Goal: Task Accomplishment & Management: Participate in discussion

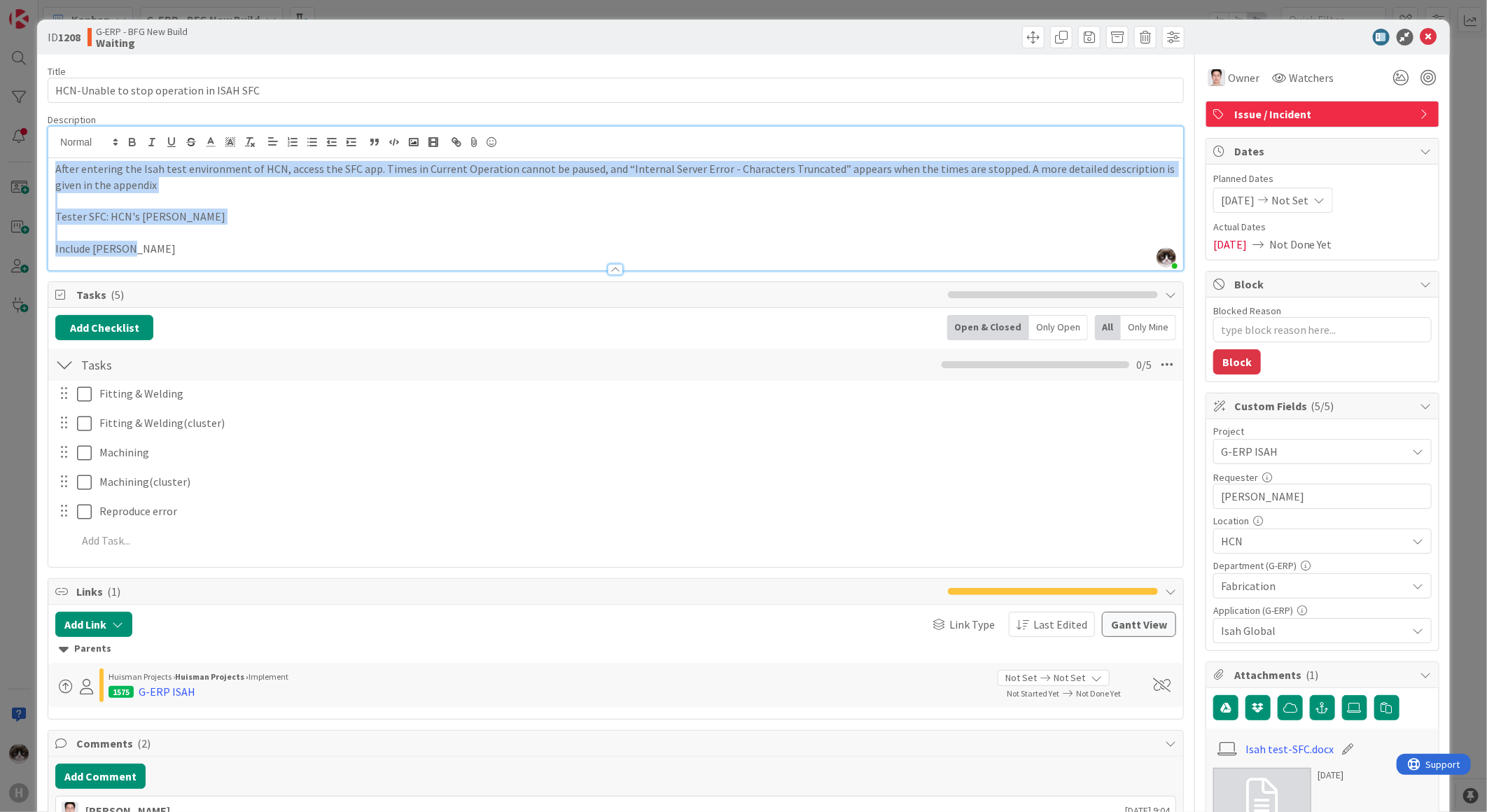
click at [490, 252] on p "Include Leo Luo" at bounding box center [615, 249] width 1121 height 16
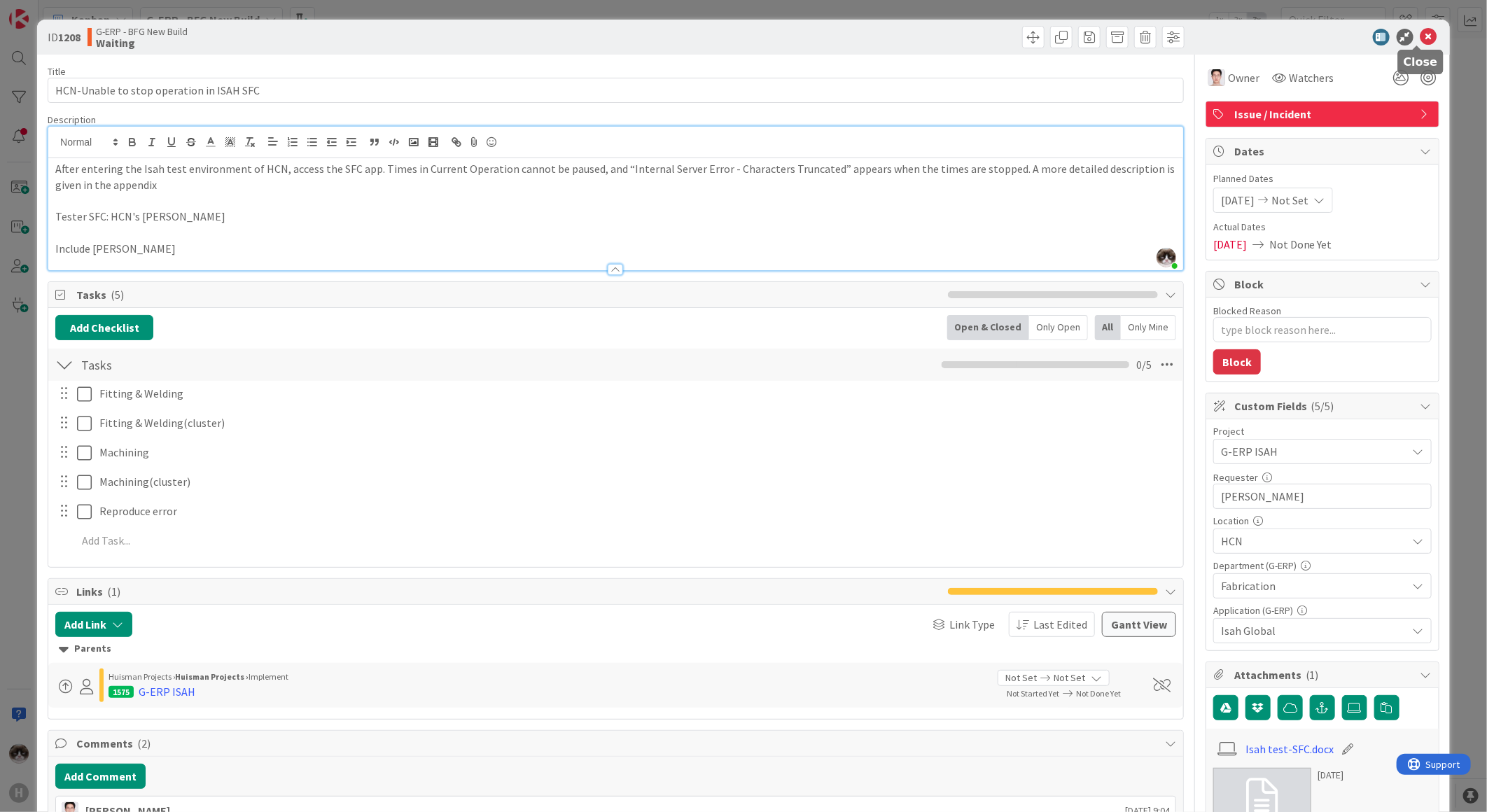
click at [1423, 36] on icon at bounding box center [1428, 37] width 17 height 17
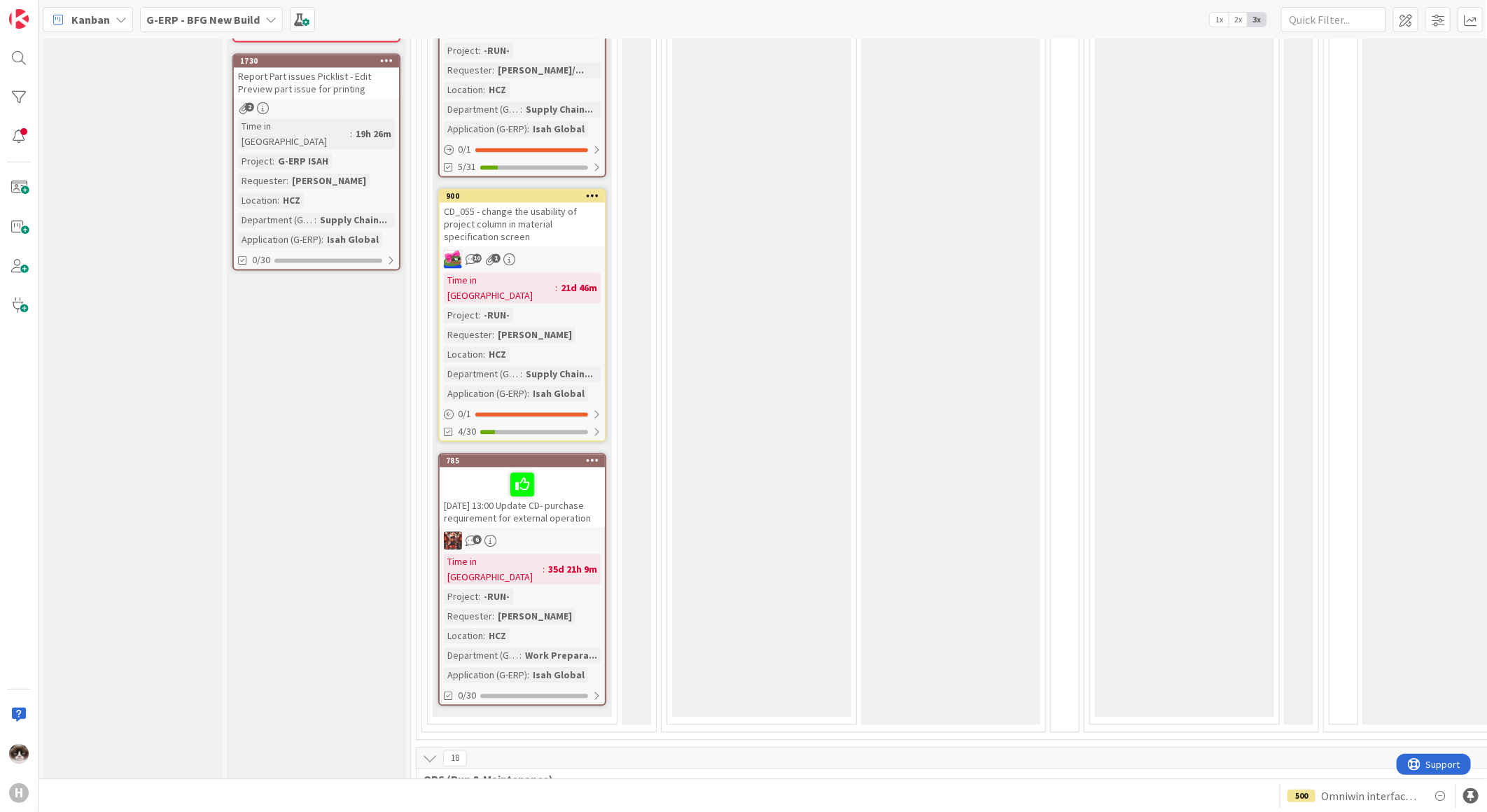
scroll to position [1400, 0]
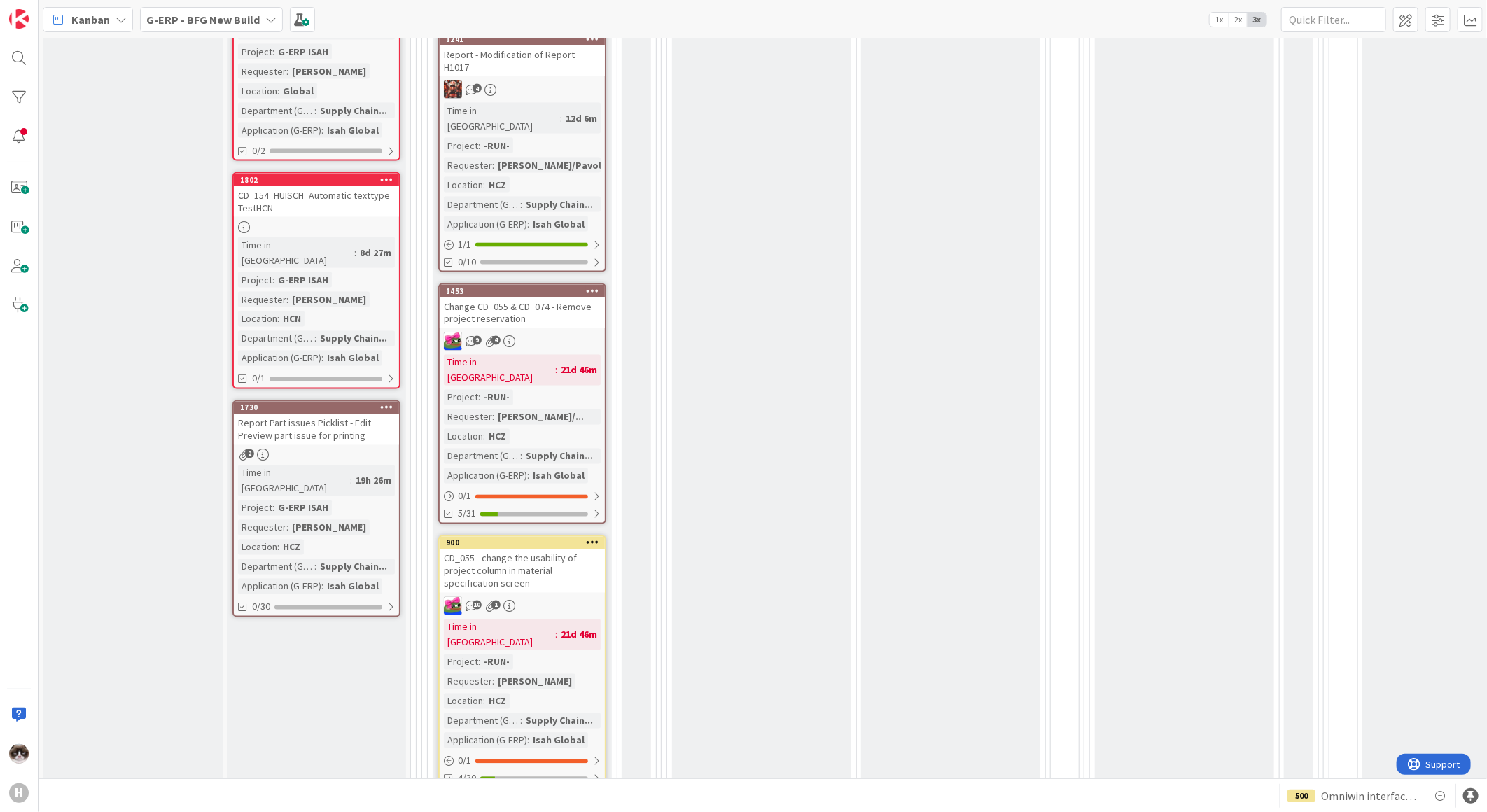
click at [200, 35] on div "Kanban G-ERP - BFG New Build 1x 2x 3x" at bounding box center [763, 19] width 1449 height 38
click at [198, 28] on div "G-ERP - BFG New Build" at bounding box center [211, 20] width 142 height 25
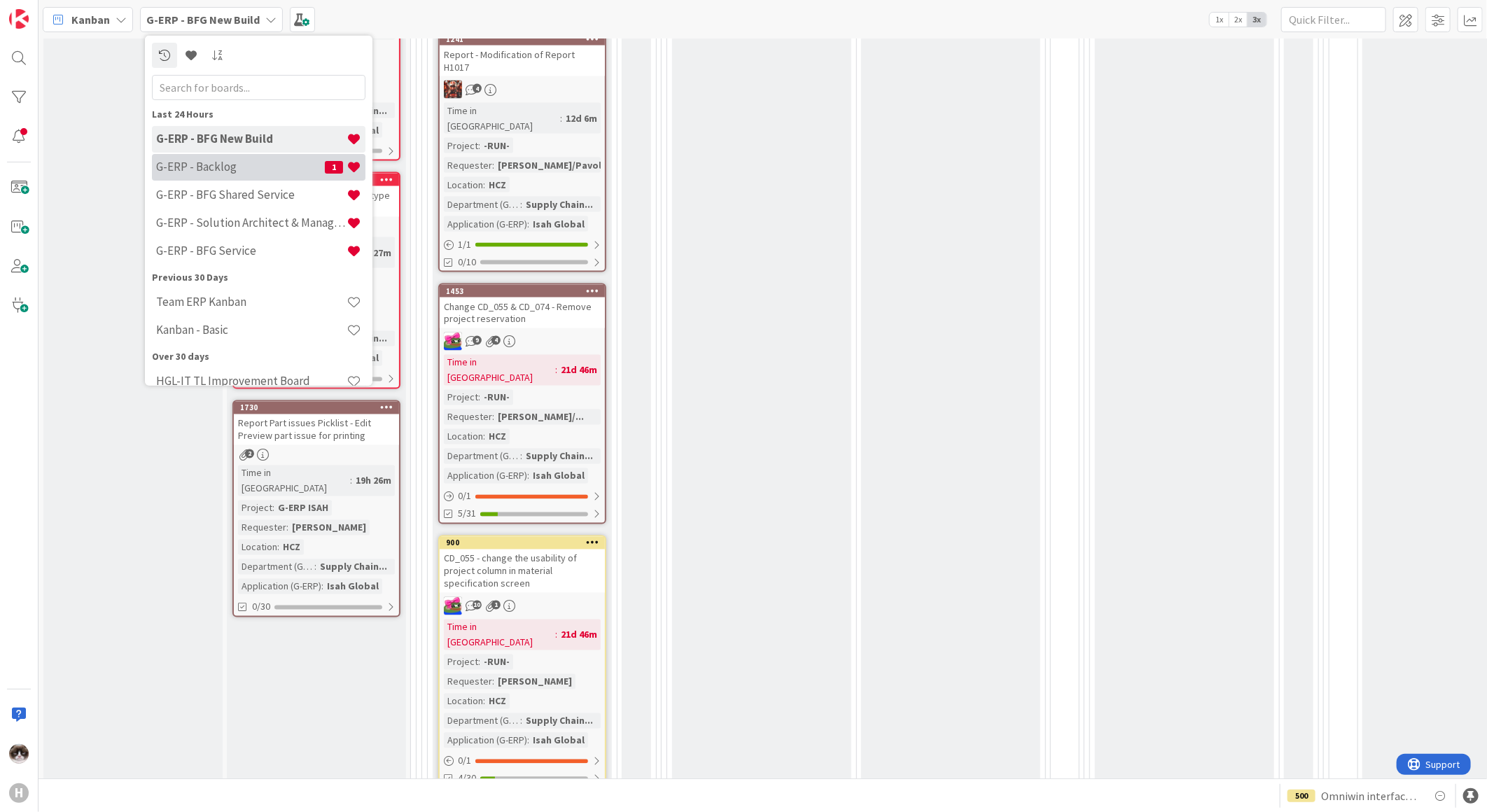
click at [232, 166] on h4 "G-ERP - Backlog" at bounding box center [240, 167] width 169 height 14
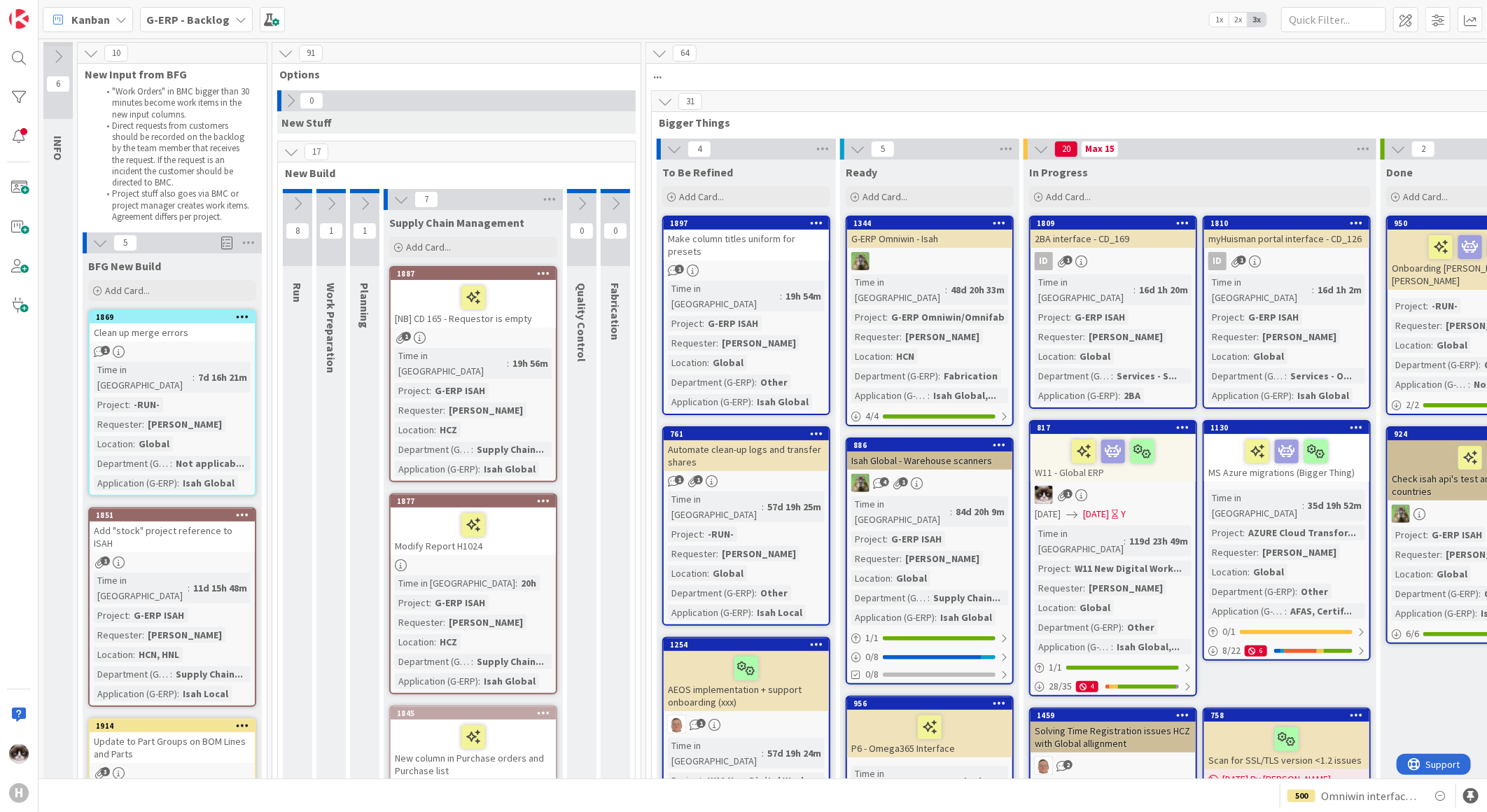
click at [394, 197] on icon at bounding box center [400, 199] width 15 height 15
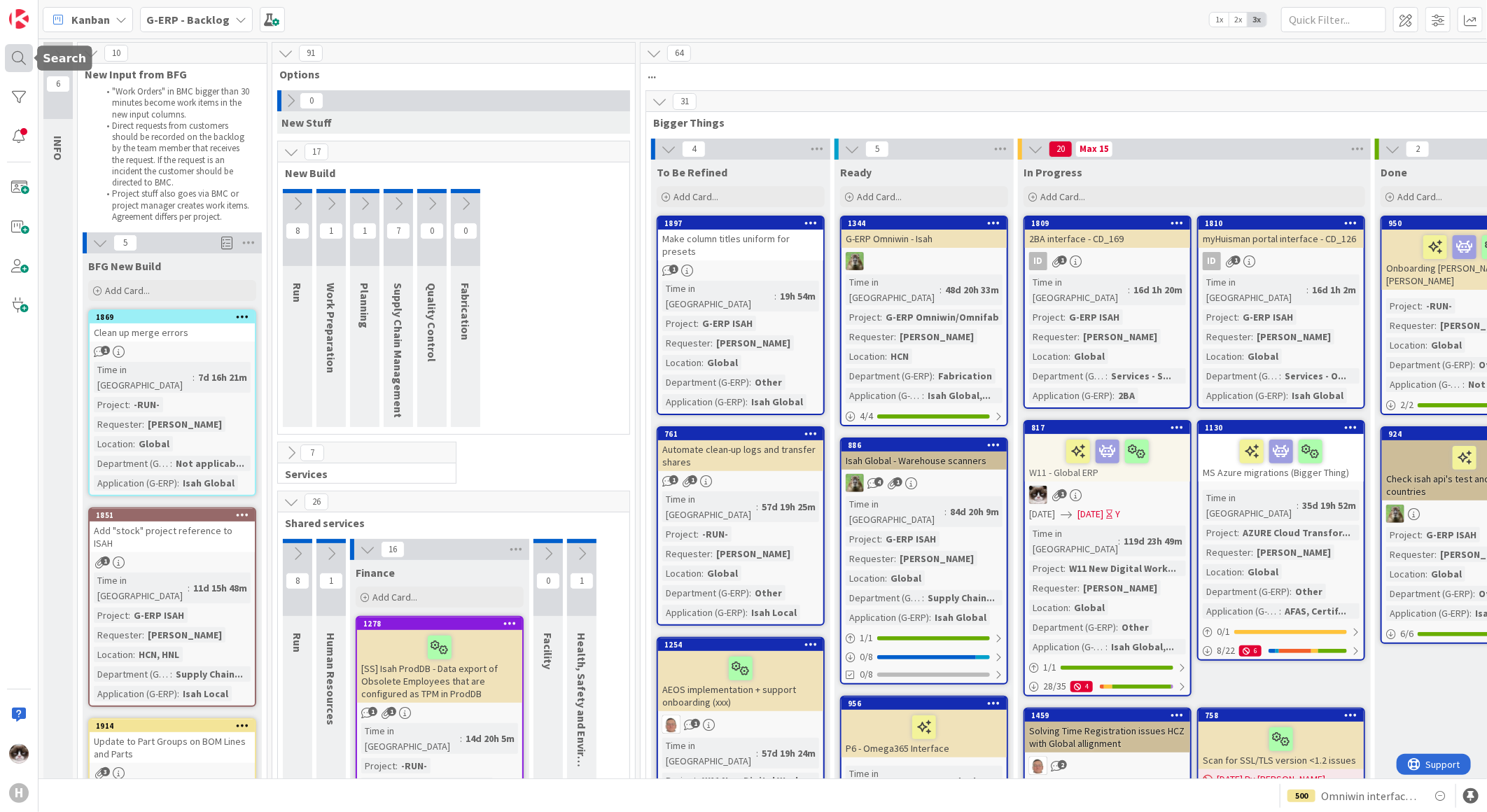
click at [28, 59] on div at bounding box center [18, 57] width 28 height 28
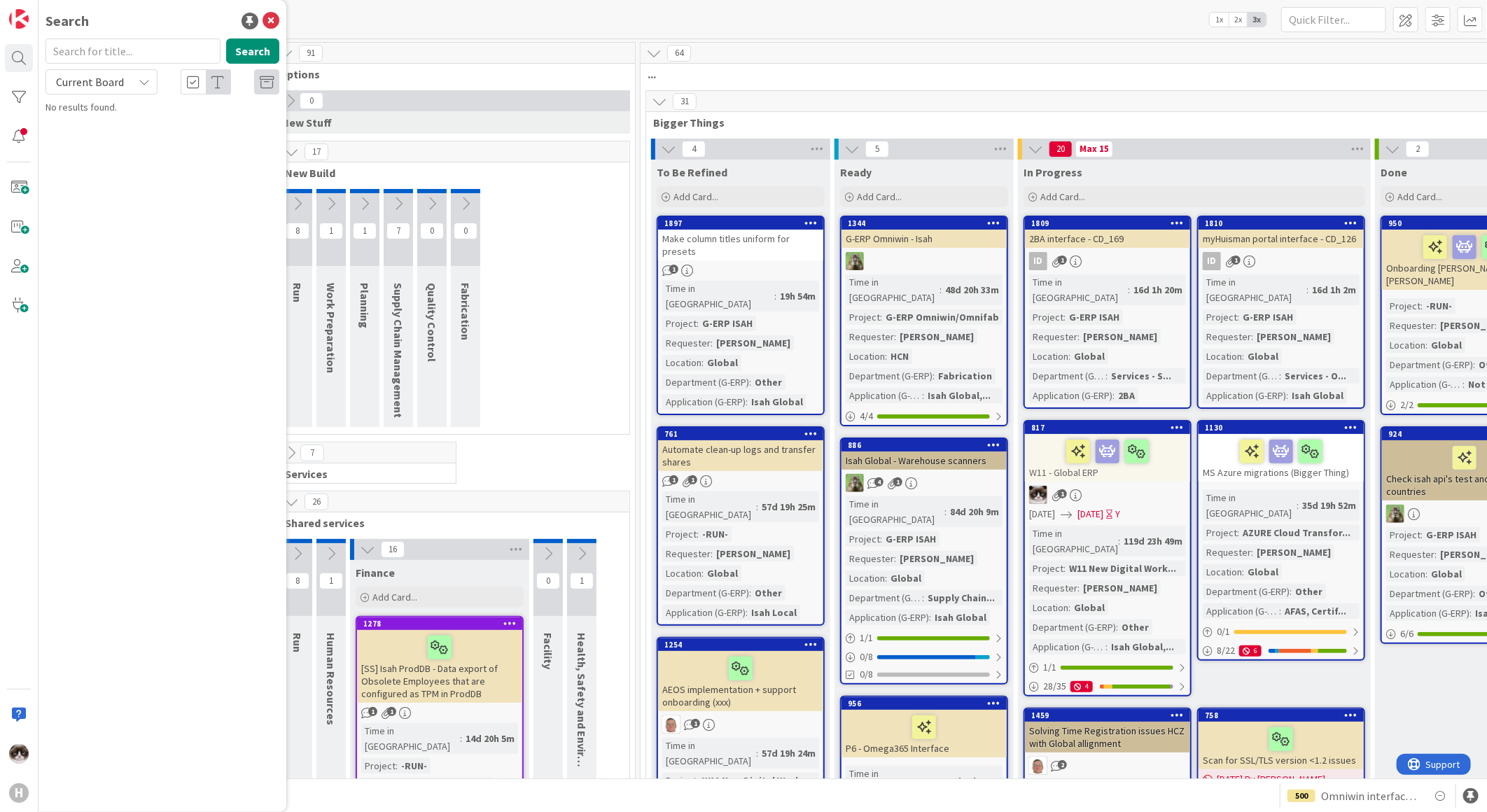
click at [125, 73] on span "Current Board" at bounding box center [89, 82] width 72 height 20
drag, startPoint x: 107, startPoint y: 128, endPoint x: 109, endPoint y: 92, distance: 36.1
click at [107, 128] on link "All Boards" at bounding box center [126, 140] width 160 height 25
click at [111, 49] on input "text" at bounding box center [133, 51] width 175 height 25
type input "1432"
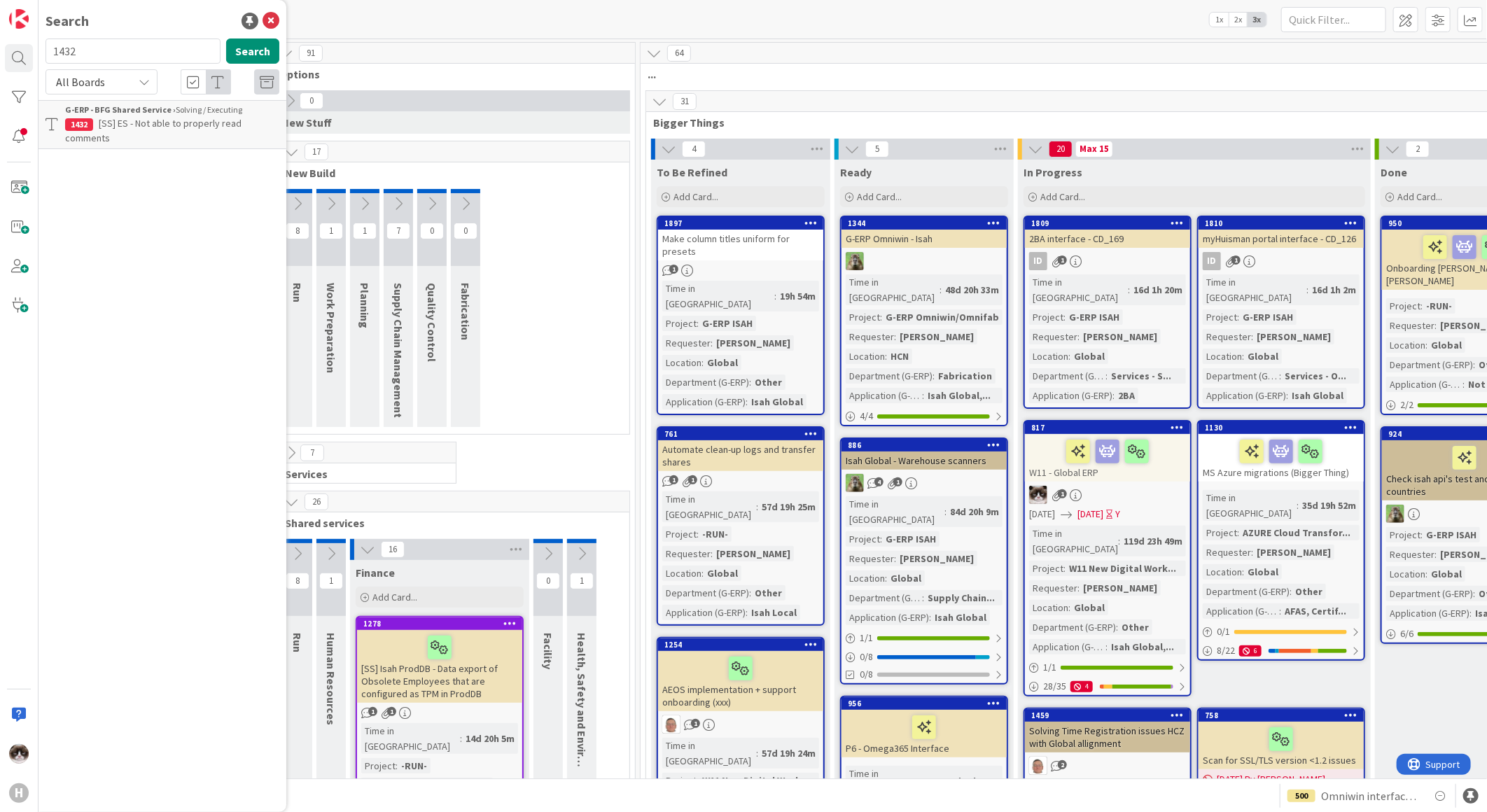
click at [168, 146] on link "G-ERP - BFG Shared Service › Solving / Executing 1432 [SS] ES - Not able to pro…" at bounding box center [162, 125] width 248 height 49
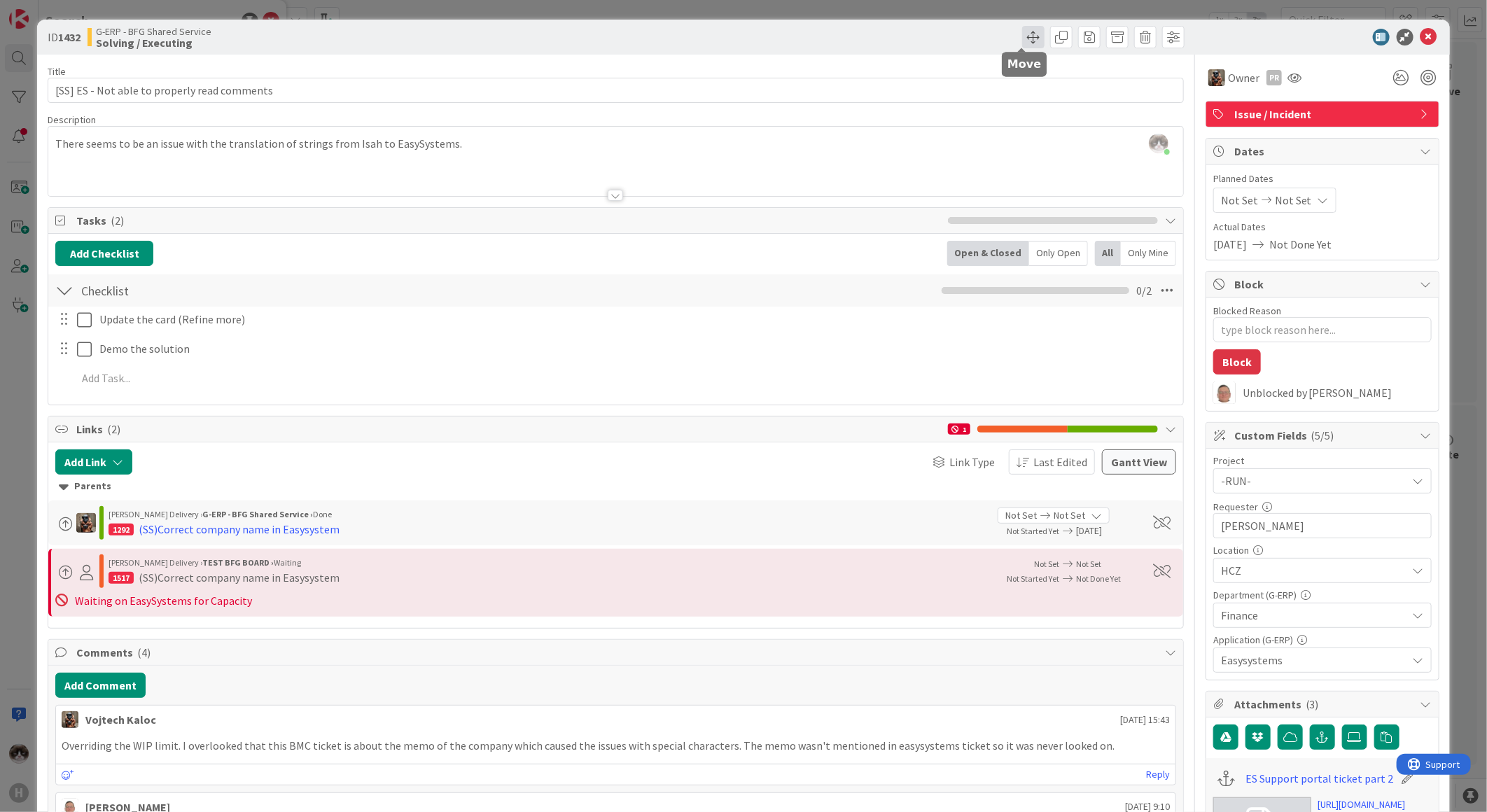
click at [1022, 32] on span at bounding box center [1033, 37] width 22 height 22
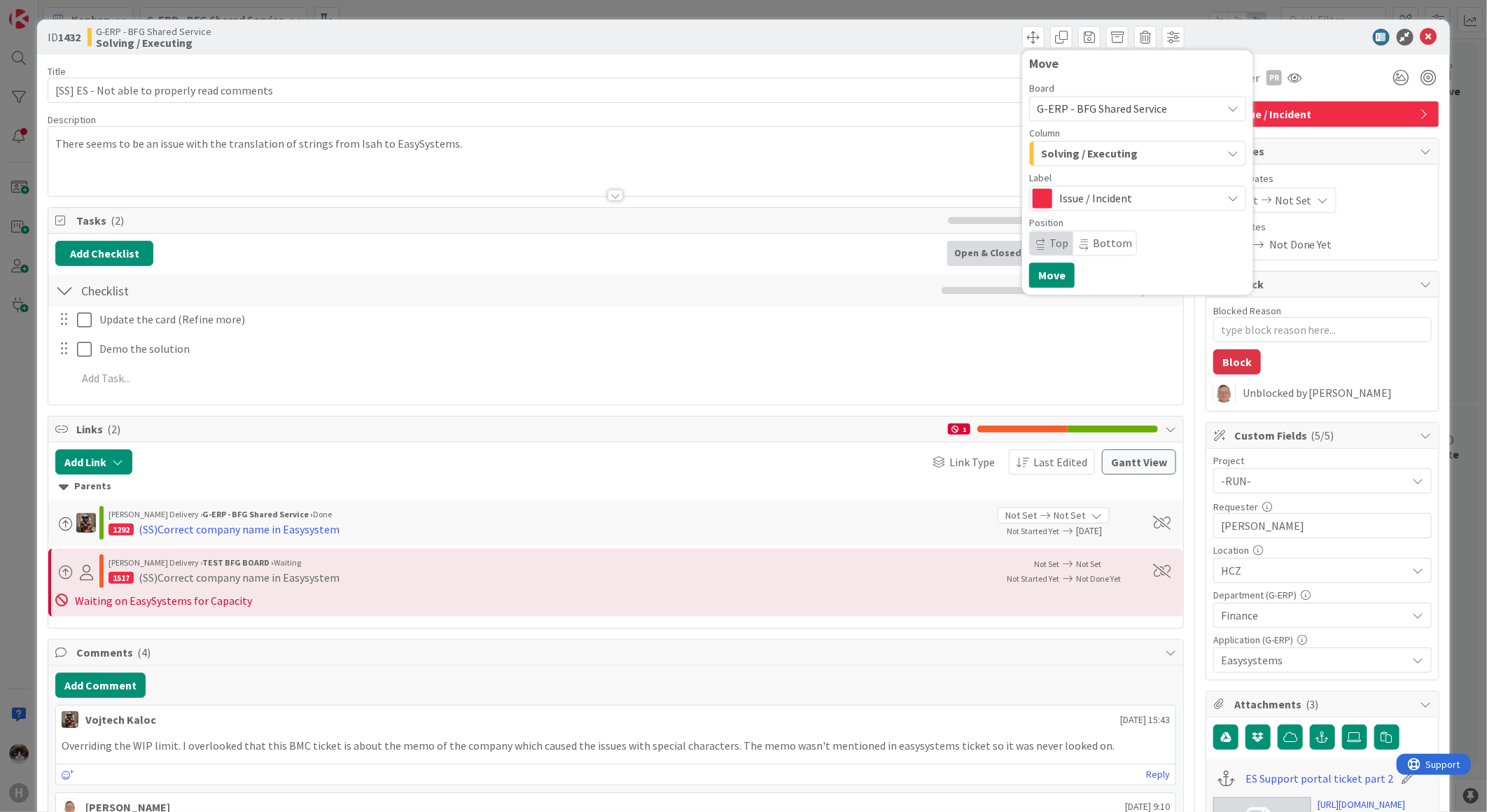
click at [1094, 151] on span "Solving / Executing" at bounding box center [1089, 153] width 96 height 18
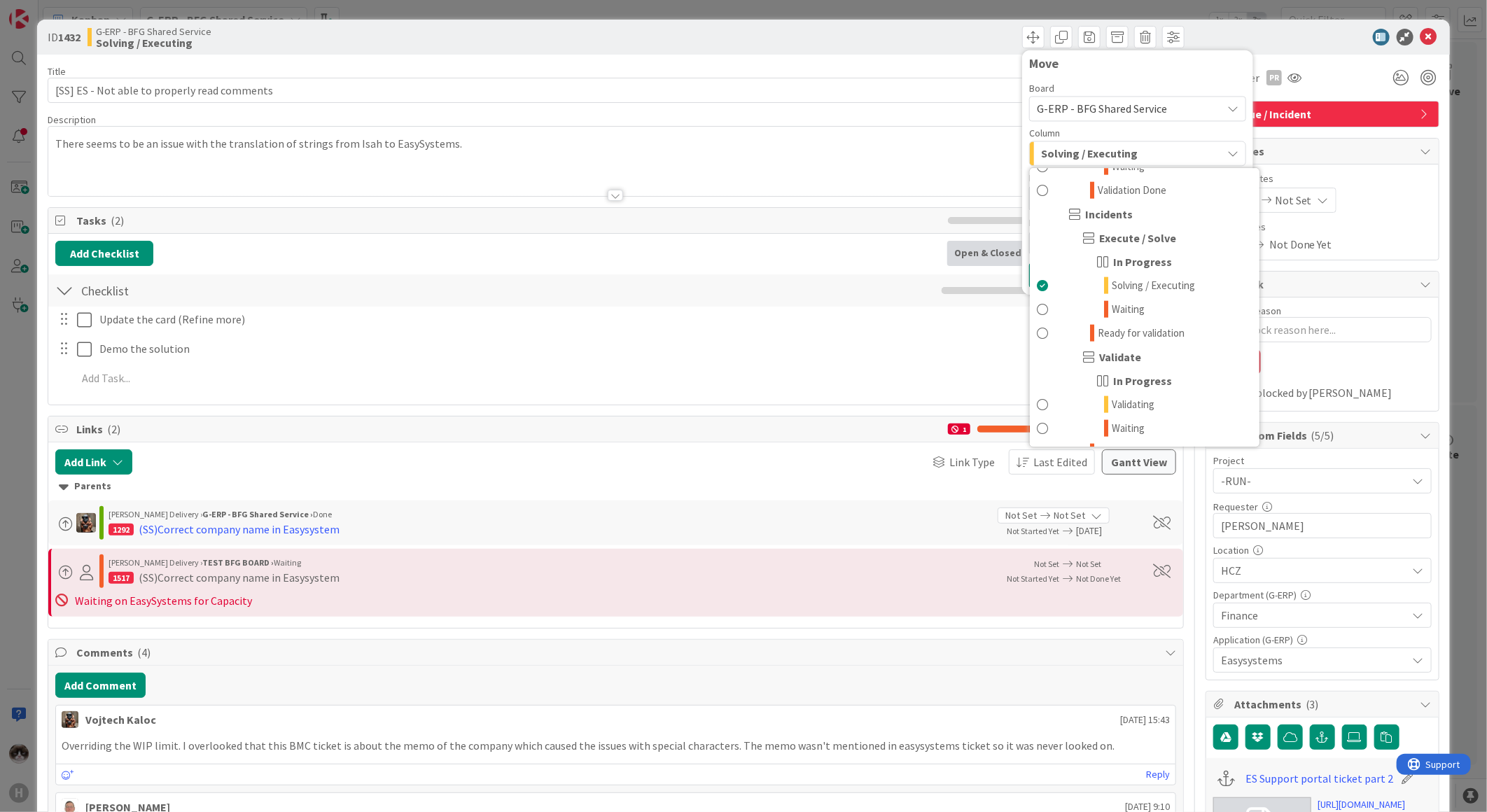
scroll to position [1089, 0]
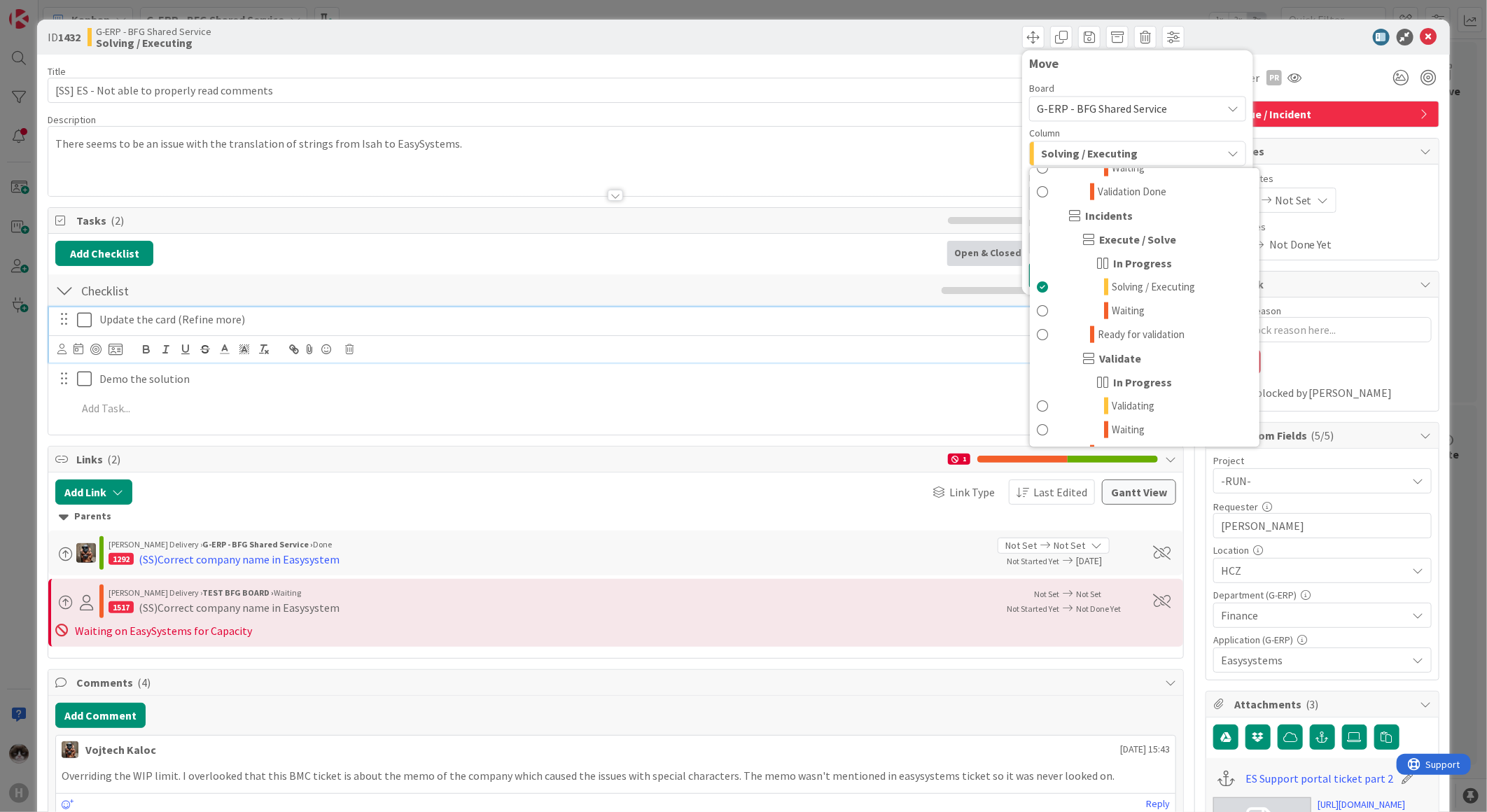
click at [823, 319] on p "Update the card (Refine more)" at bounding box center [636, 319] width 1073 height 16
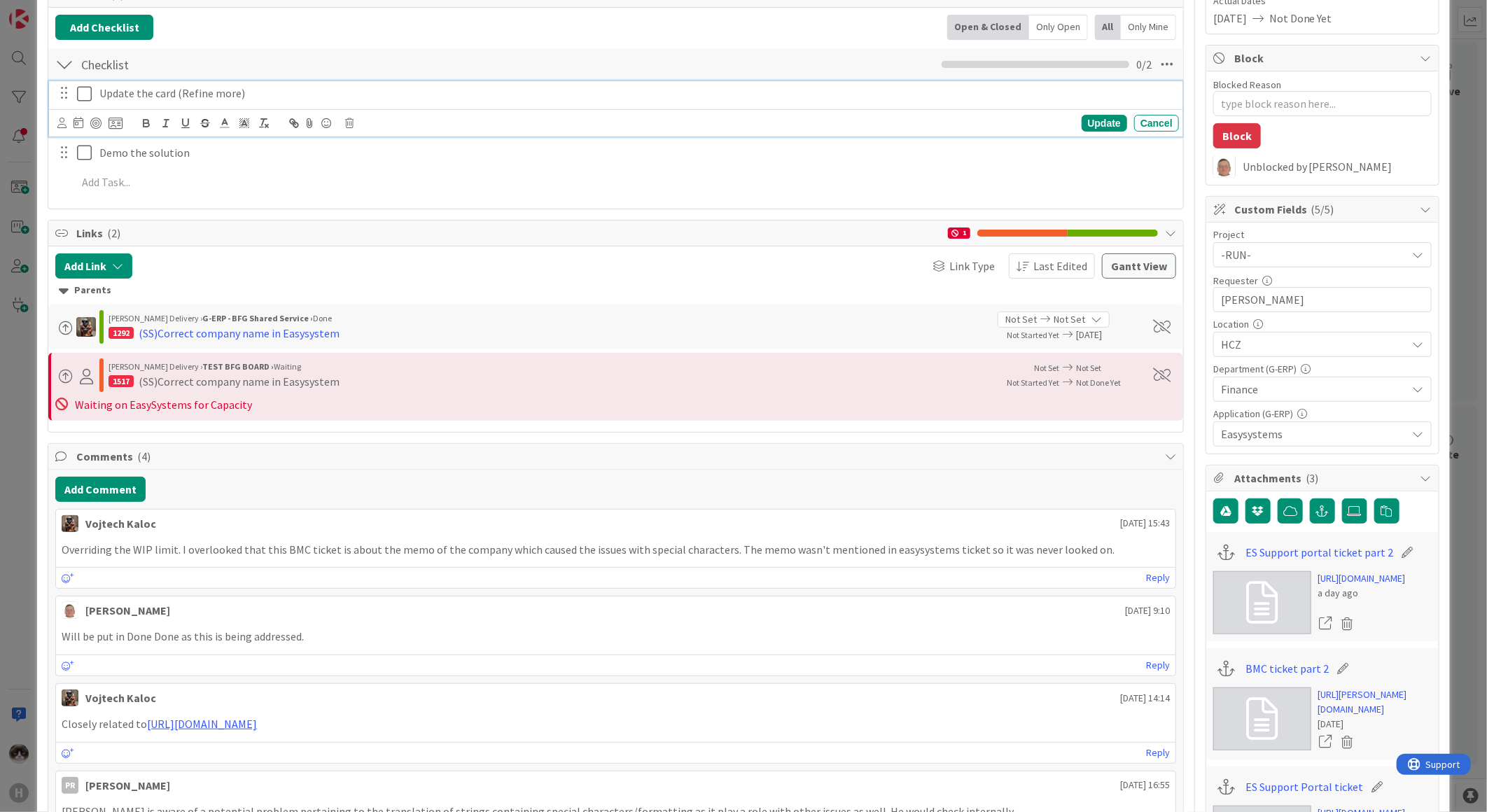
scroll to position [0, 0]
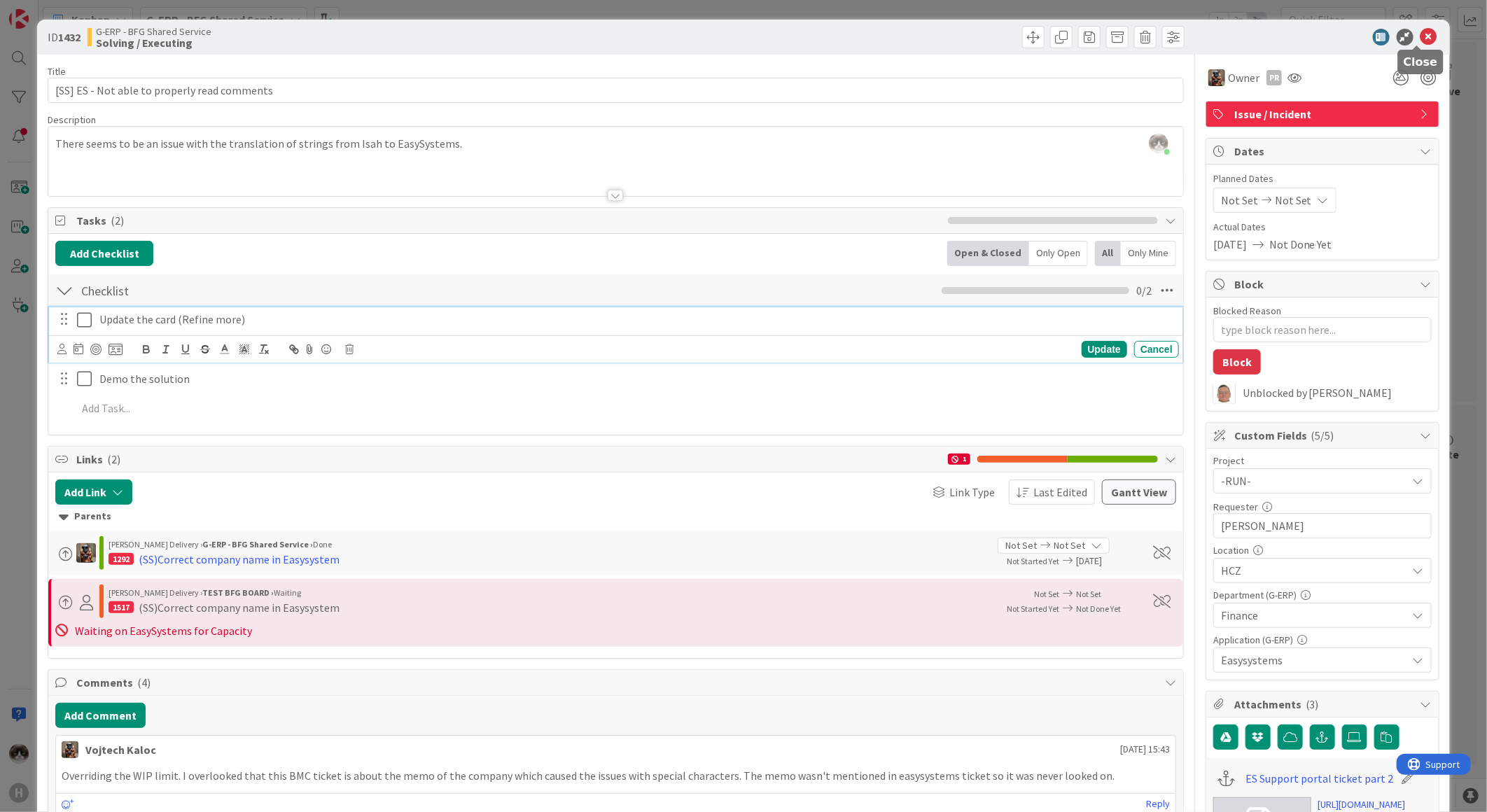
click at [1420, 33] on icon at bounding box center [1428, 37] width 17 height 17
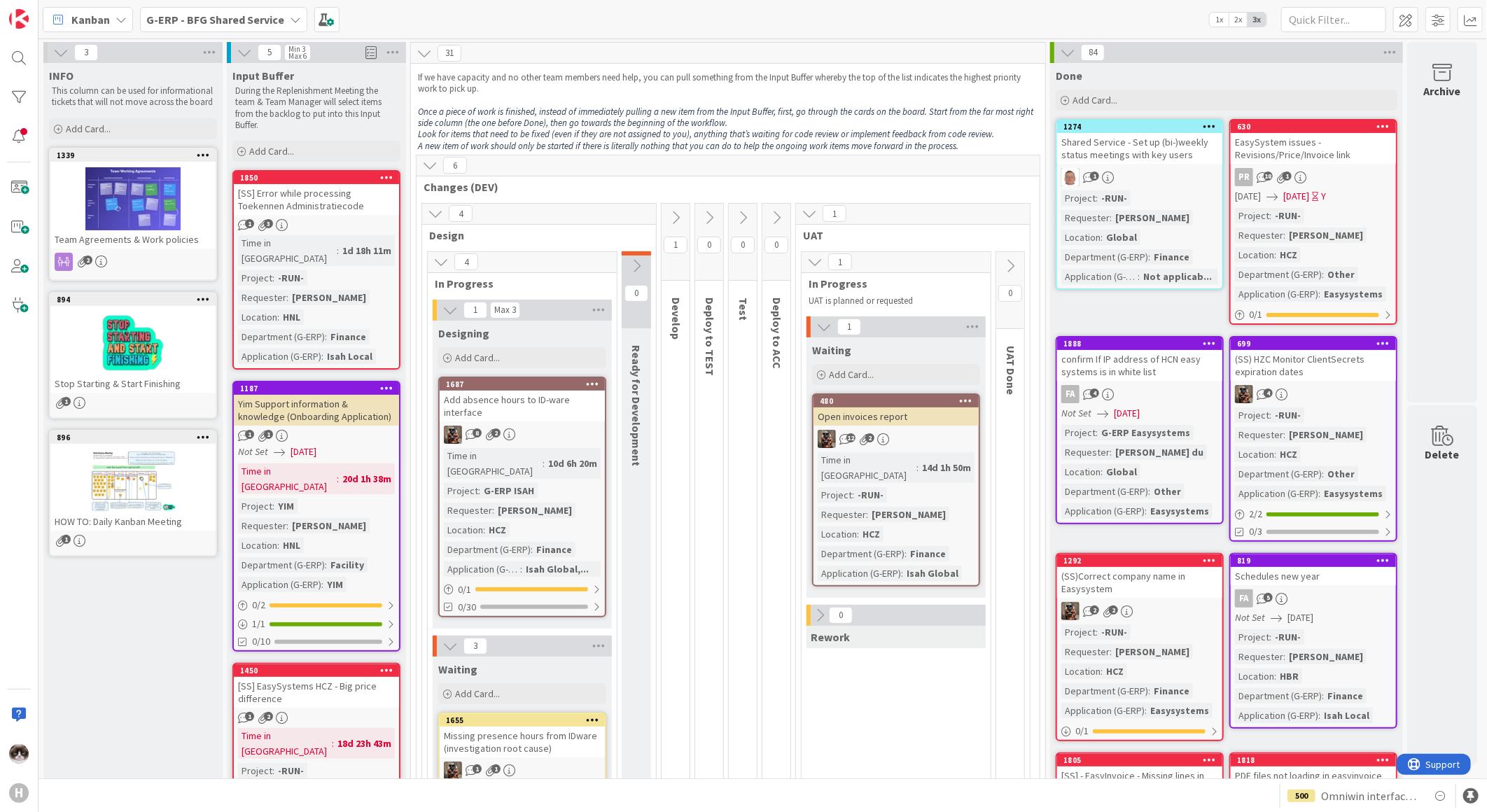
click at [256, 21] on b "G-ERP - BFG Shared Service" at bounding box center [215, 20] width 138 height 14
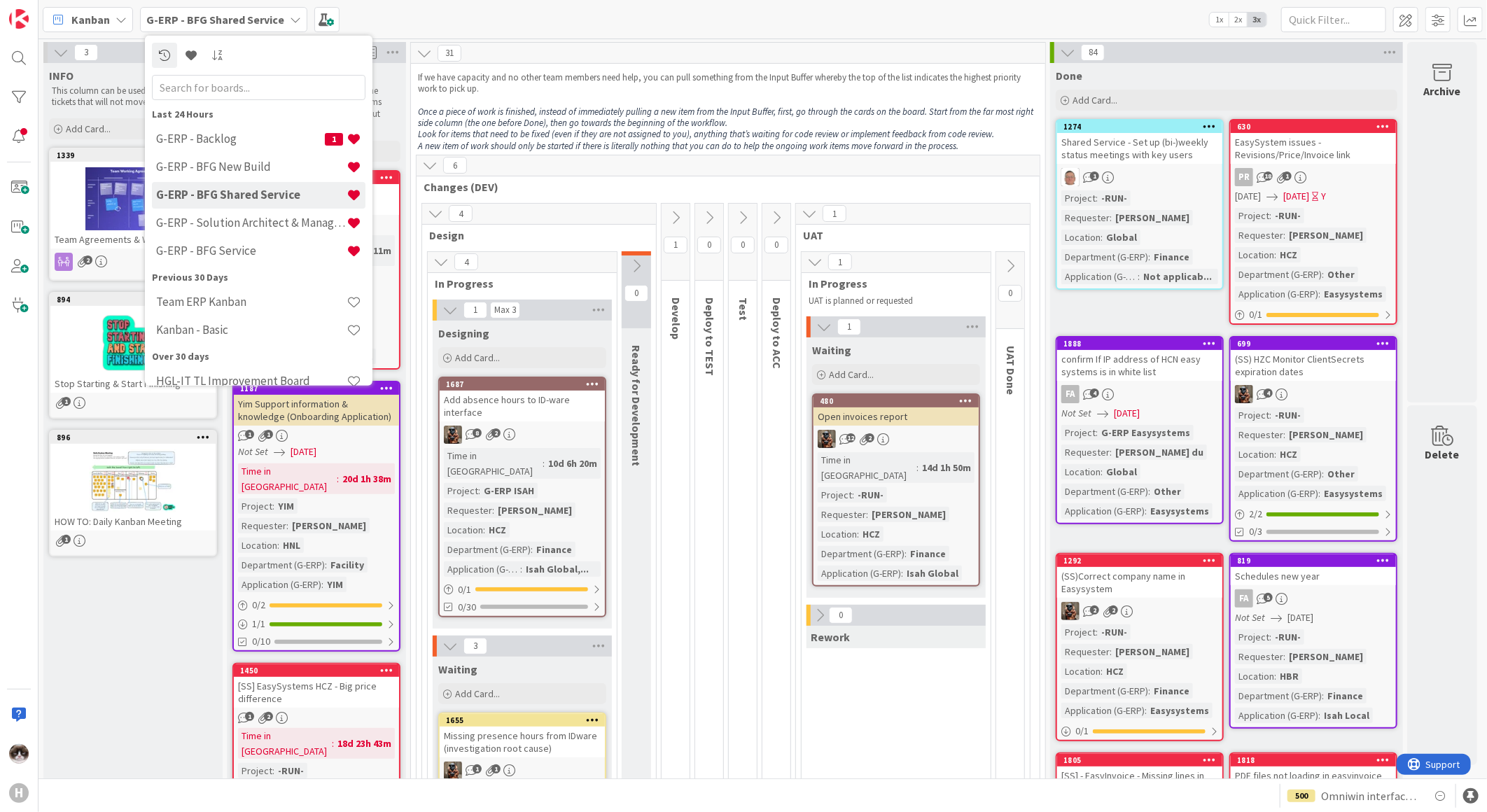
scroll to position [155, 0]
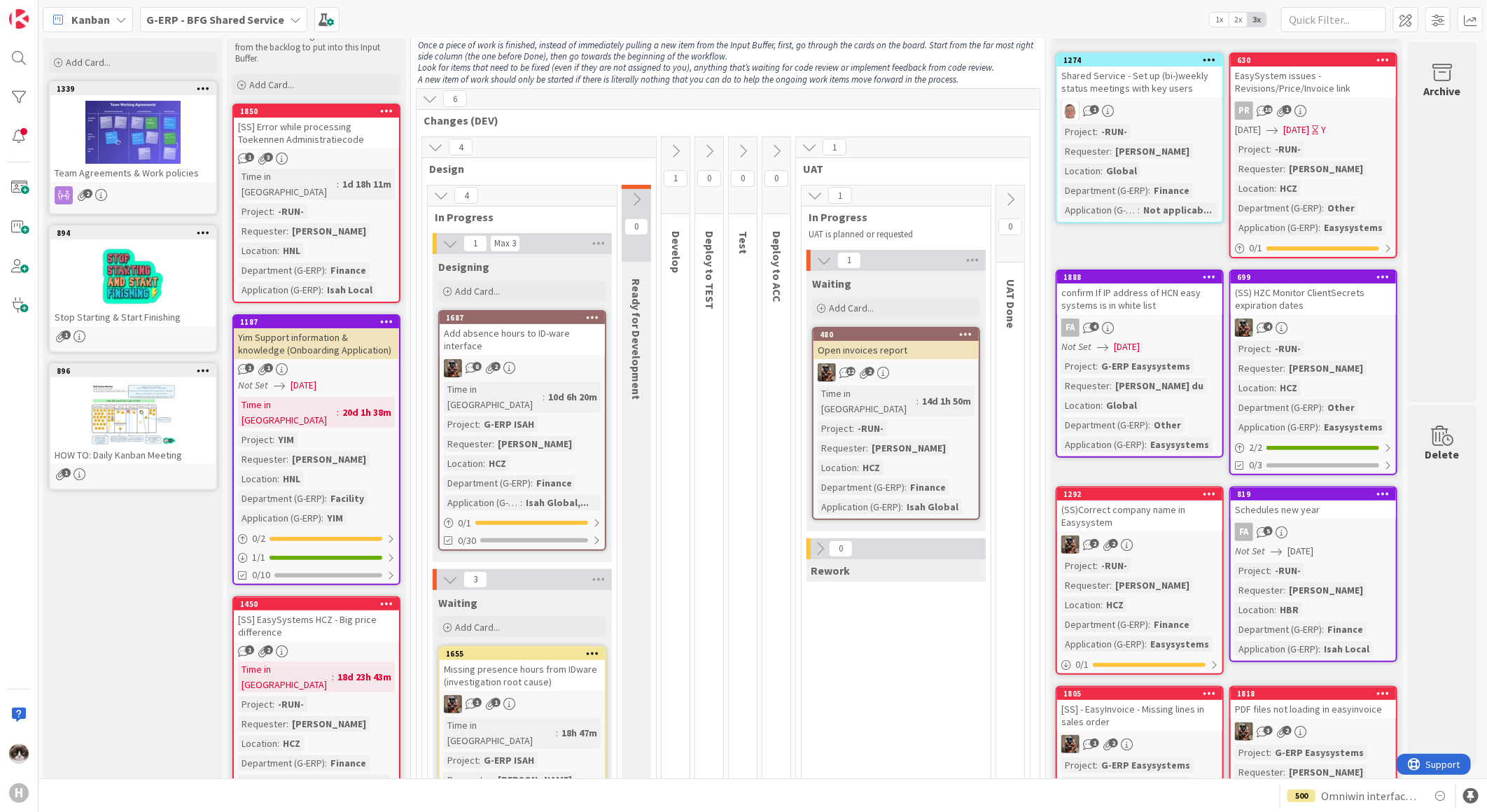
scroll to position [0, 0]
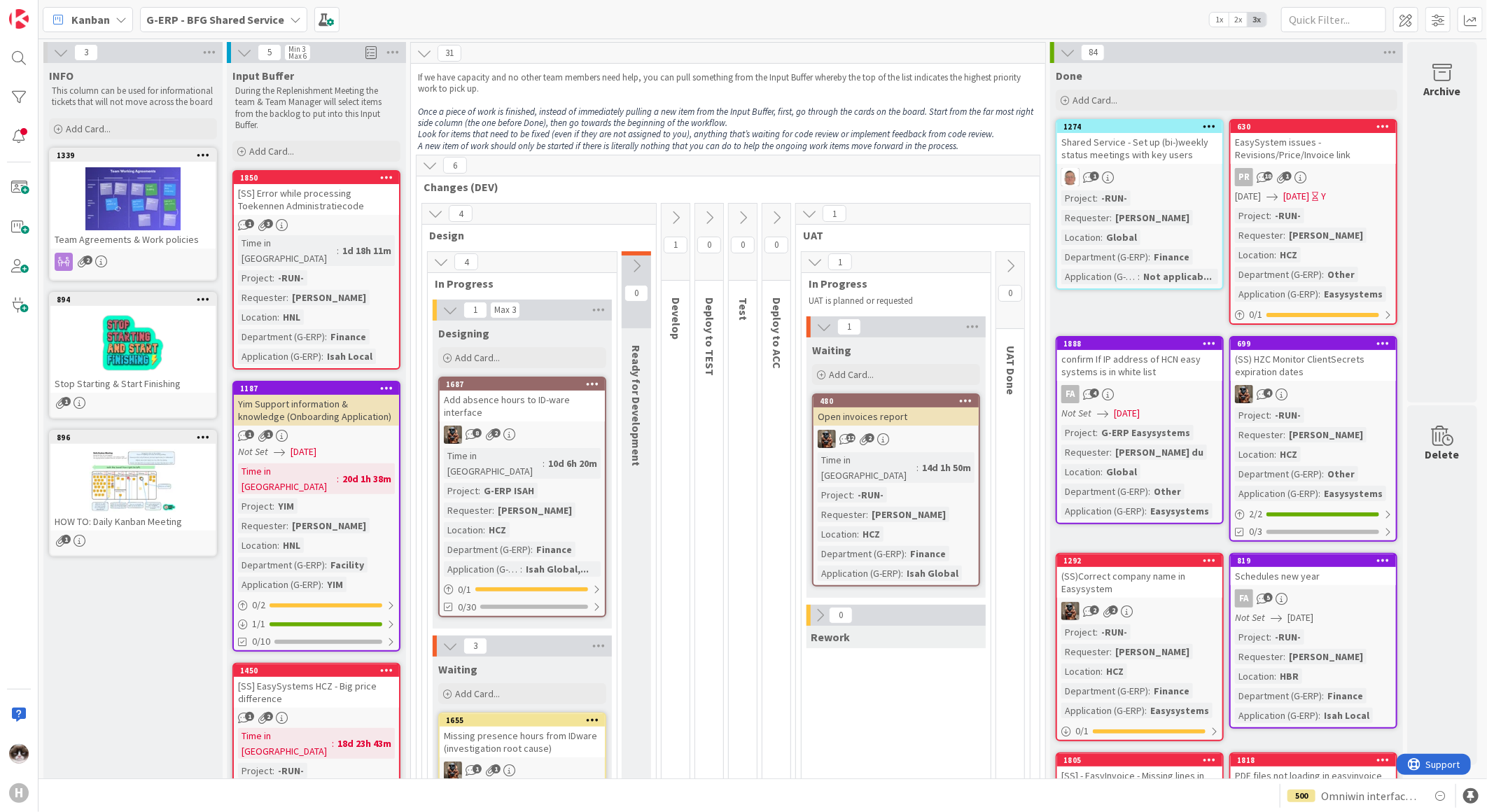
click at [264, 21] on b "G-ERP - BFG Shared Service" at bounding box center [215, 20] width 138 height 14
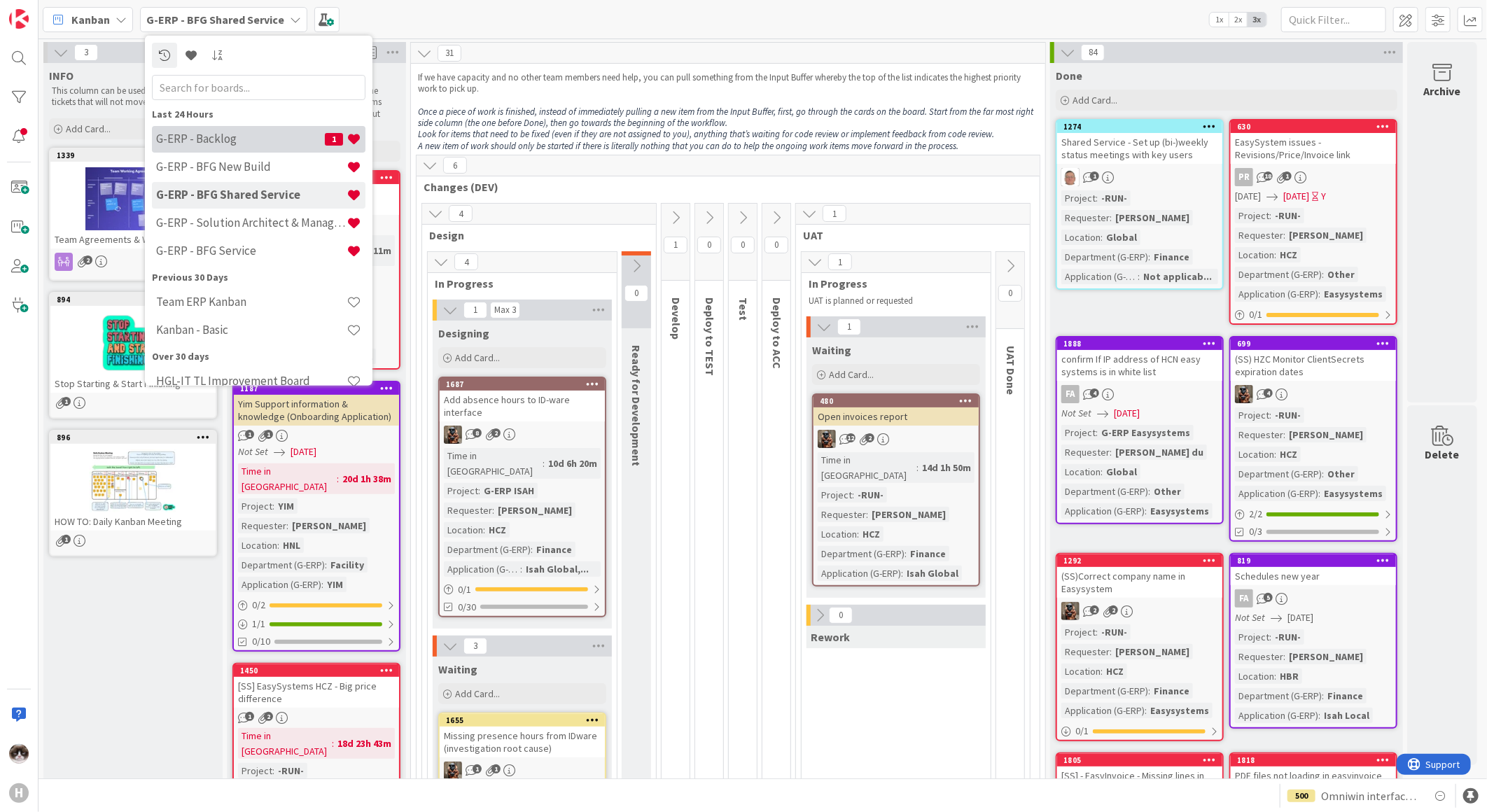
click at [233, 142] on h4 "G-ERP - Backlog" at bounding box center [240, 139] width 169 height 14
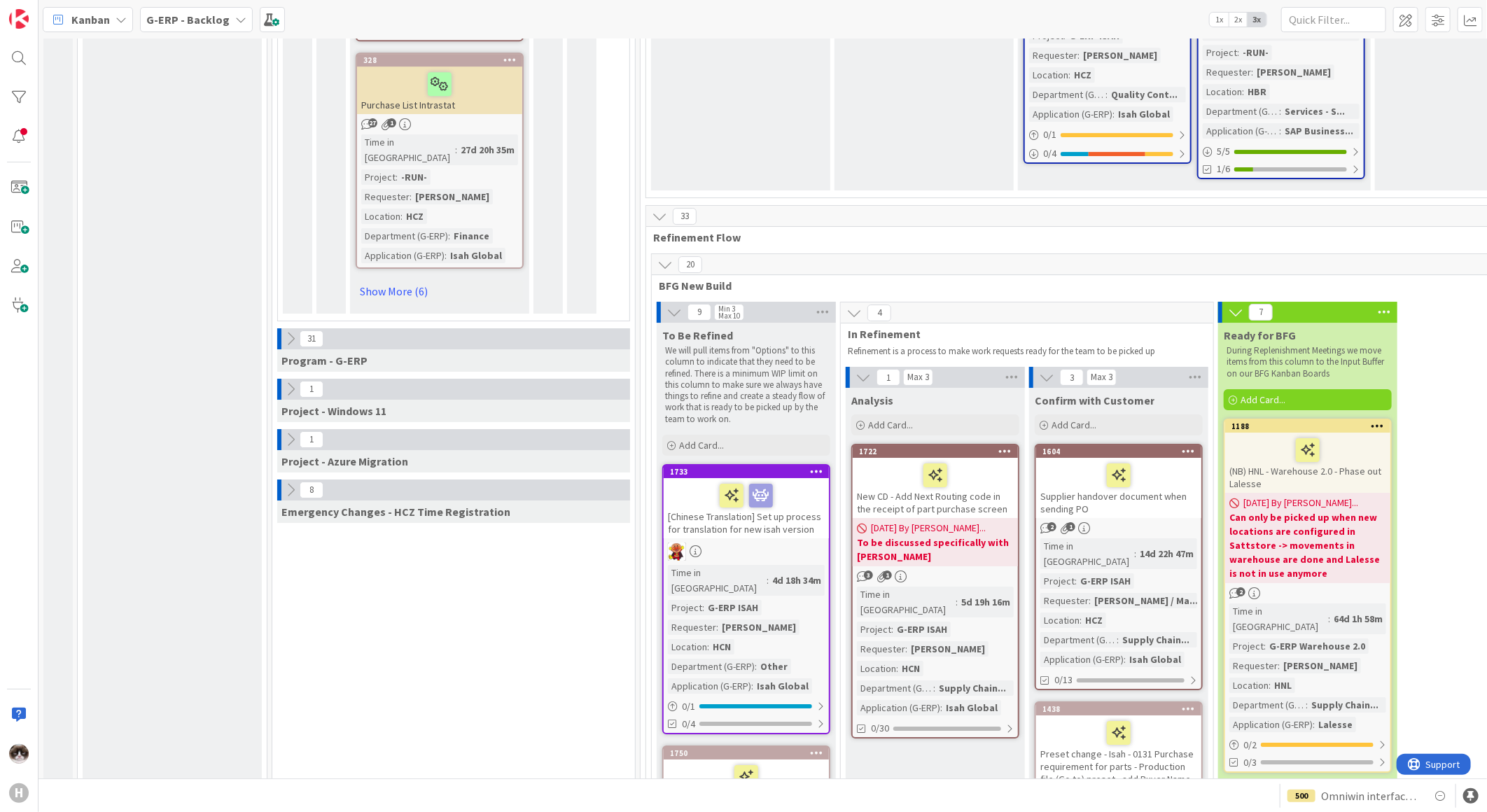
scroll to position [2735, 0]
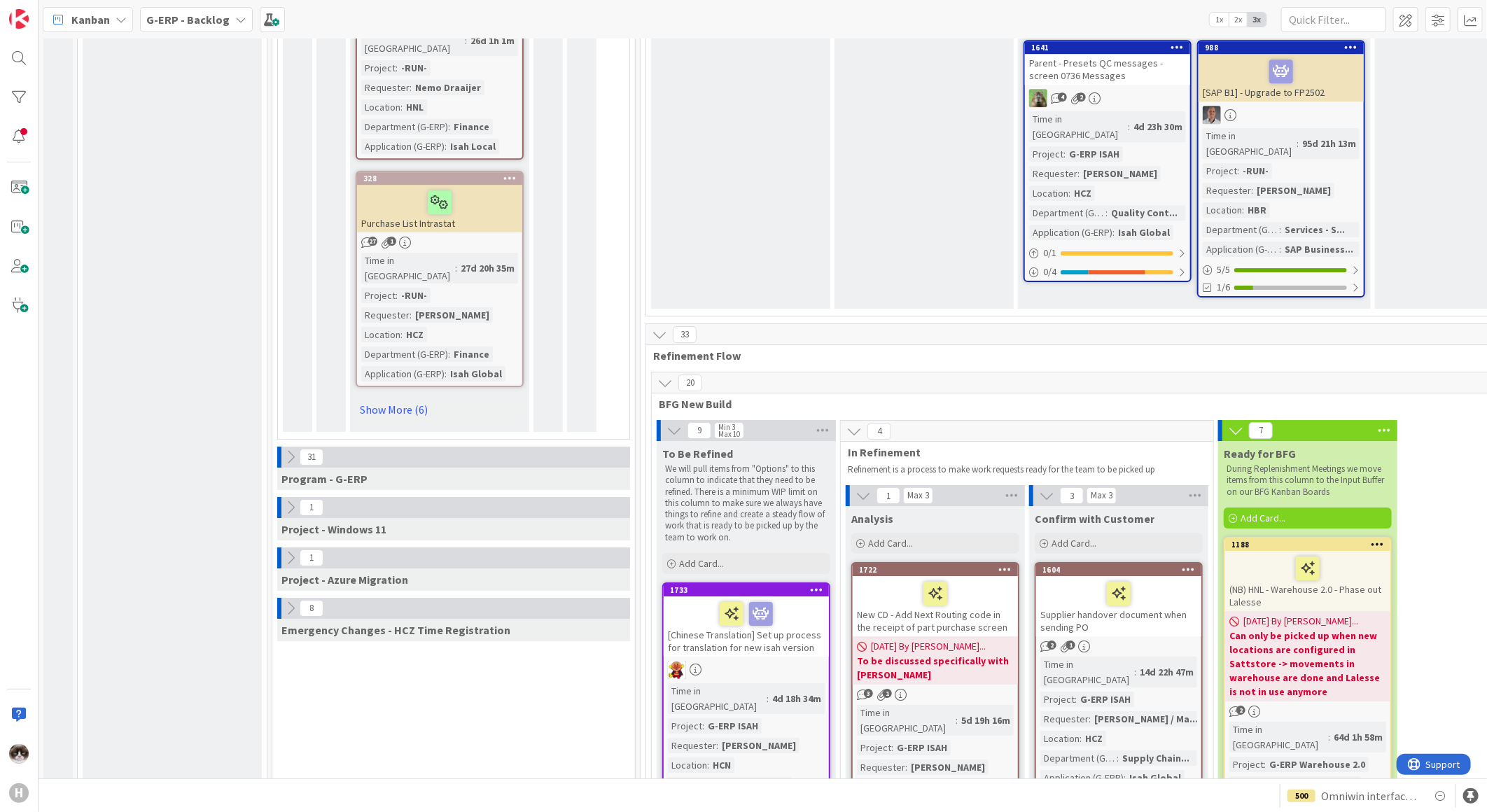
click at [283, 450] on icon at bounding box center [290, 457] width 15 height 15
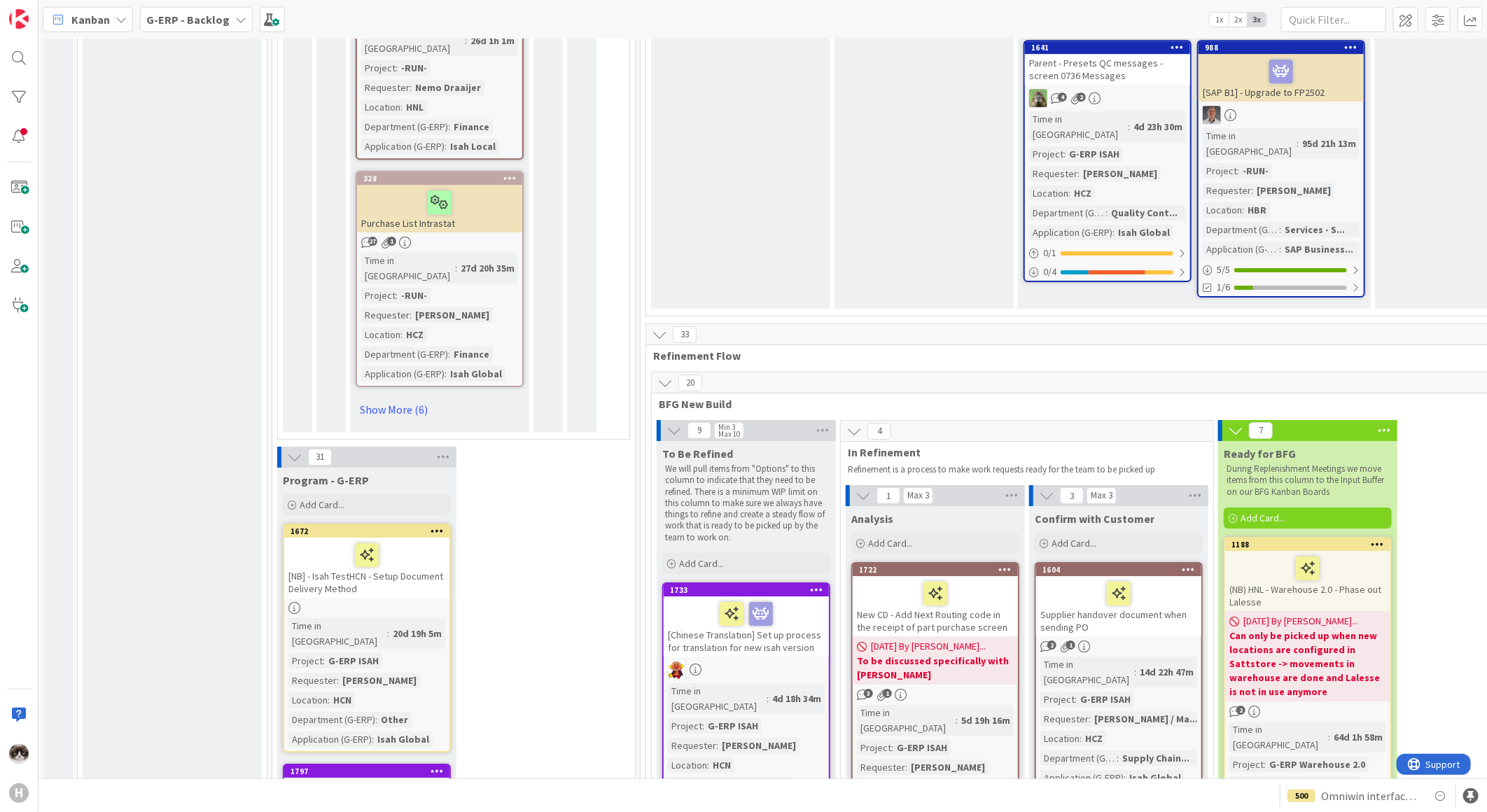
click at [282, 447] on div "31" at bounding box center [366, 457] width 179 height 21
click at [293, 450] on icon at bounding box center [295, 457] width 15 height 15
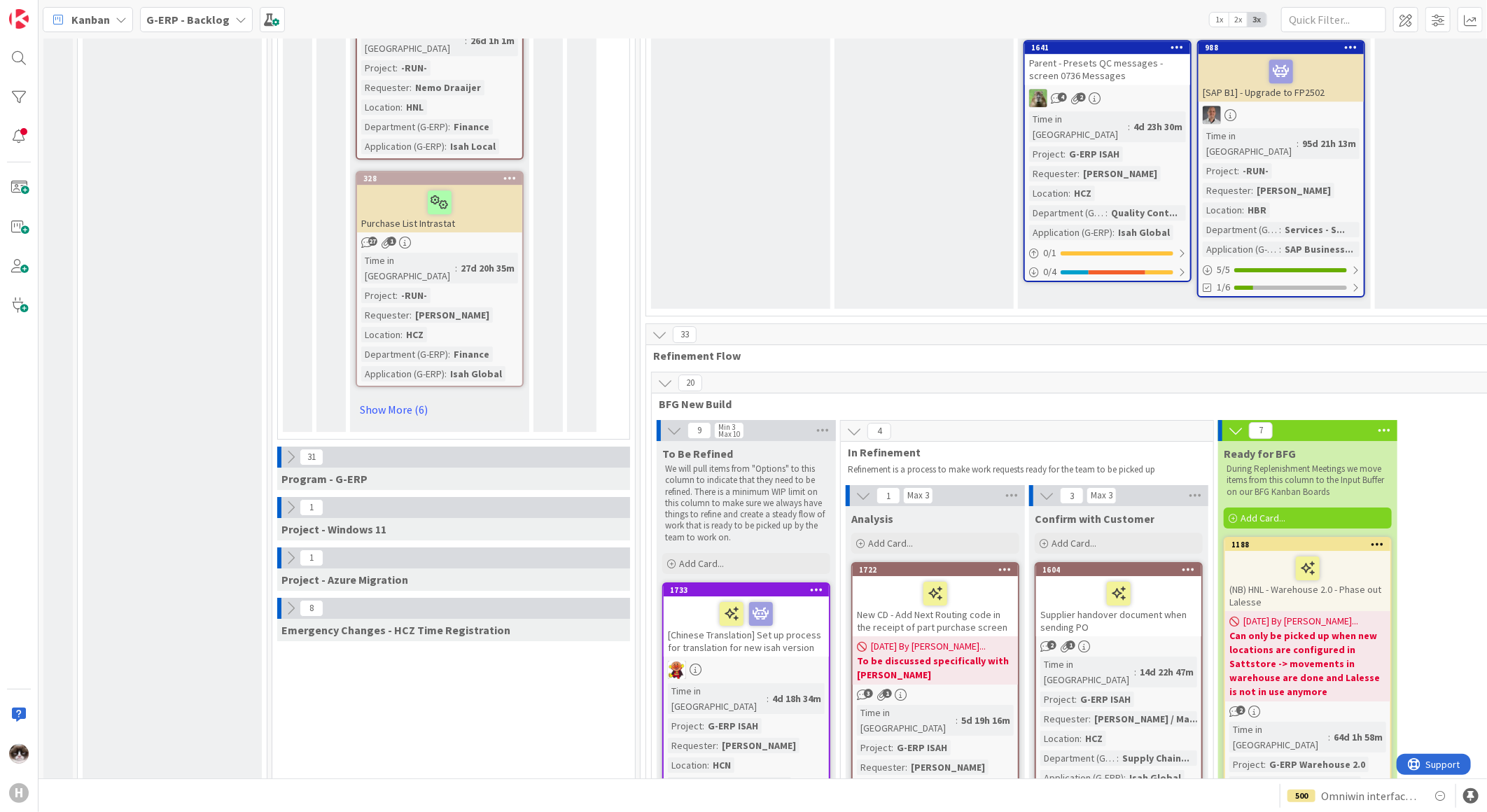
click at [293, 518] on div "Project - Windows 11" at bounding box center [453, 529] width 353 height 22
click at [279, 497] on div at bounding box center [279, 507] width 4 height 21
click at [280, 497] on div at bounding box center [279, 507] width 4 height 21
click at [285, 500] on icon at bounding box center [290, 507] width 15 height 15
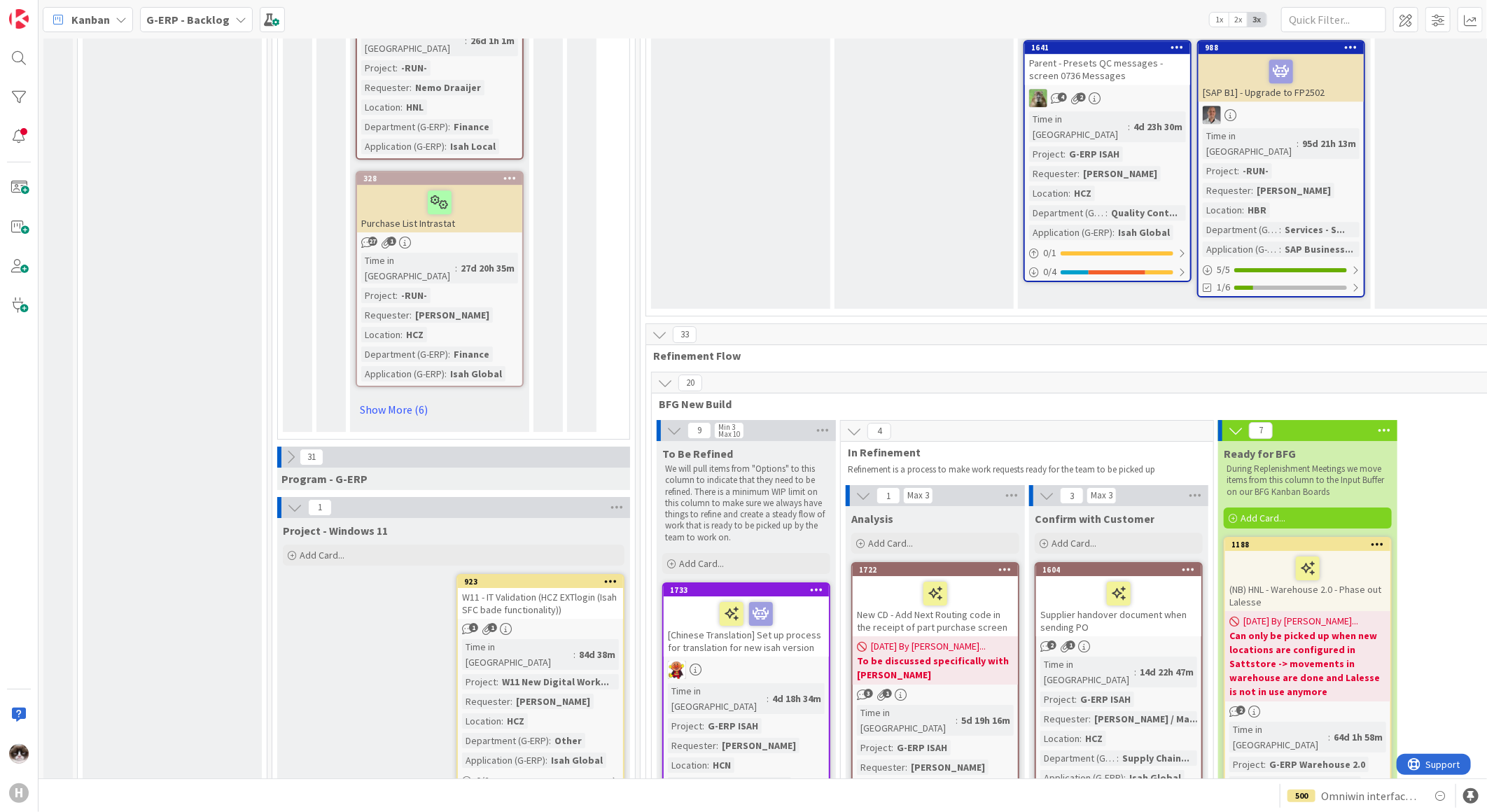
click at [286, 498] on button at bounding box center [295, 507] width 18 height 18
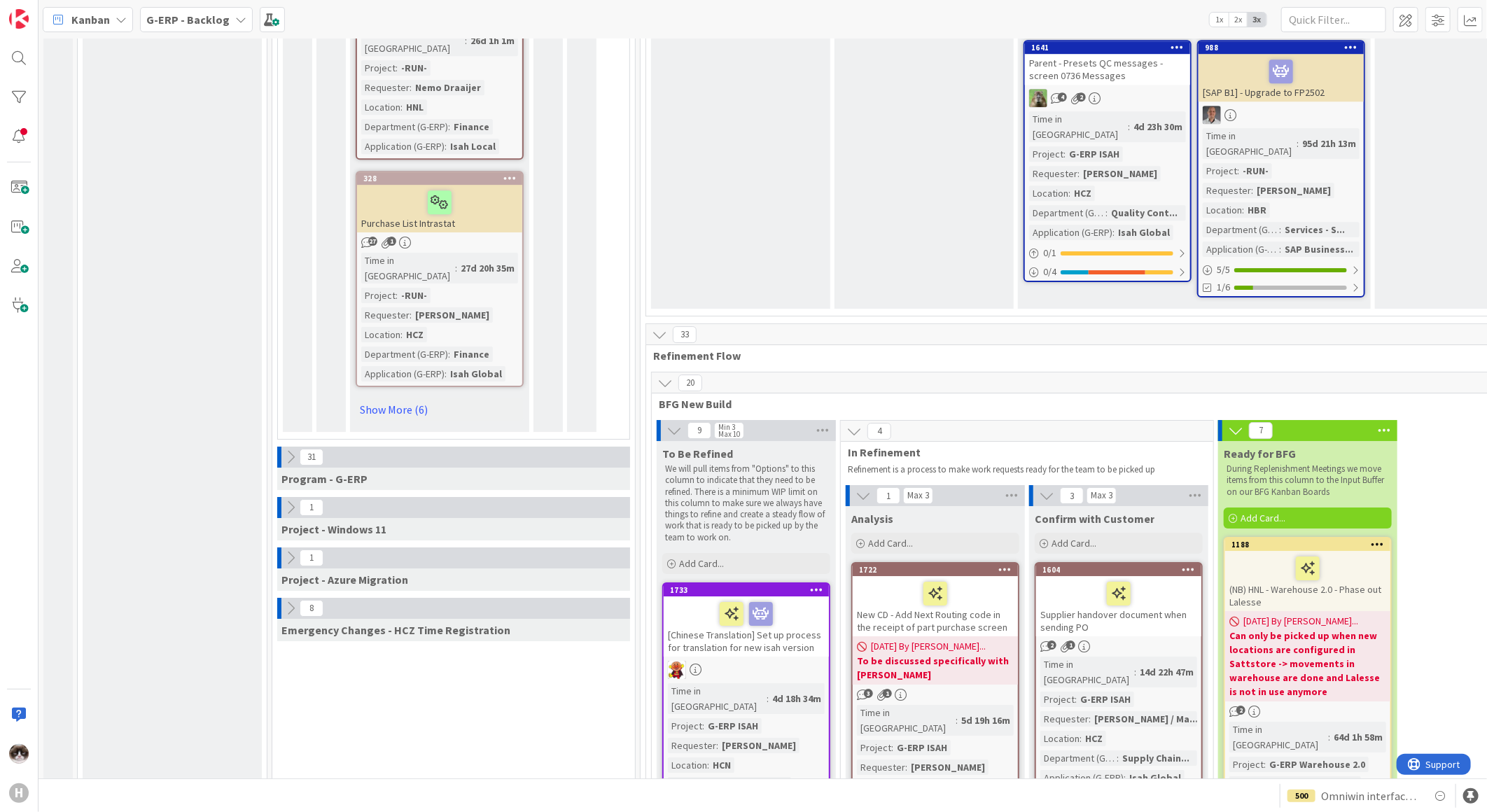
click at [291, 550] on icon at bounding box center [290, 557] width 15 height 15
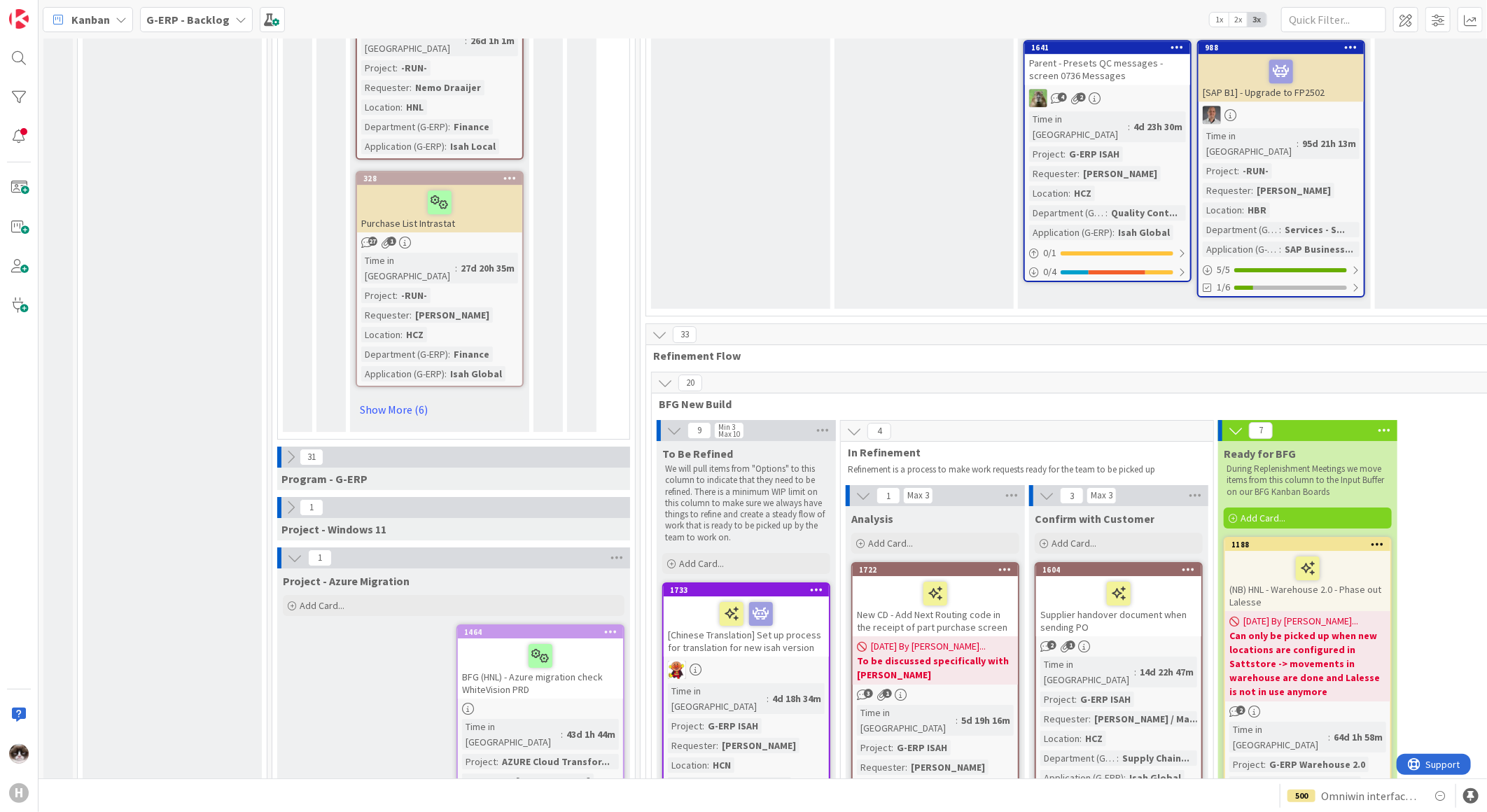
click at [291, 550] on icon at bounding box center [295, 557] width 15 height 15
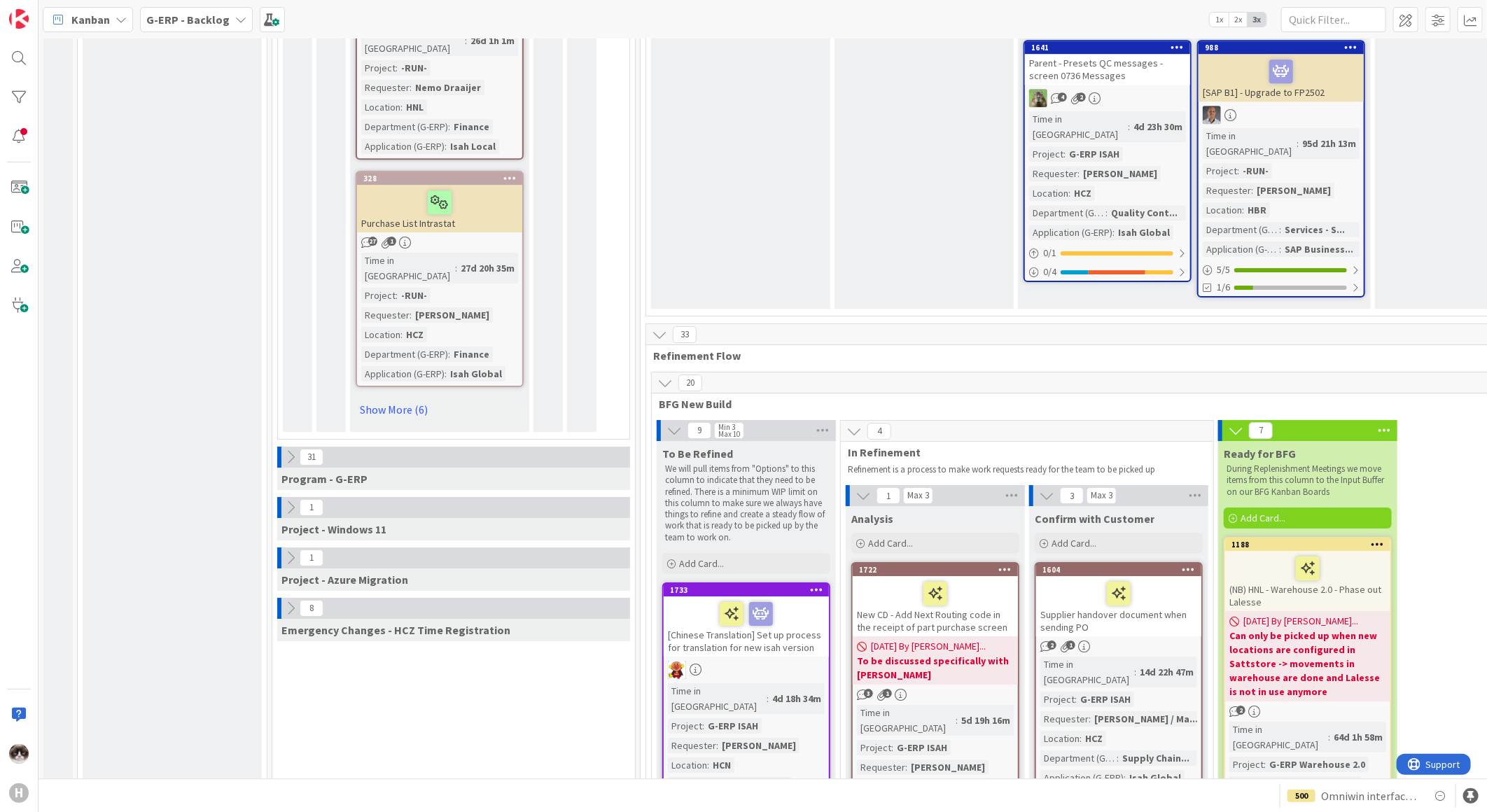
click at [291, 550] on icon at bounding box center [290, 557] width 15 height 15
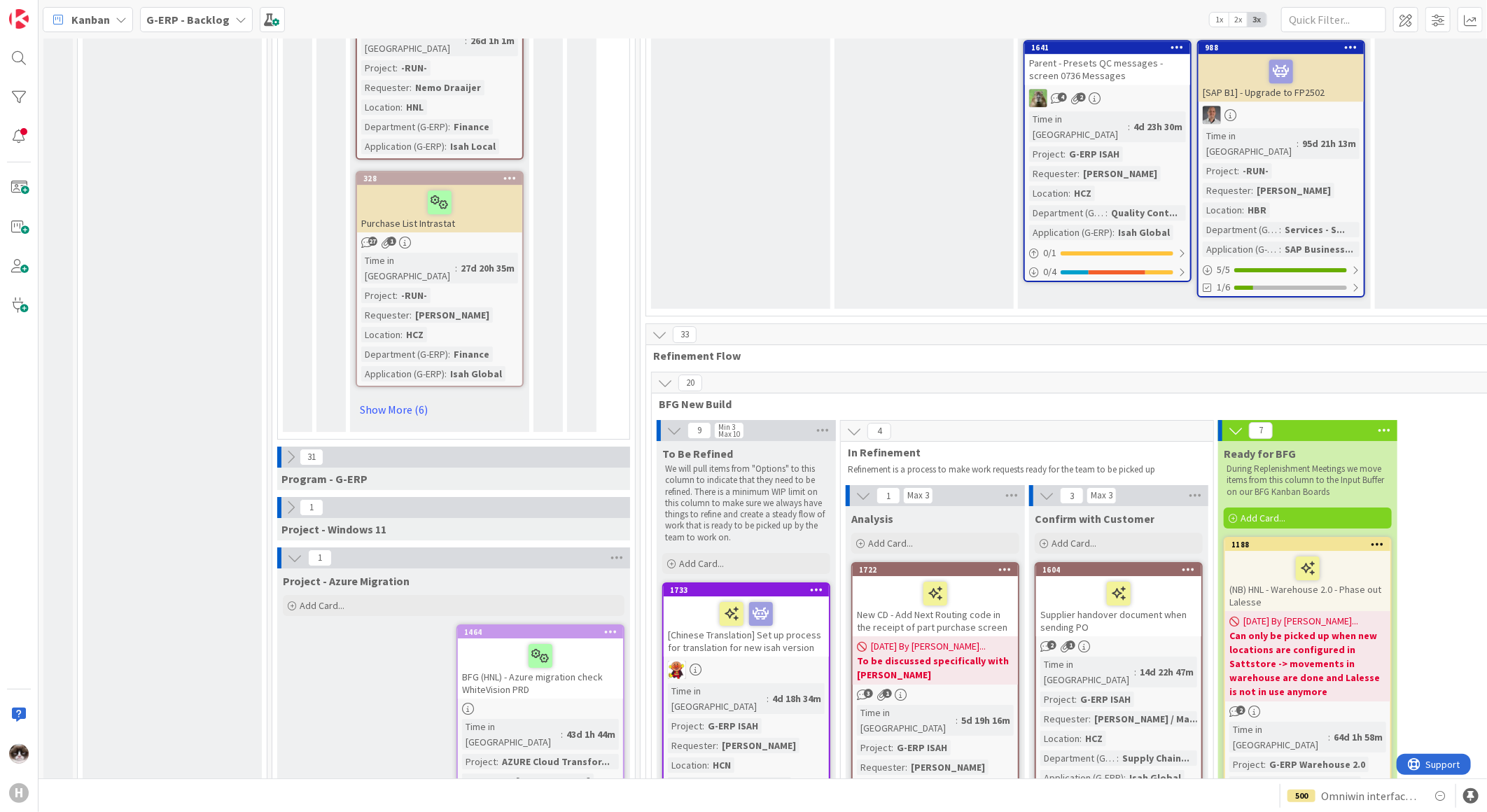
click at [291, 550] on icon at bounding box center [295, 557] width 15 height 15
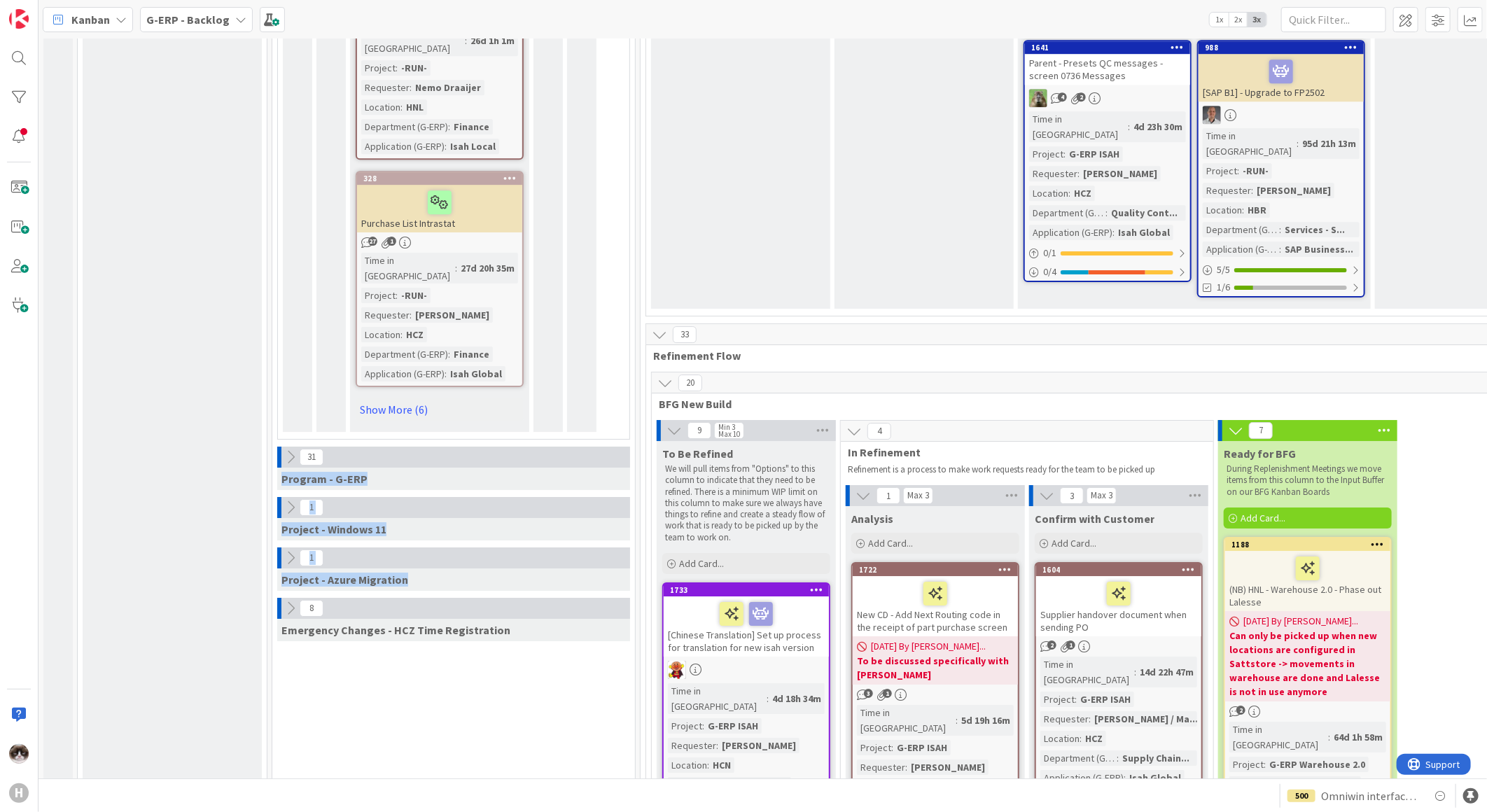
drag, startPoint x: 423, startPoint y: 396, endPoint x: 282, endPoint y: 288, distance: 177.6
drag, startPoint x: 282, startPoint y: 288, endPoint x: 282, endPoint y: 275, distance: 13.0
click at [283, 450] on icon at bounding box center [290, 457] width 15 height 15
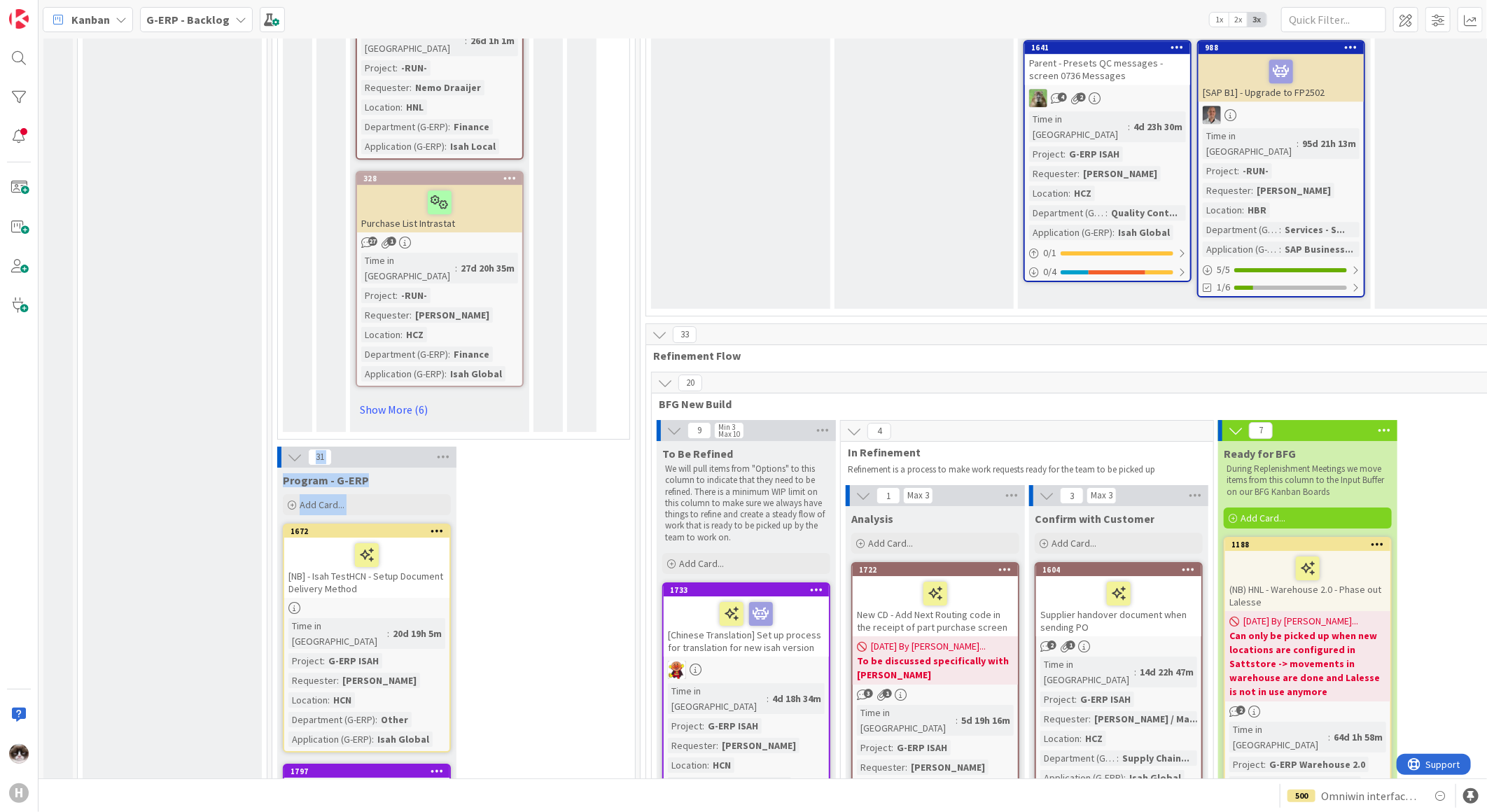
click at [291, 450] on icon at bounding box center [295, 457] width 15 height 15
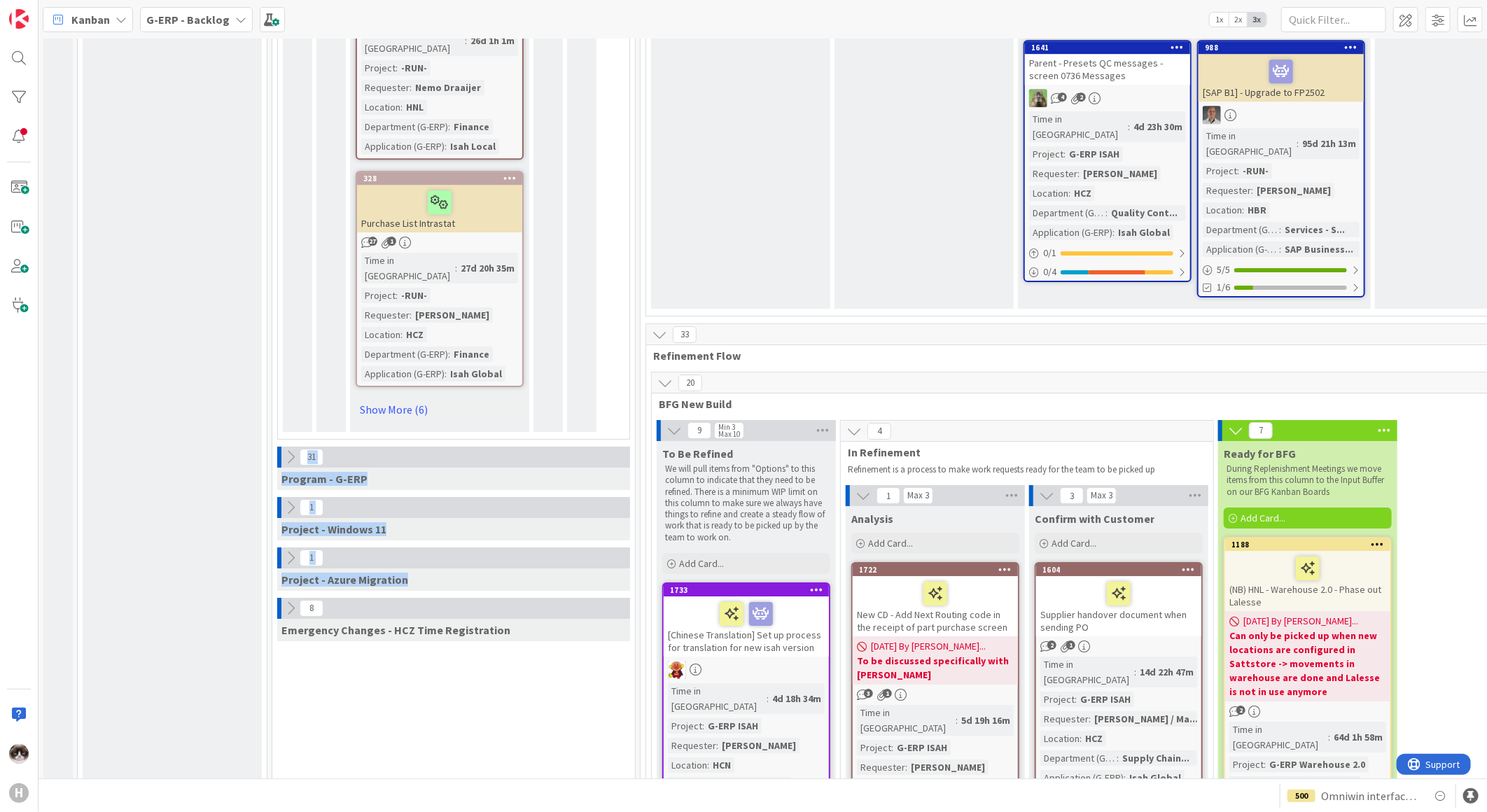
click at [291, 450] on icon at bounding box center [290, 457] width 15 height 15
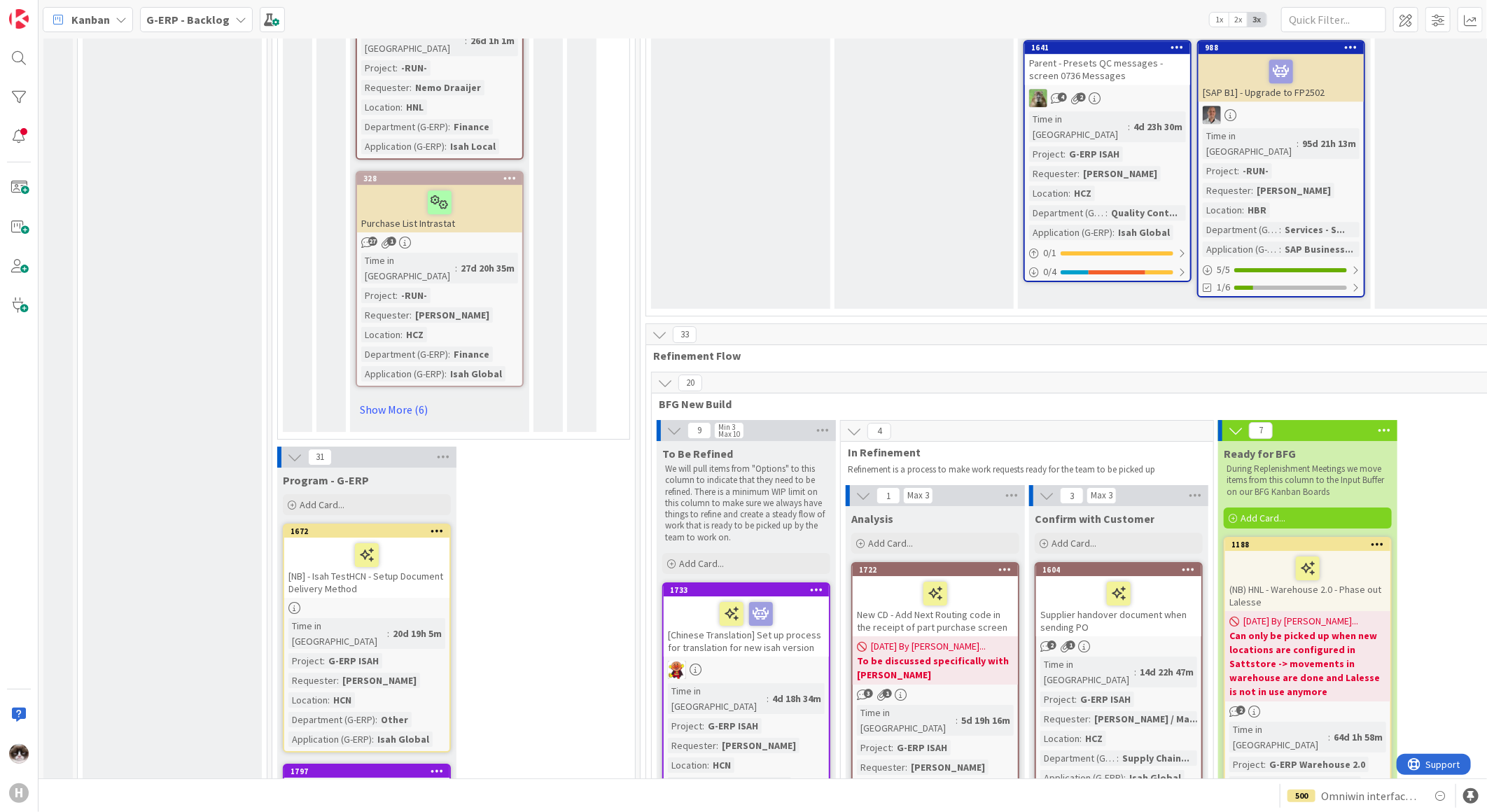
drag, startPoint x: 282, startPoint y: 275, endPoint x: 236, endPoint y: 334, distance: 74.8
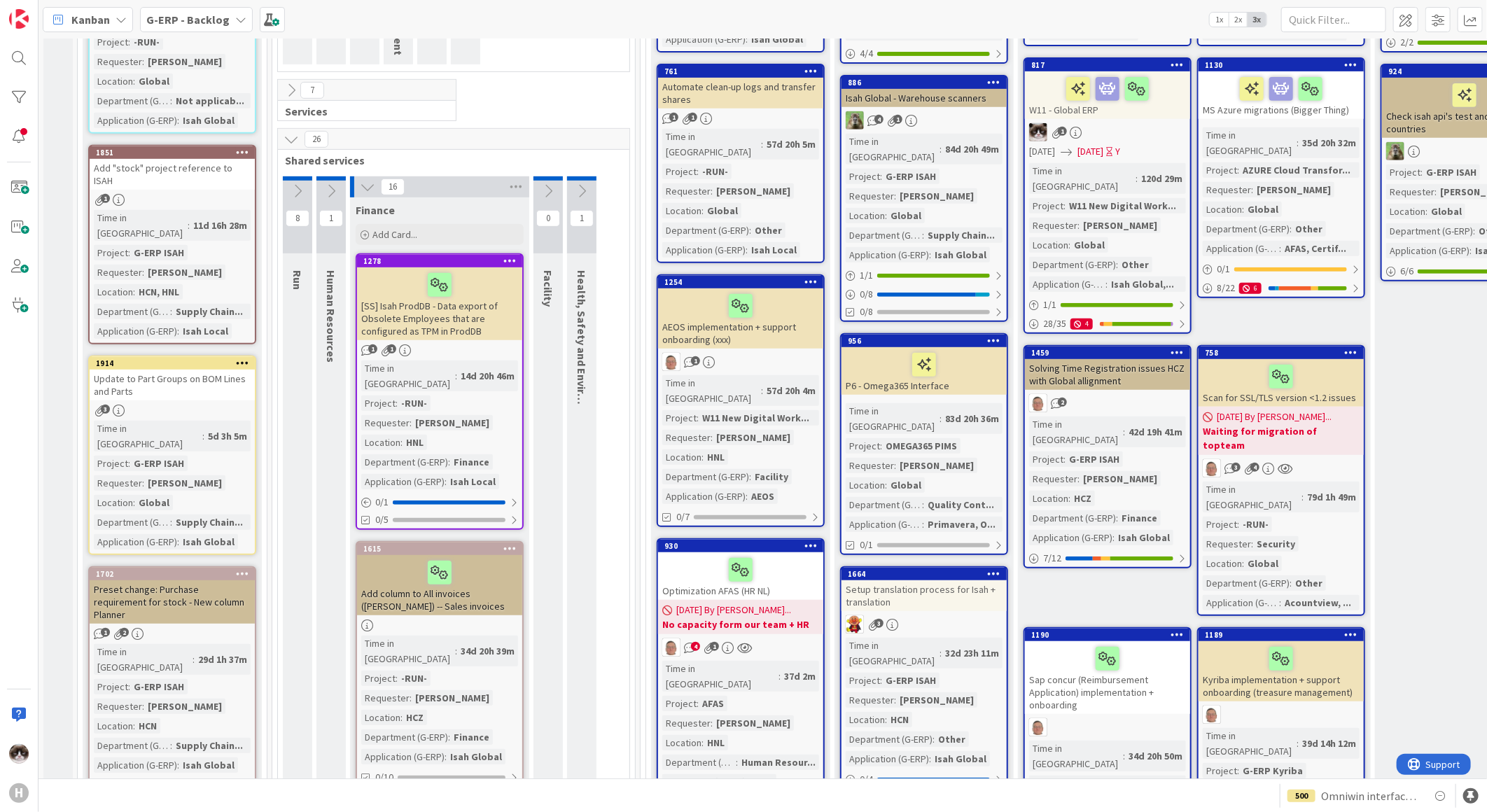
scroll to position [169, 0]
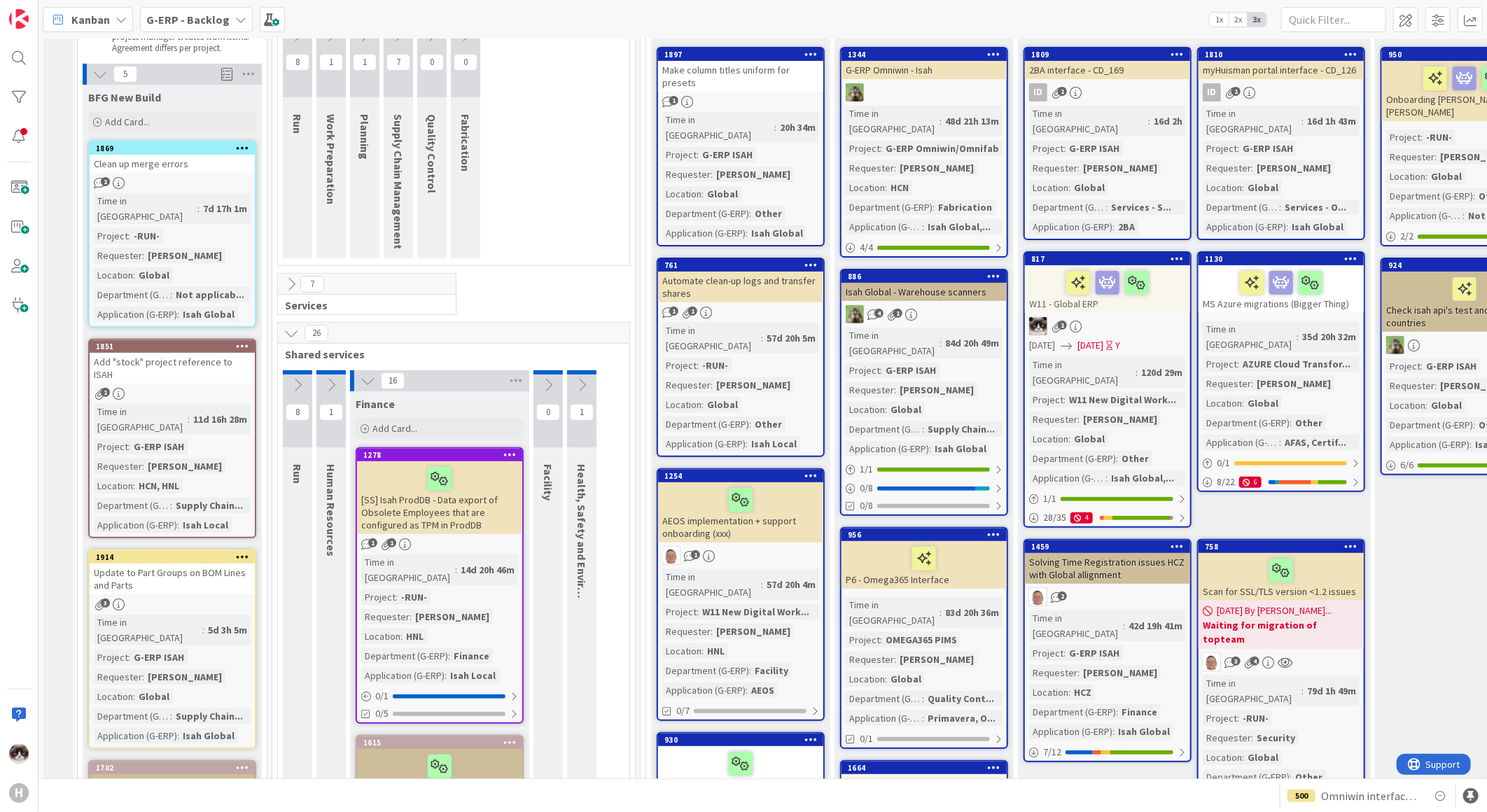
click at [363, 381] on icon at bounding box center [367, 381] width 15 height 15
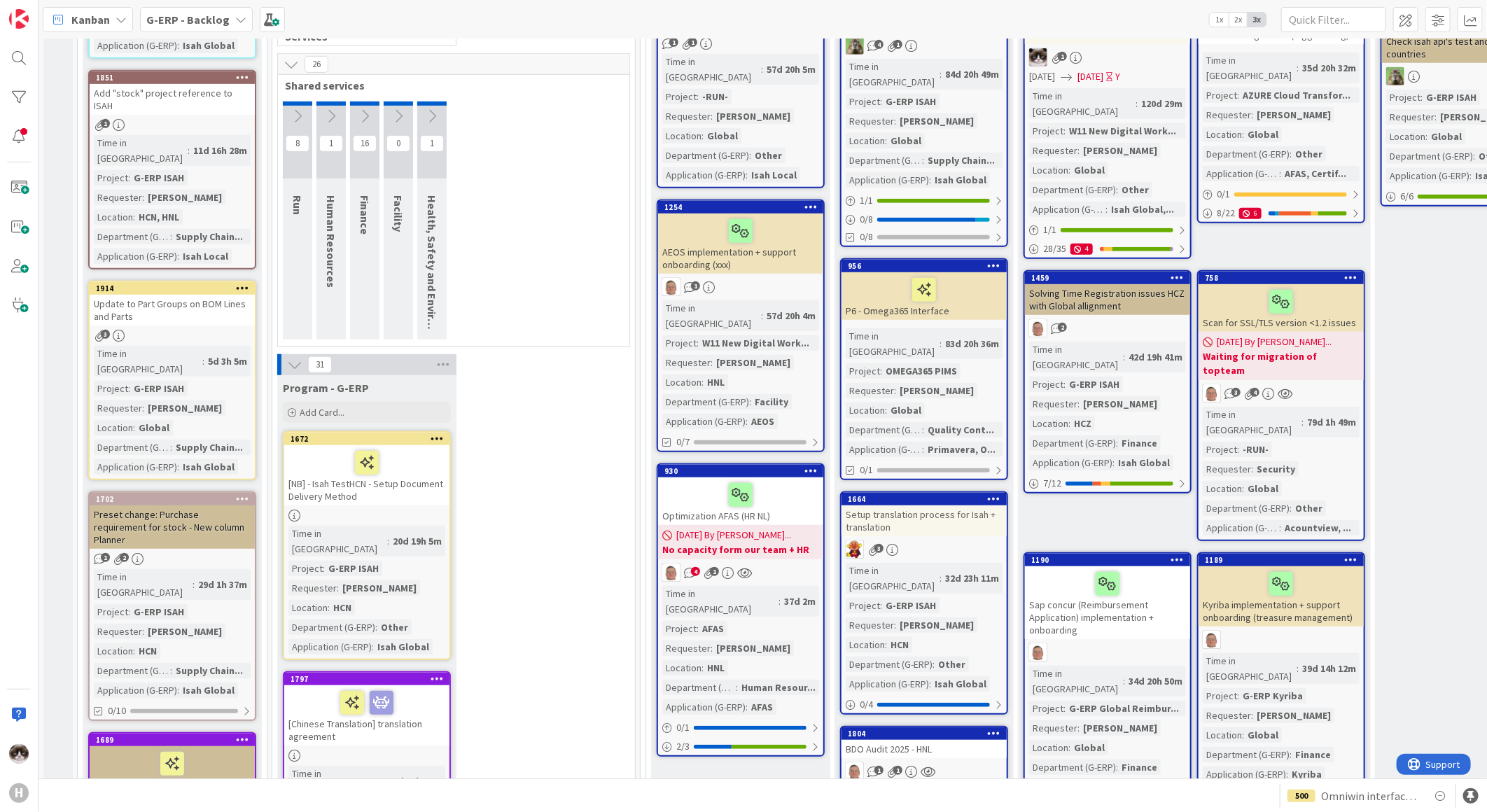
scroll to position [544, 0]
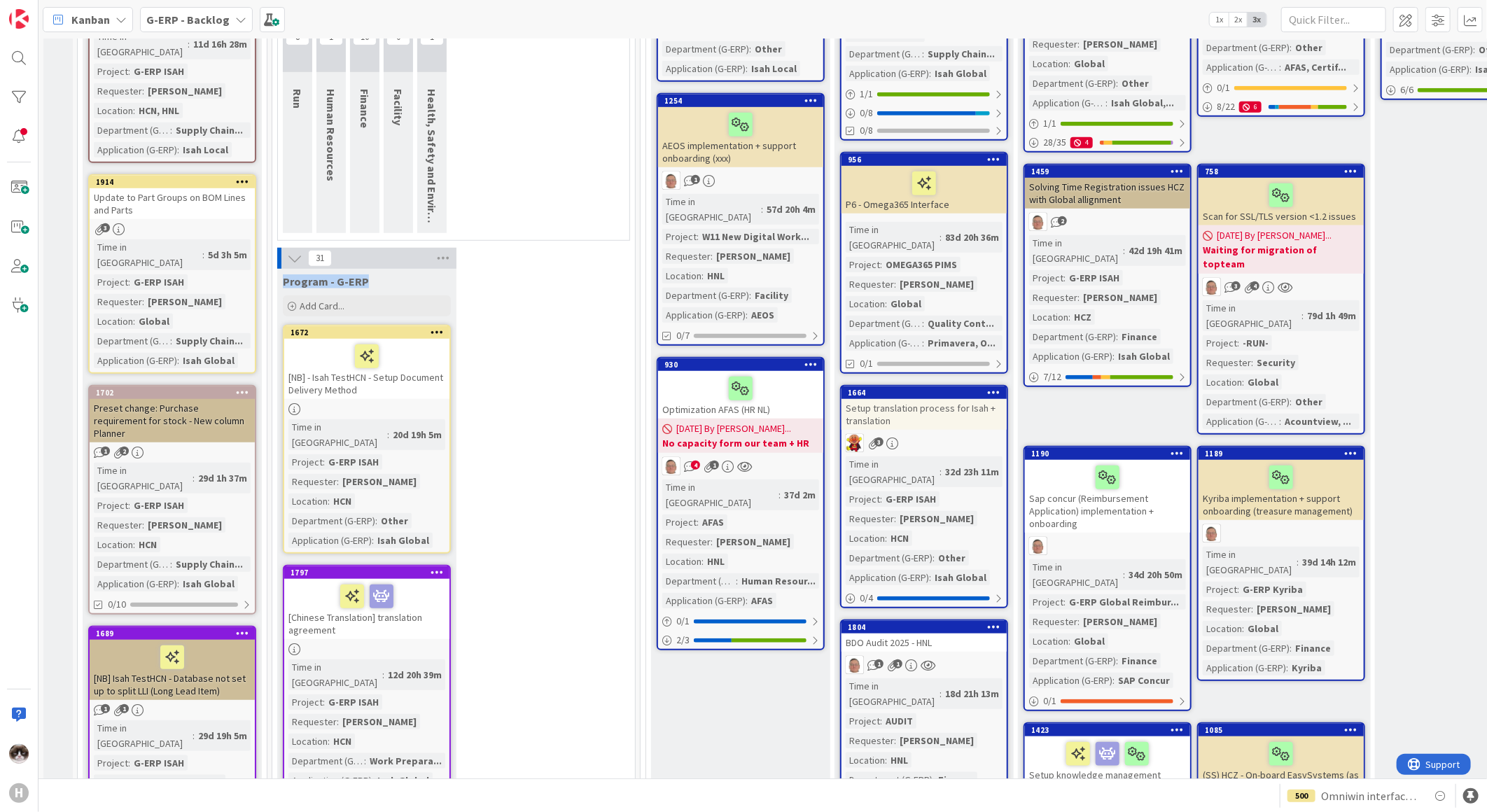
drag, startPoint x: 283, startPoint y: 276, endPoint x: 369, endPoint y: 282, distance: 86.2
click at [369, 282] on div "Program - G-ERP" at bounding box center [366, 282] width 168 height 14
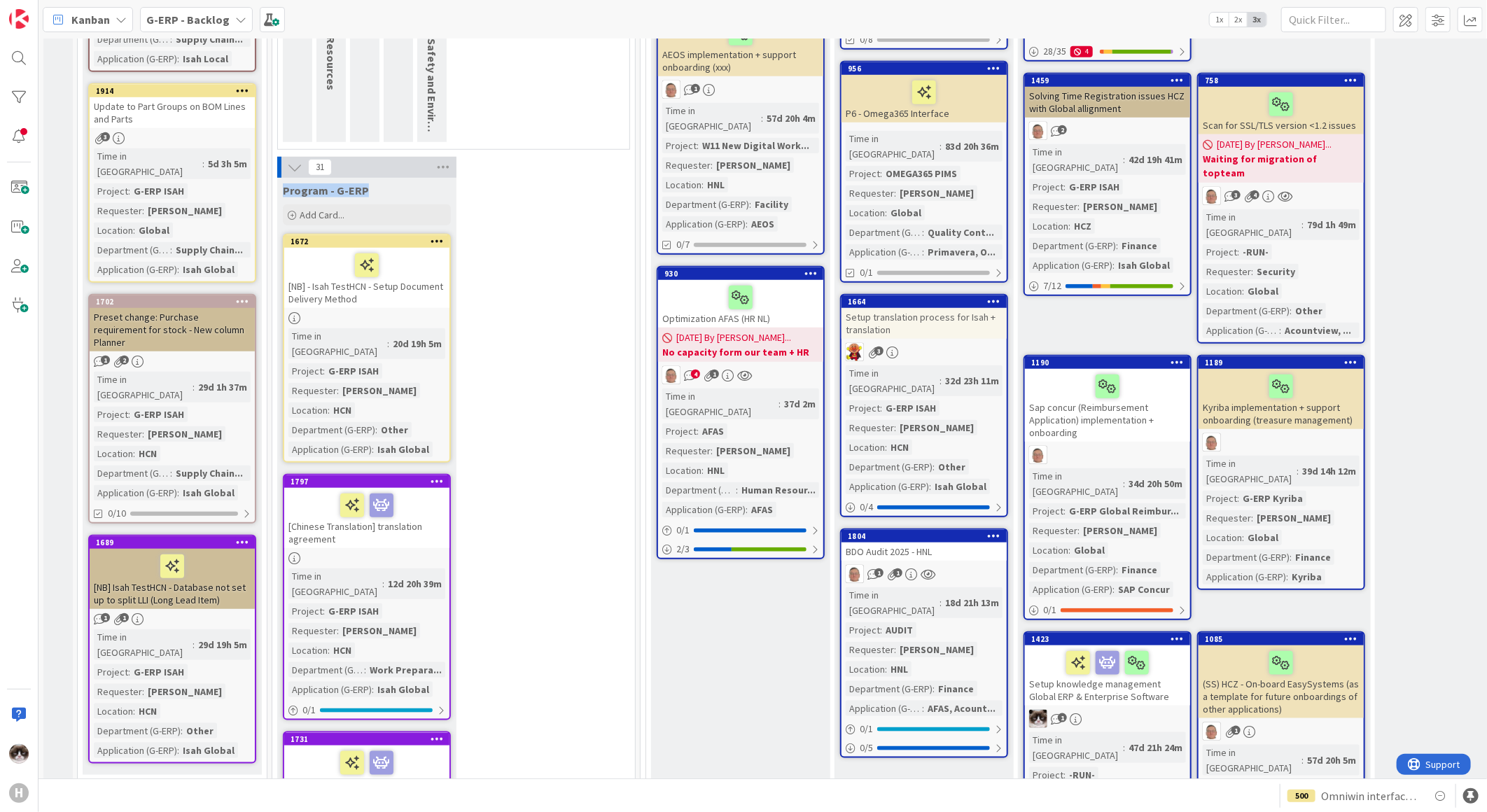
scroll to position [700, 0]
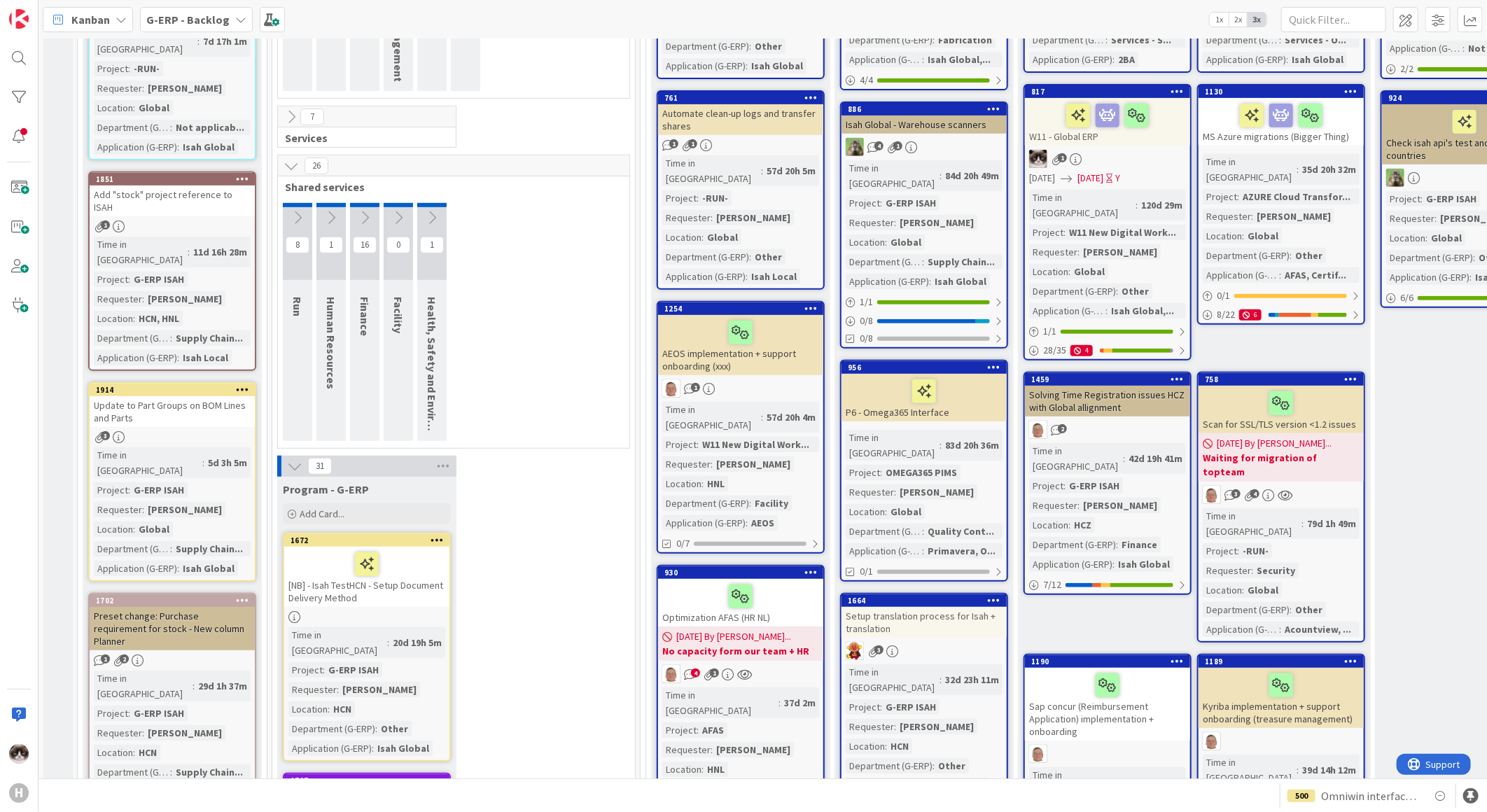
scroll to position [544, 0]
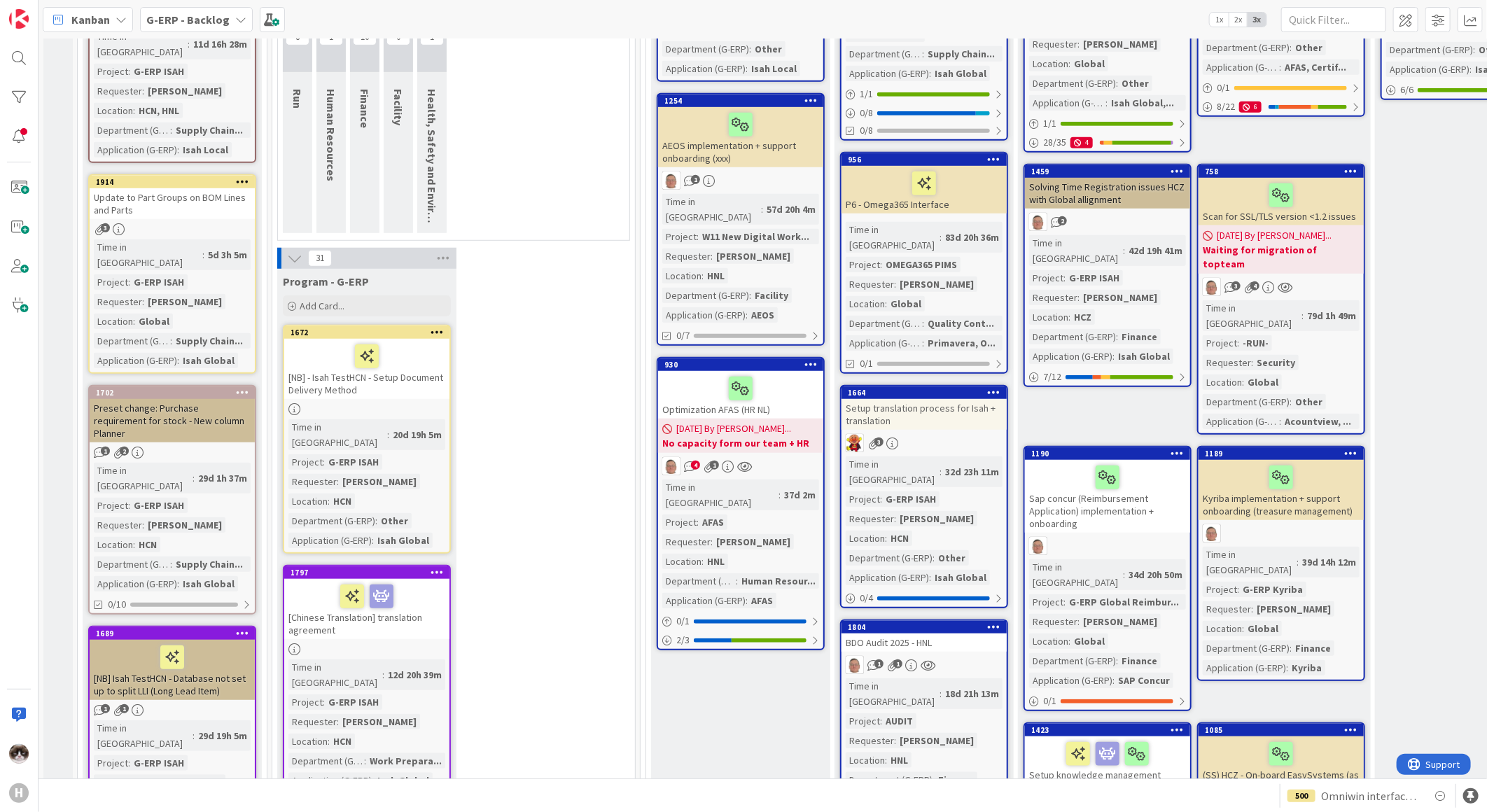
click at [431, 407] on div at bounding box center [367, 409] width 166 height 12
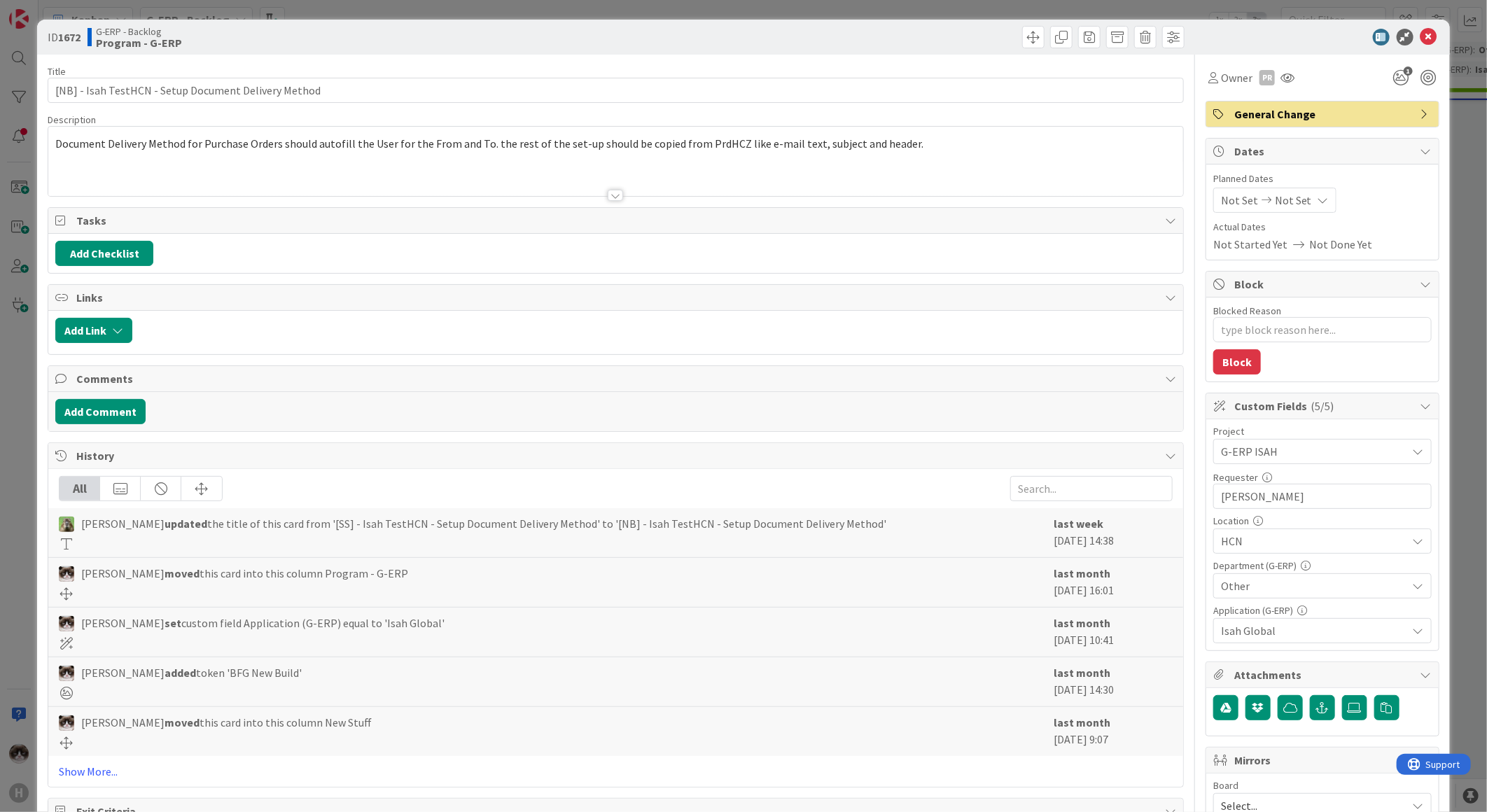
click at [599, 193] on div at bounding box center [616, 178] width 1135 height 36
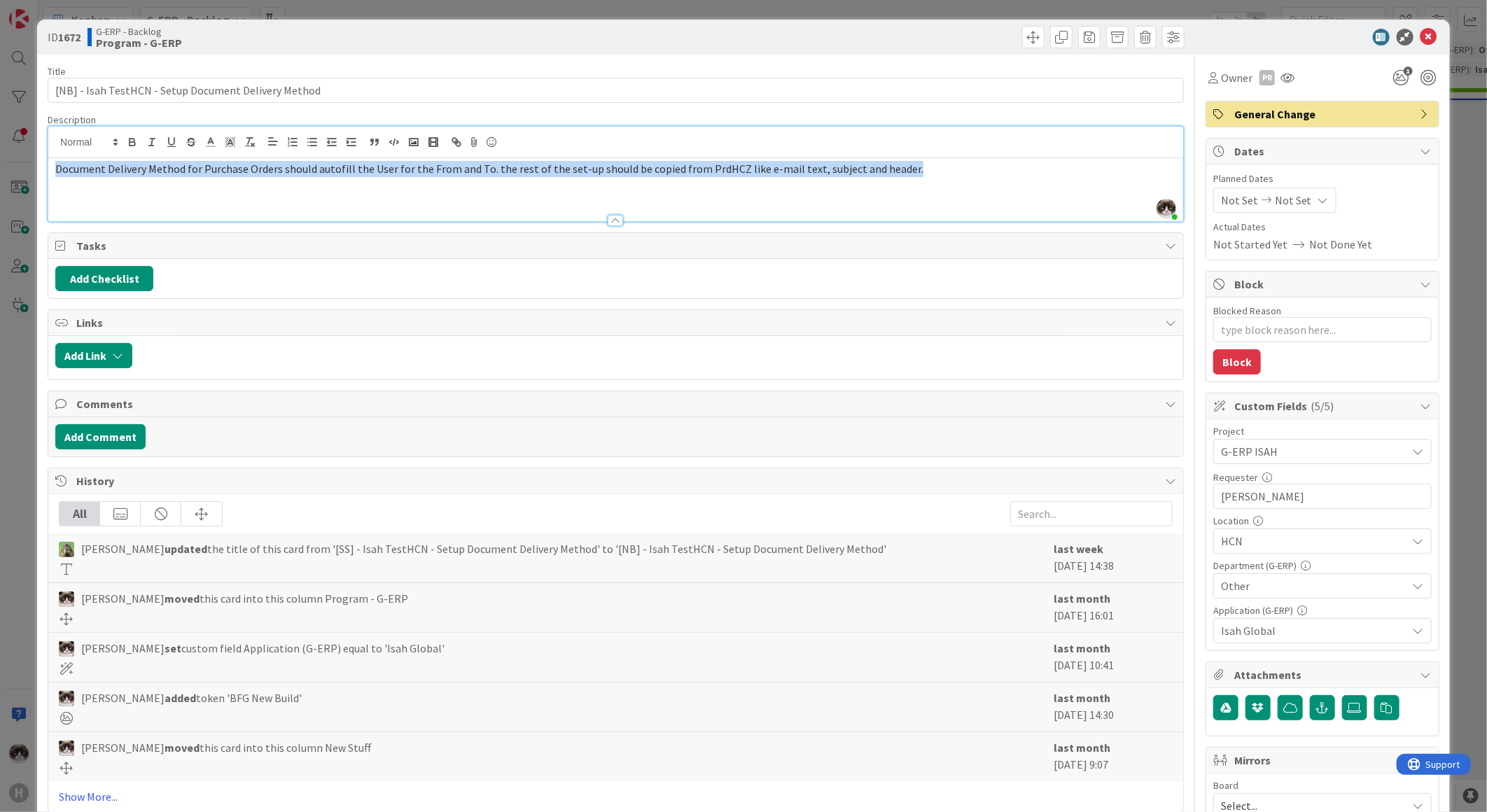
drag, startPoint x: 912, startPoint y: 175, endPoint x: 37, endPoint y: 170, distance: 875.0
click at [37, 170] on div "ID 1672 G-ERP - Backlog Program - G-ERP Title 52 / 128 [NB] - Isah TestHCN - Se…" at bounding box center [744, 594] width 1413 height 1149
click at [696, 178] on div "Document Delivery Method for Purchase Orders should autofill the User for the F…" at bounding box center [616, 189] width 1135 height 63
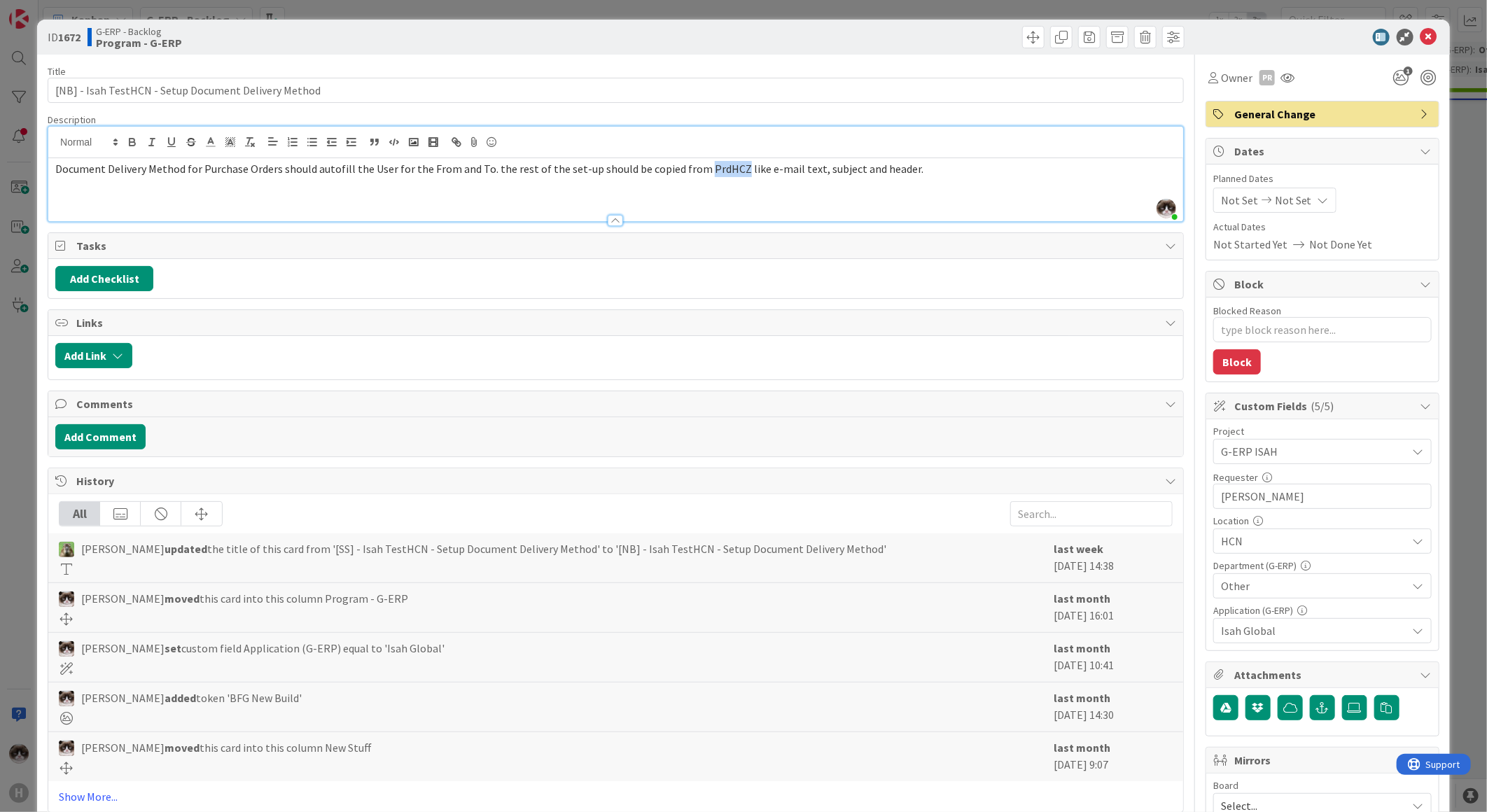
drag, startPoint x: 694, startPoint y: 169, endPoint x: 739, endPoint y: 169, distance: 45.0
click at [739, 169] on span "Document Delivery Method for Purchase Orders should autofill the User for the F…" at bounding box center [489, 169] width 868 height 14
click at [731, 199] on div "Document Delivery Method for Purchase Orders should autofill the User for the F…" at bounding box center [616, 189] width 1135 height 63
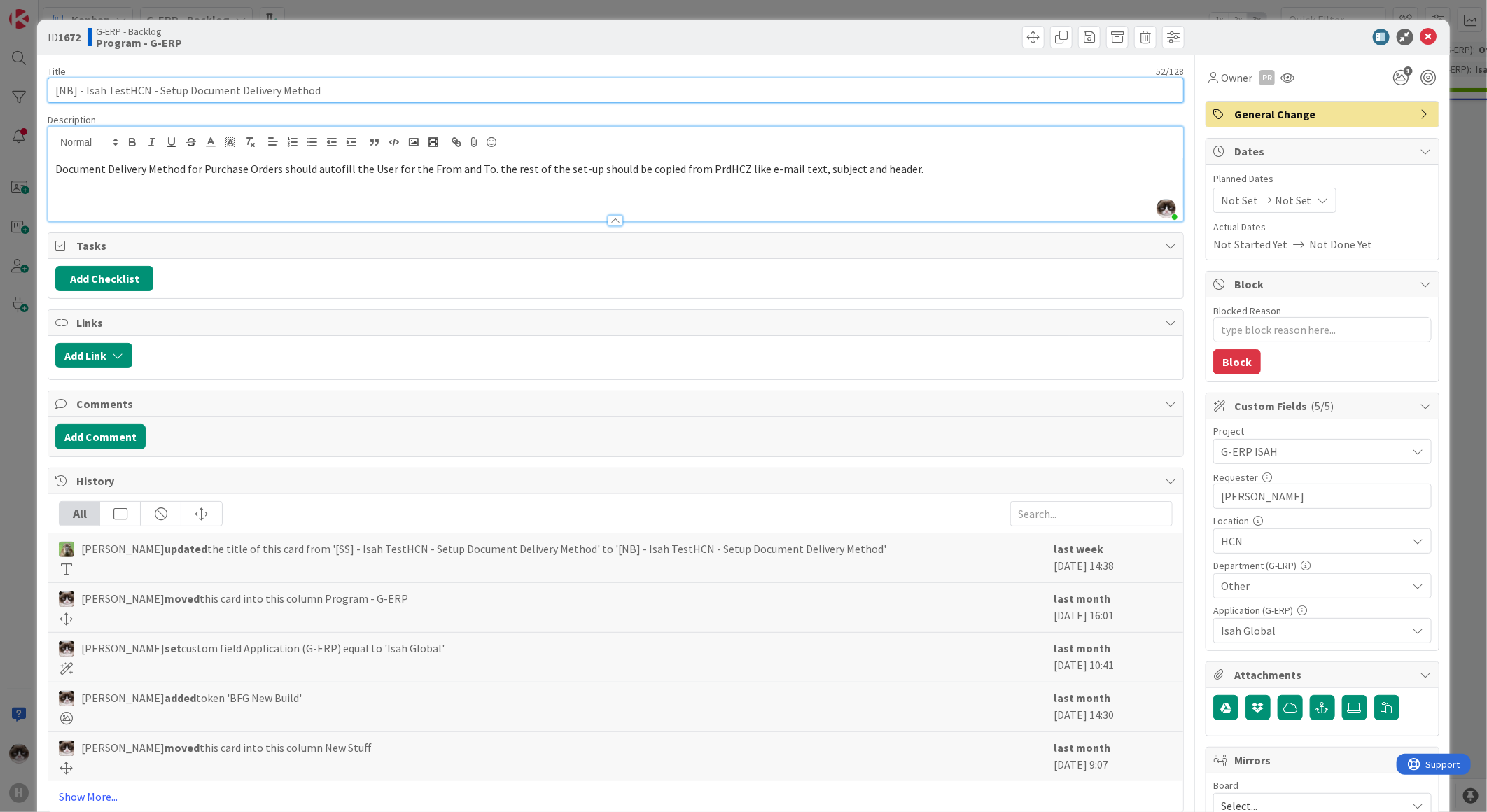
drag, startPoint x: 103, startPoint y: 94, endPoint x: 142, endPoint y: 92, distance: 39.1
click at [142, 92] on input "[NB] - Isah TestHCN - Setup Document Delivery Method" at bounding box center [615, 91] width 1136 height 25
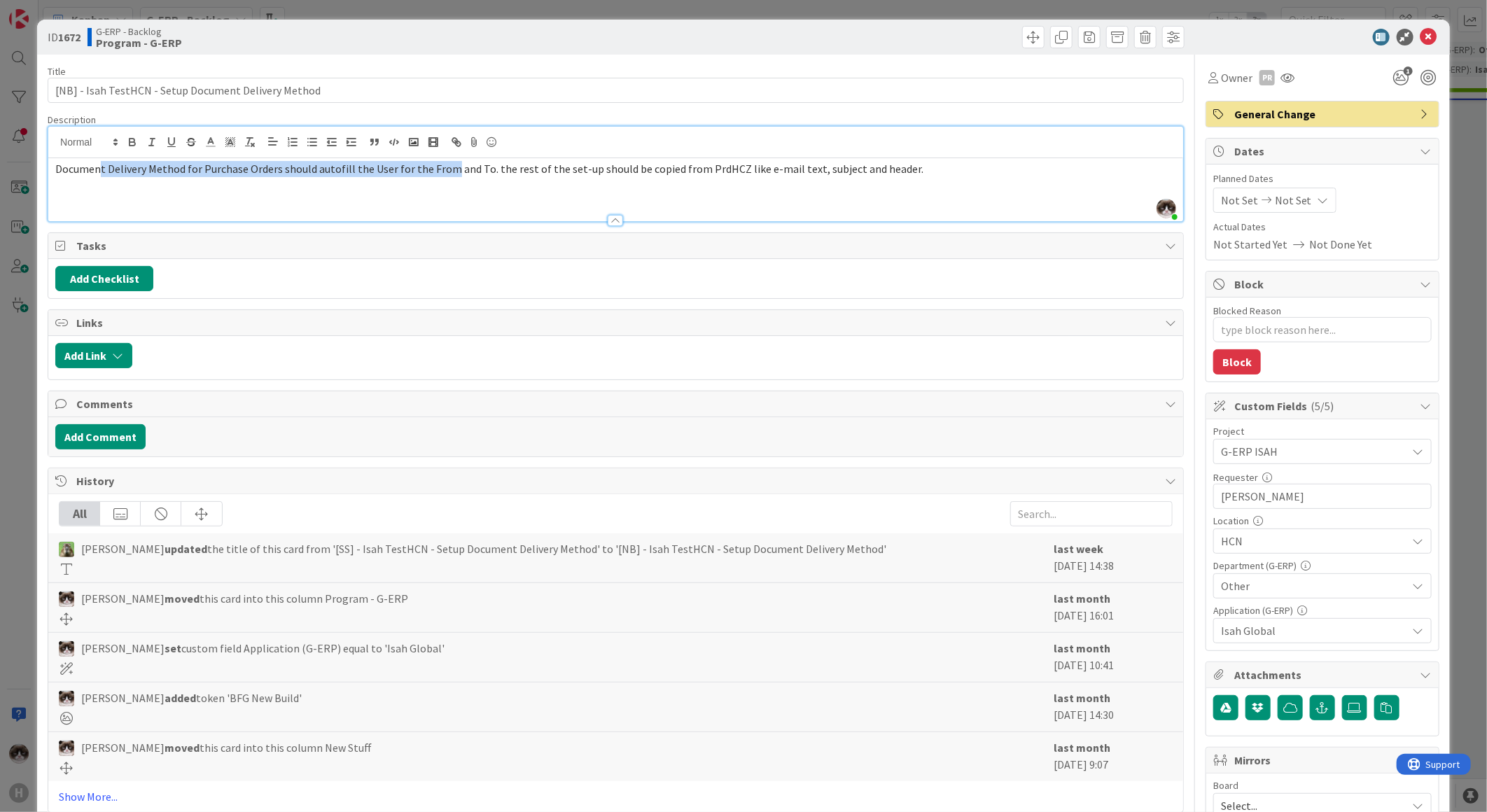
drag, startPoint x: 98, startPoint y: 171, endPoint x: 496, endPoint y: 131, distance: 400.0
click at [492, 131] on div "Kevin van Dijk just joined Document Delivery Method for Purchase Orders should …" at bounding box center [616, 174] width 1135 height 95
click at [446, 173] on span "Document Delivery Method for Purchase Orders should autofill the User for the F…" at bounding box center [489, 169] width 868 height 14
click at [1420, 39] on icon at bounding box center [1428, 37] width 17 height 17
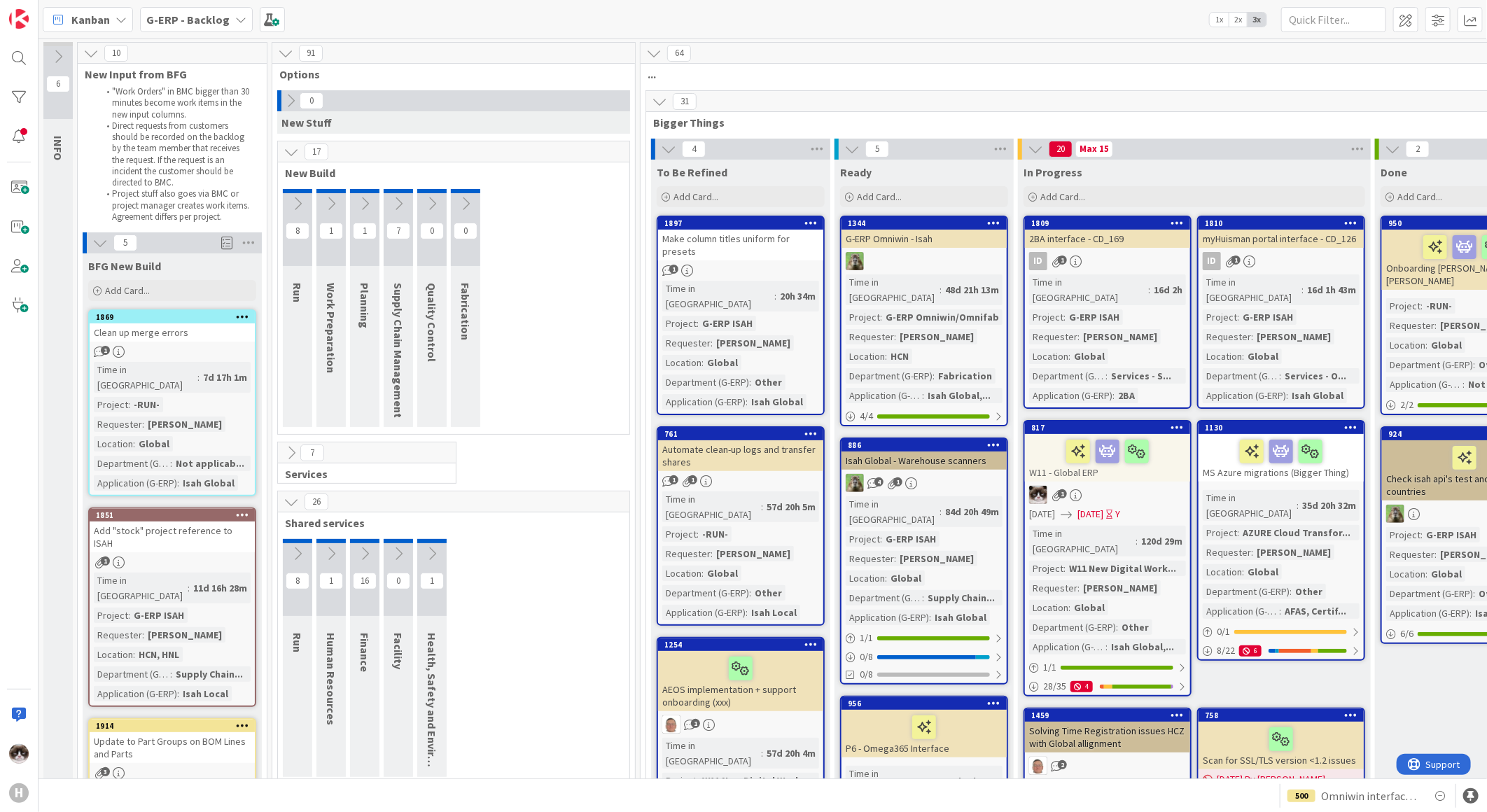
click at [663, 107] on icon at bounding box center [659, 101] width 15 height 15
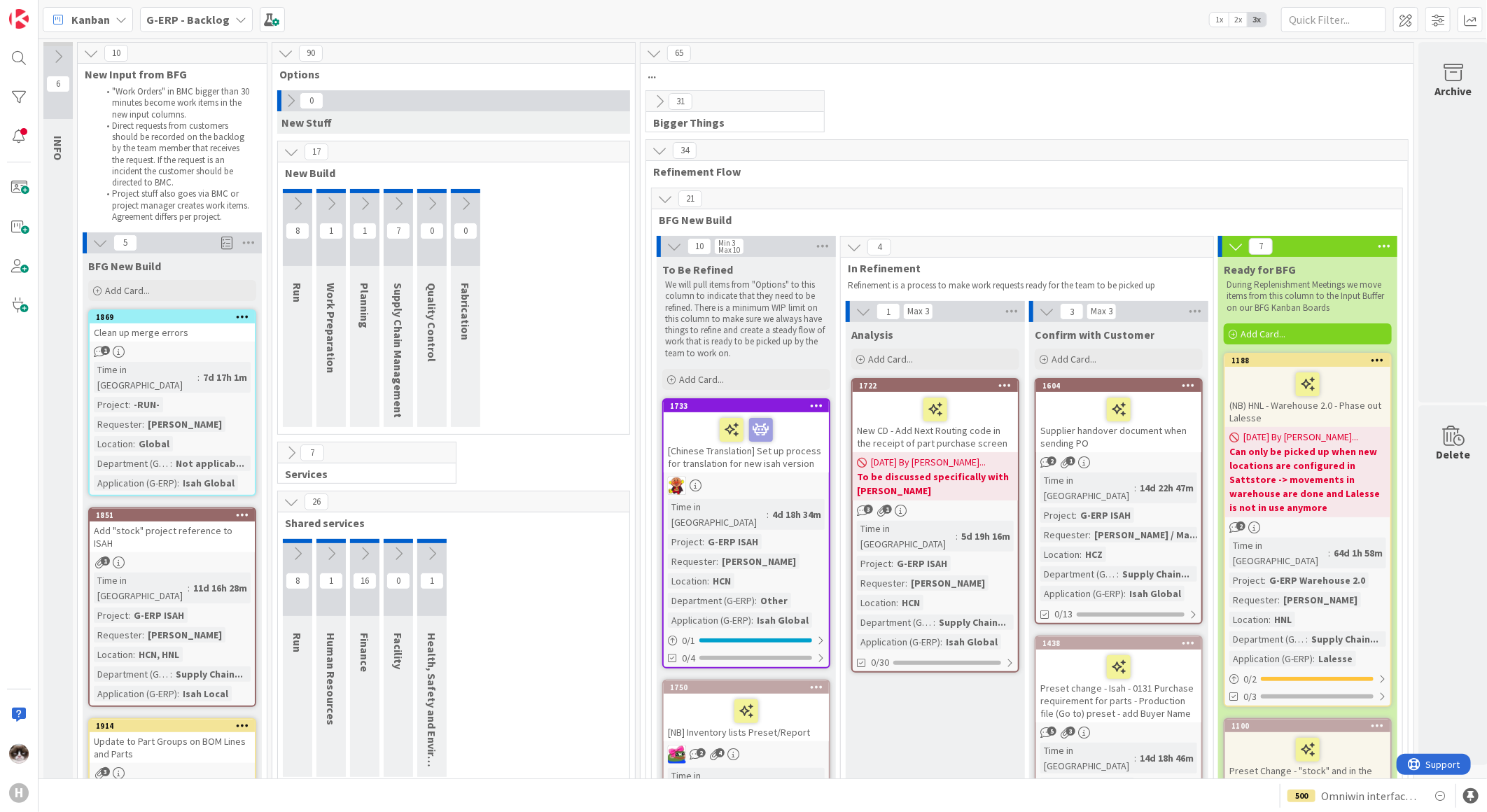
click at [209, 15] on b "G-ERP - Backlog" at bounding box center [188, 20] width 84 height 14
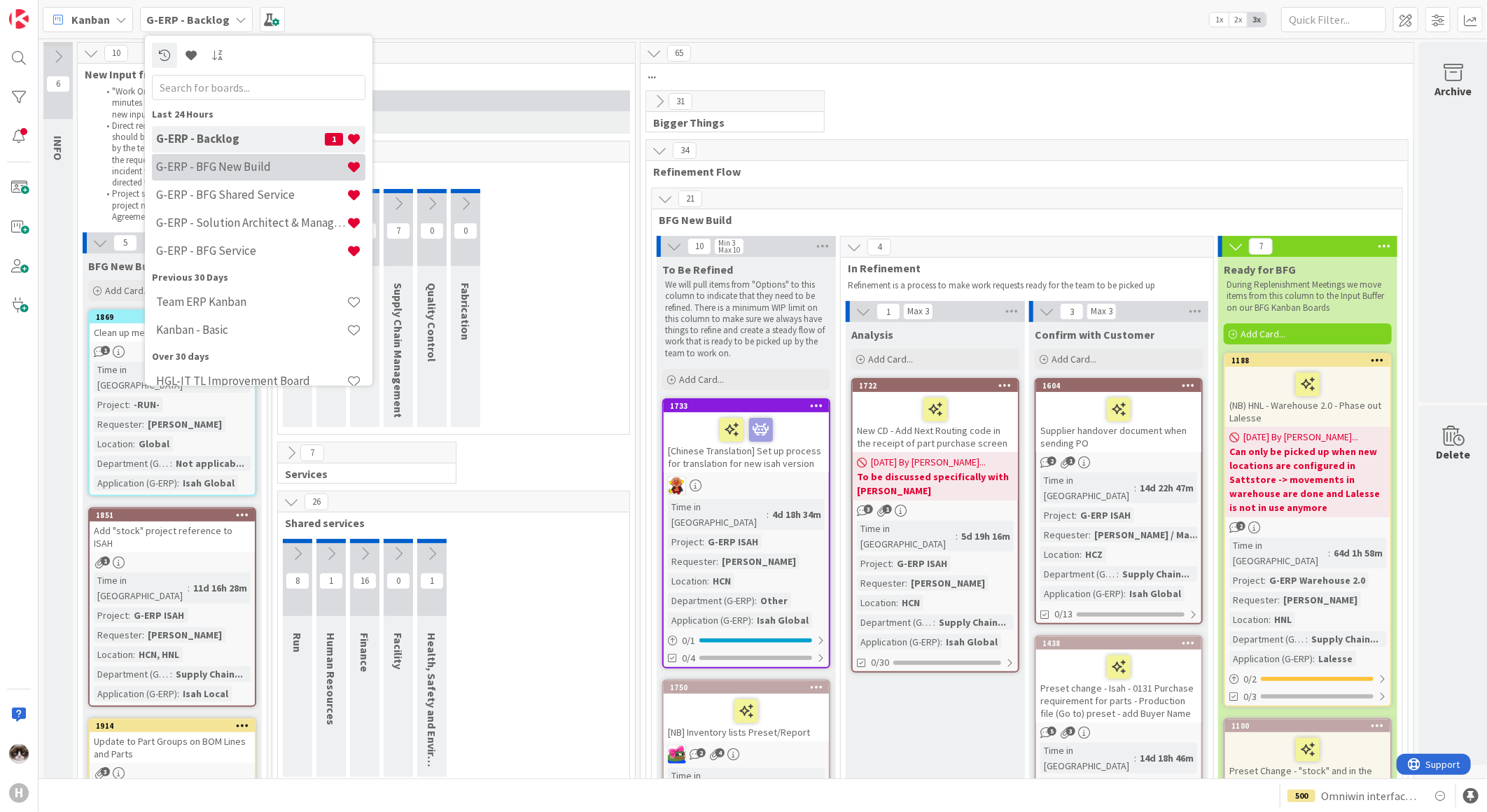
click at [261, 165] on h4 "G-ERP - BFG New Build" at bounding box center [251, 167] width 190 height 14
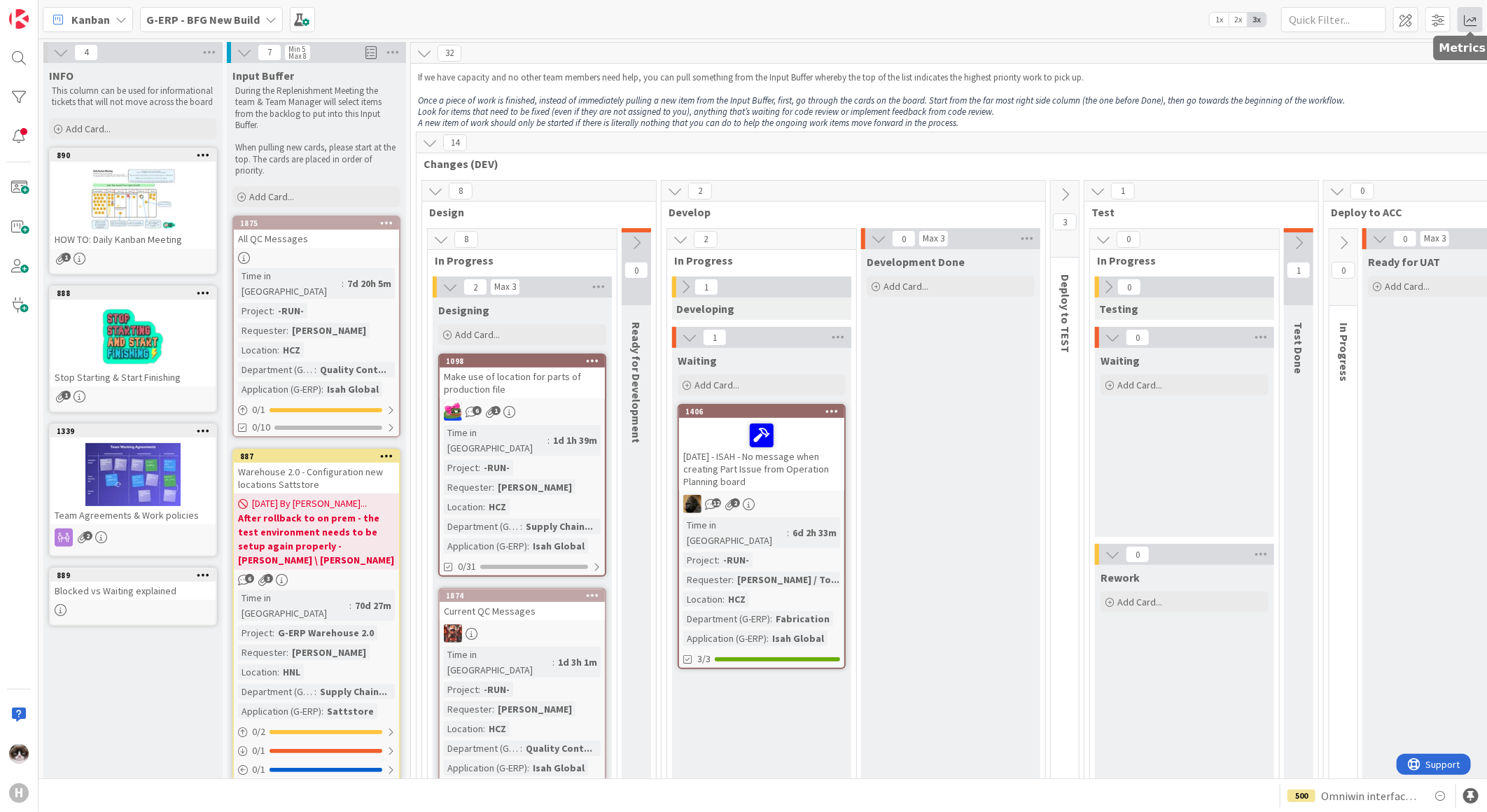
click at [1459, 21] on span at bounding box center [1470, 20] width 25 height 25
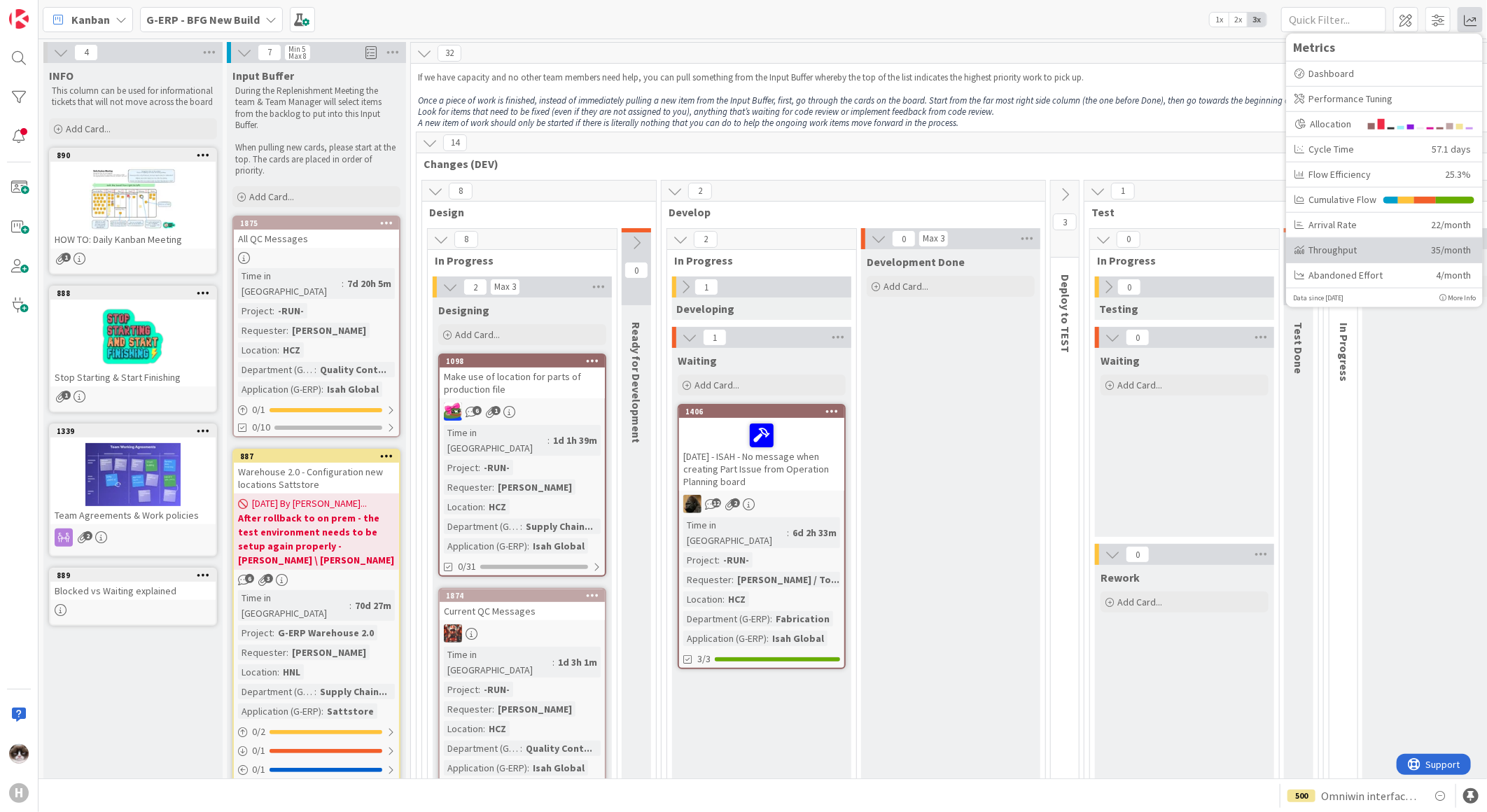
click at [1361, 244] on div "Throughput" at bounding box center [1357, 249] width 126 height 14
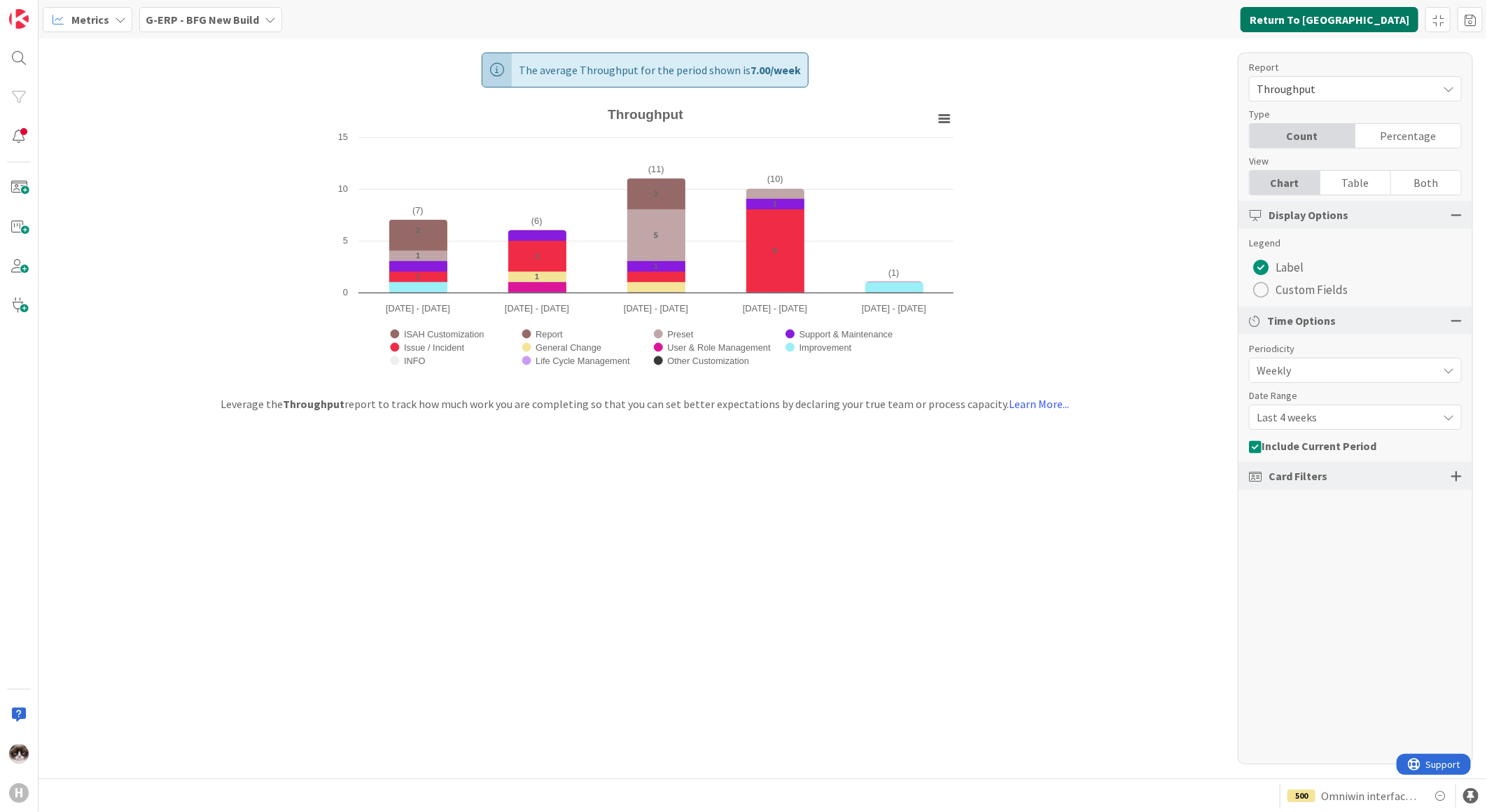
click at [1352, 18] on button "Return To Kanban" at bounding box center [1329, 20] width 178 height 25
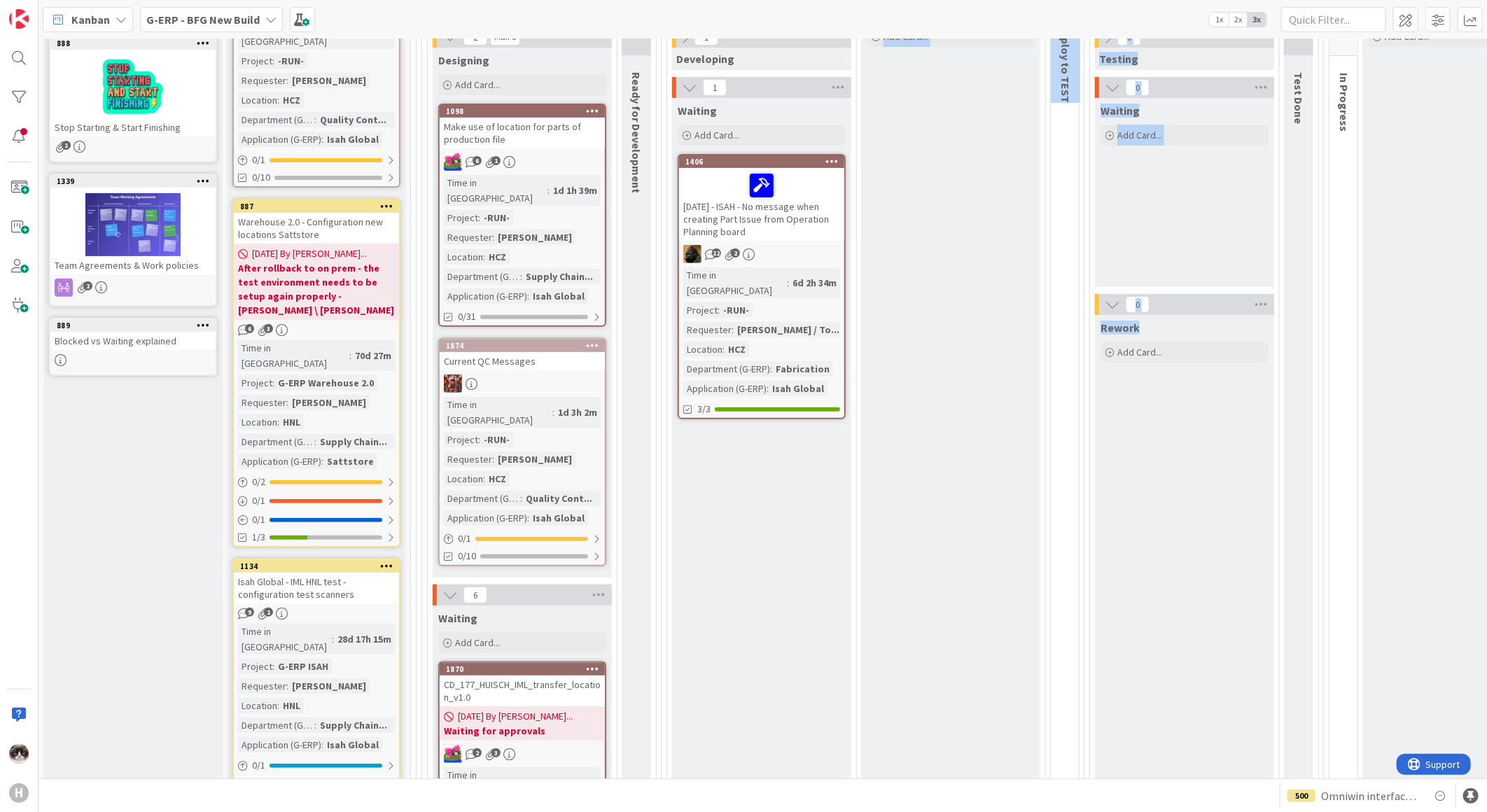
drag, startPoint x: 767, startPoint y: 765, endPoint x: 1109, endPoint y: 768, distance: 342.0
click at [1109, 768] on div "4 INFO This column can be used for informational tickets that will not move acr…" at bounding box center [763, 408] width 1449 height 740
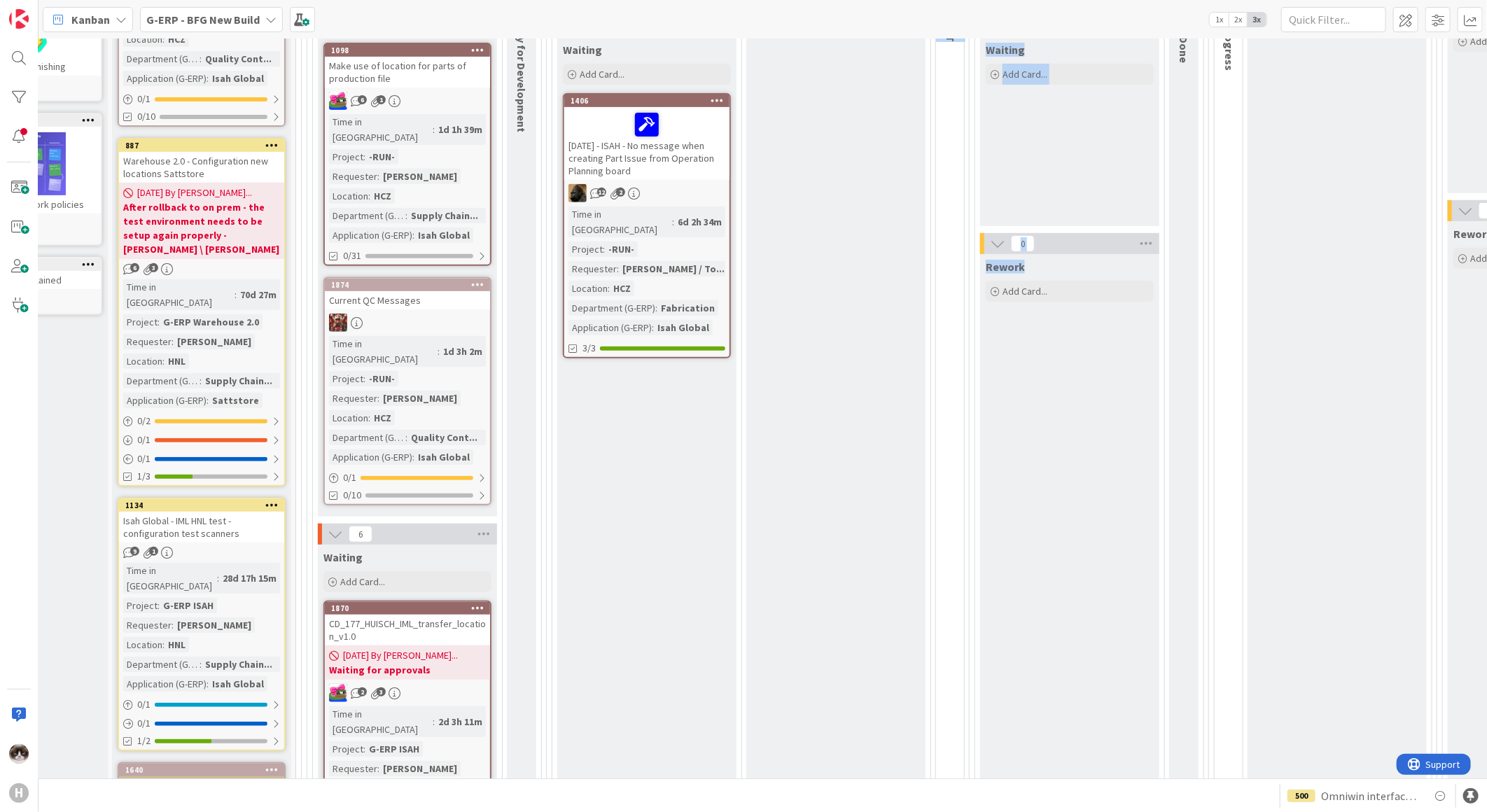
scroll to position [0, 115]
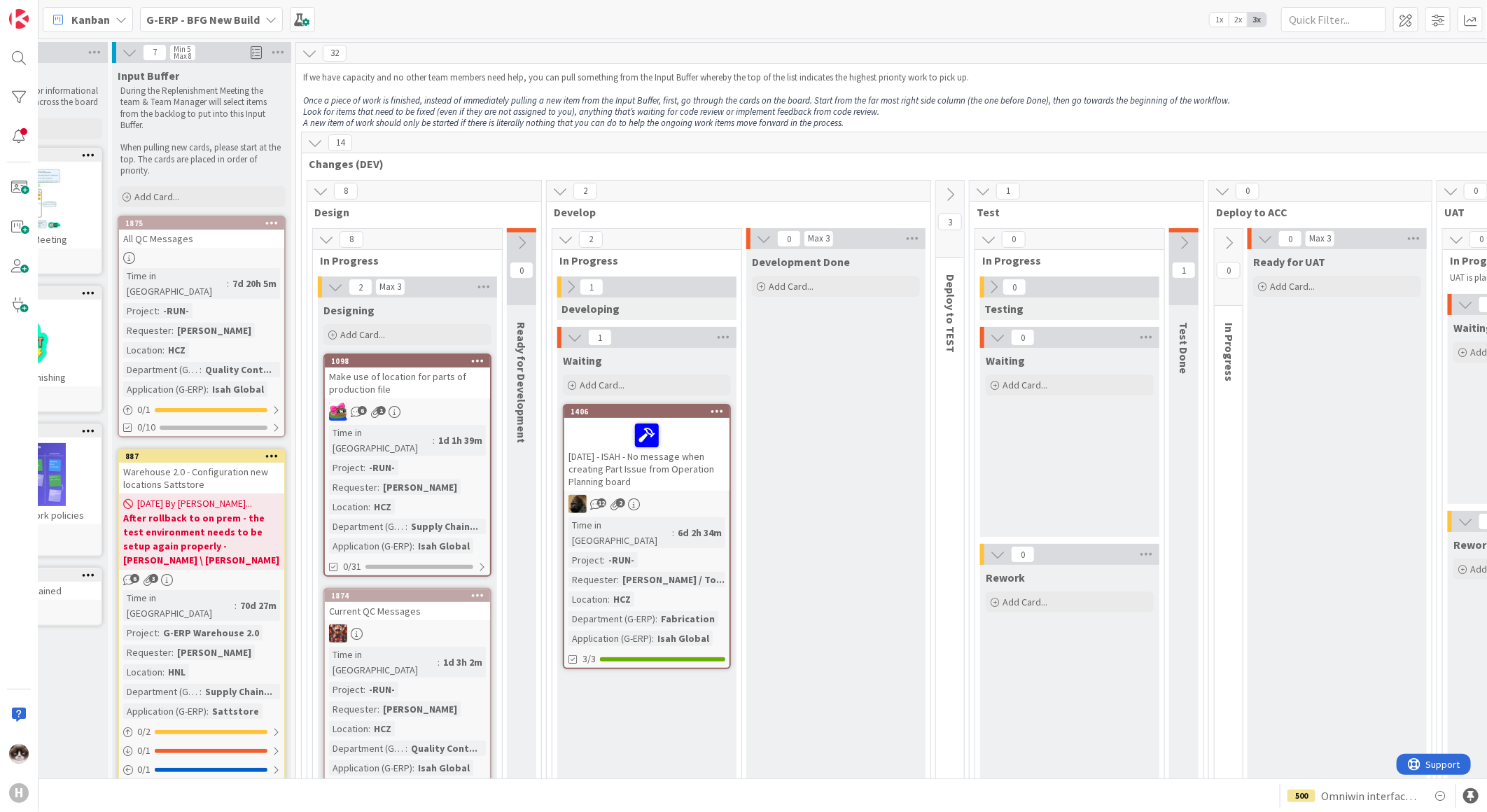
click at [242, 26] on span "G-ERP - BFG New Build" at bounding box center [203, 19] width 113 height 17
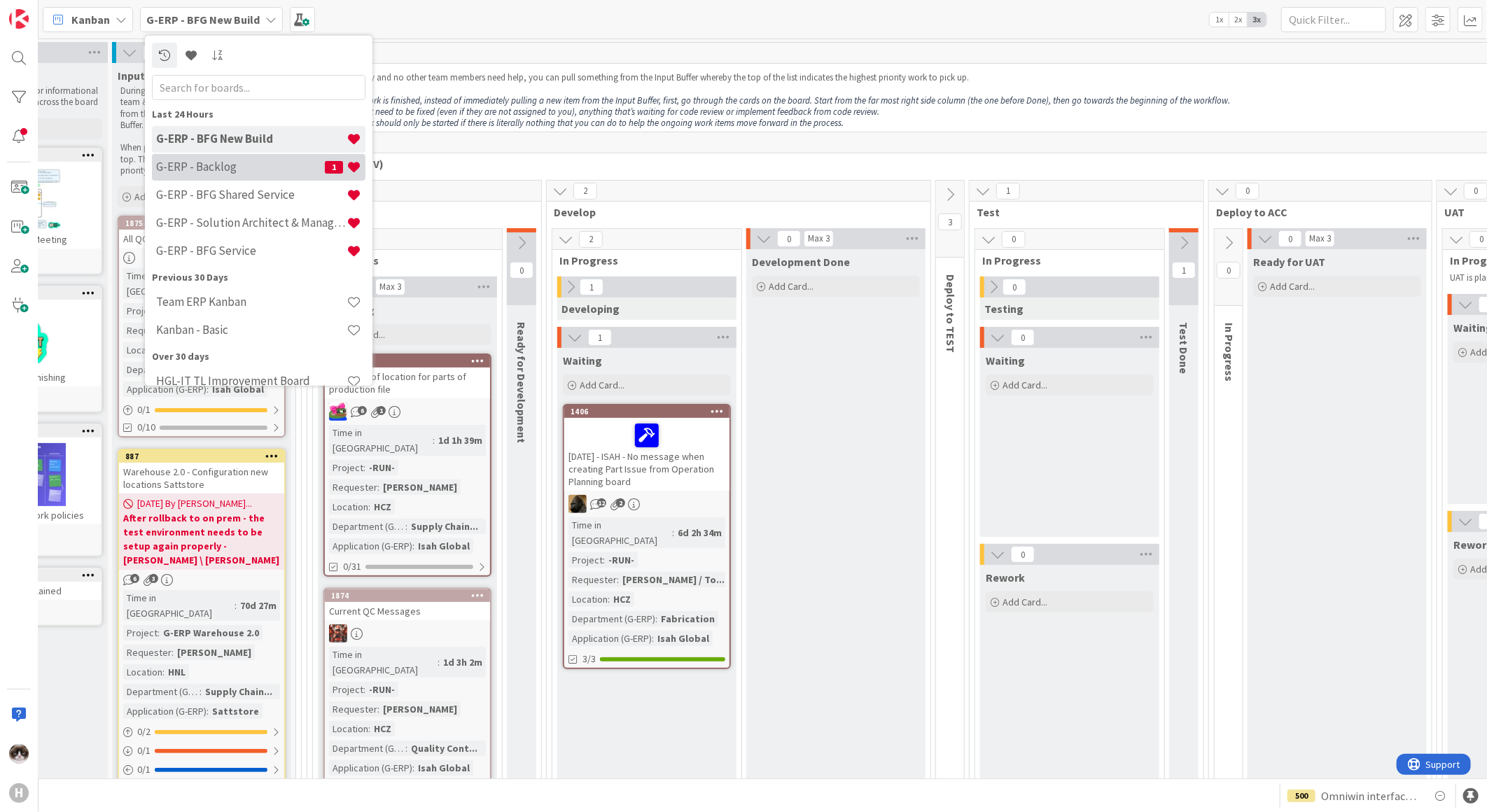
click at [240, 168] on h4 "G-ERP - Backlog" at bounding box center [240, 167] width 169 height 14
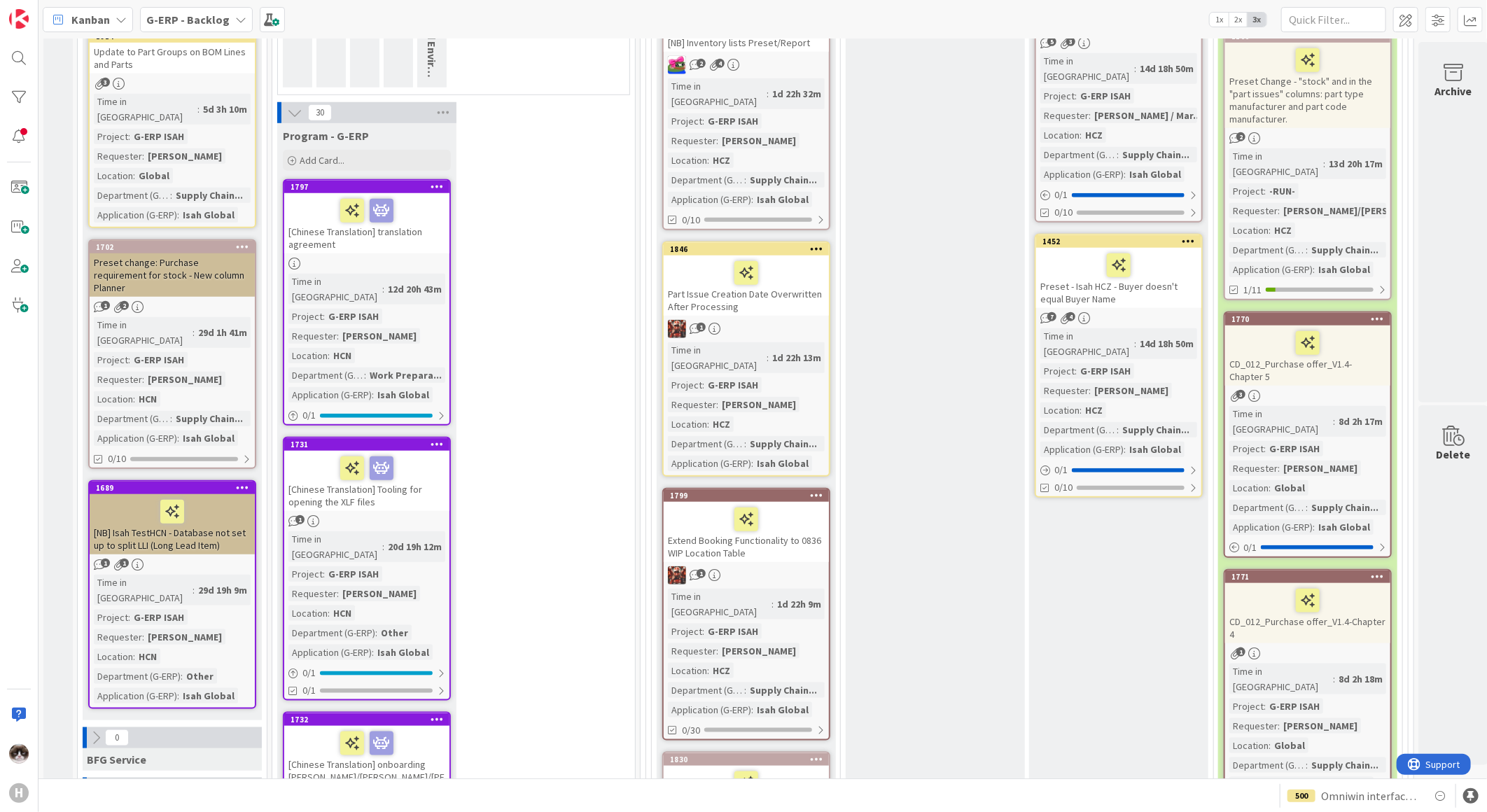
scroll to position [556, 0]
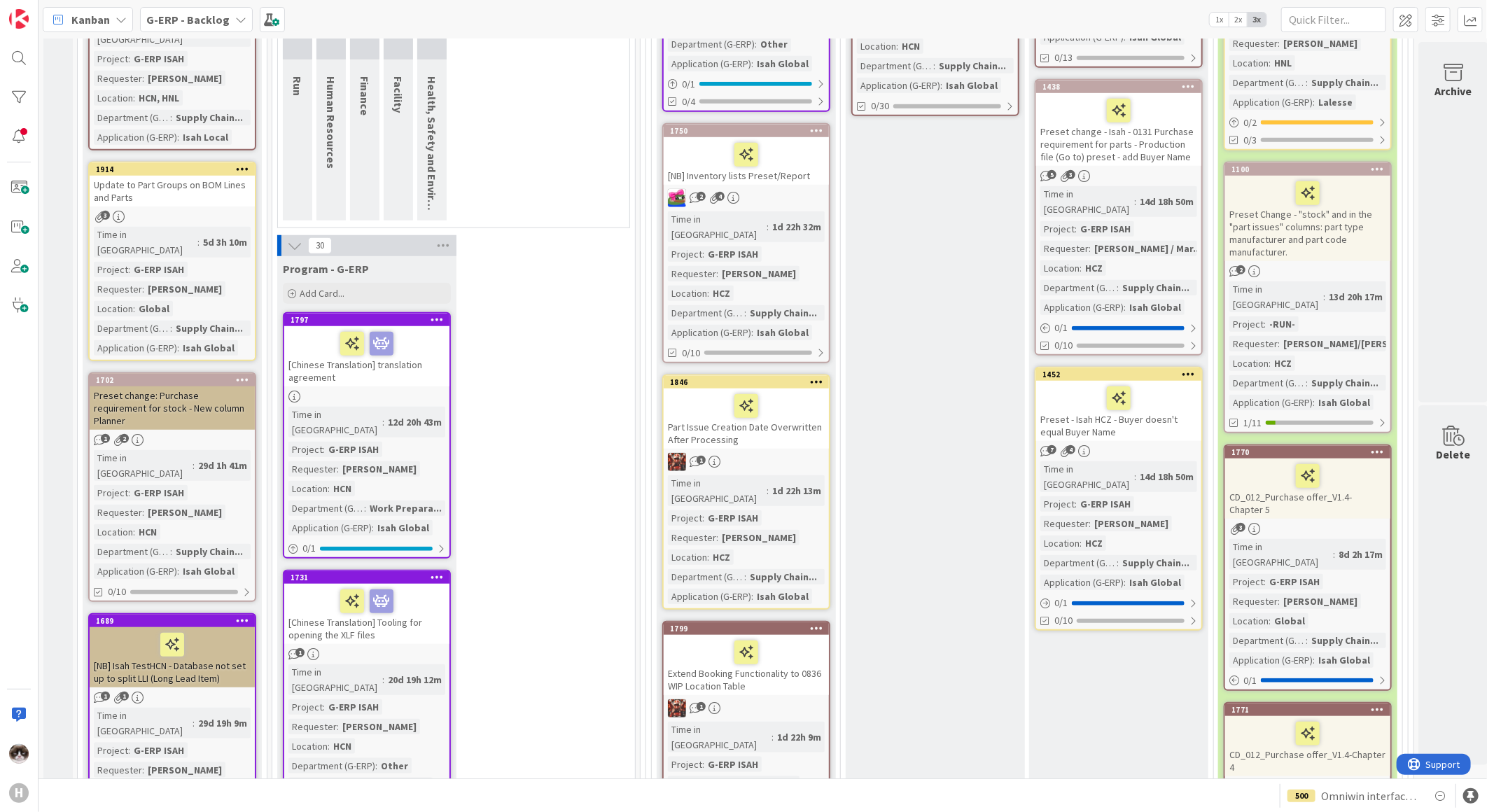
click at [288, 243] on icon at bounding box center [295, 245] width 15 height 15
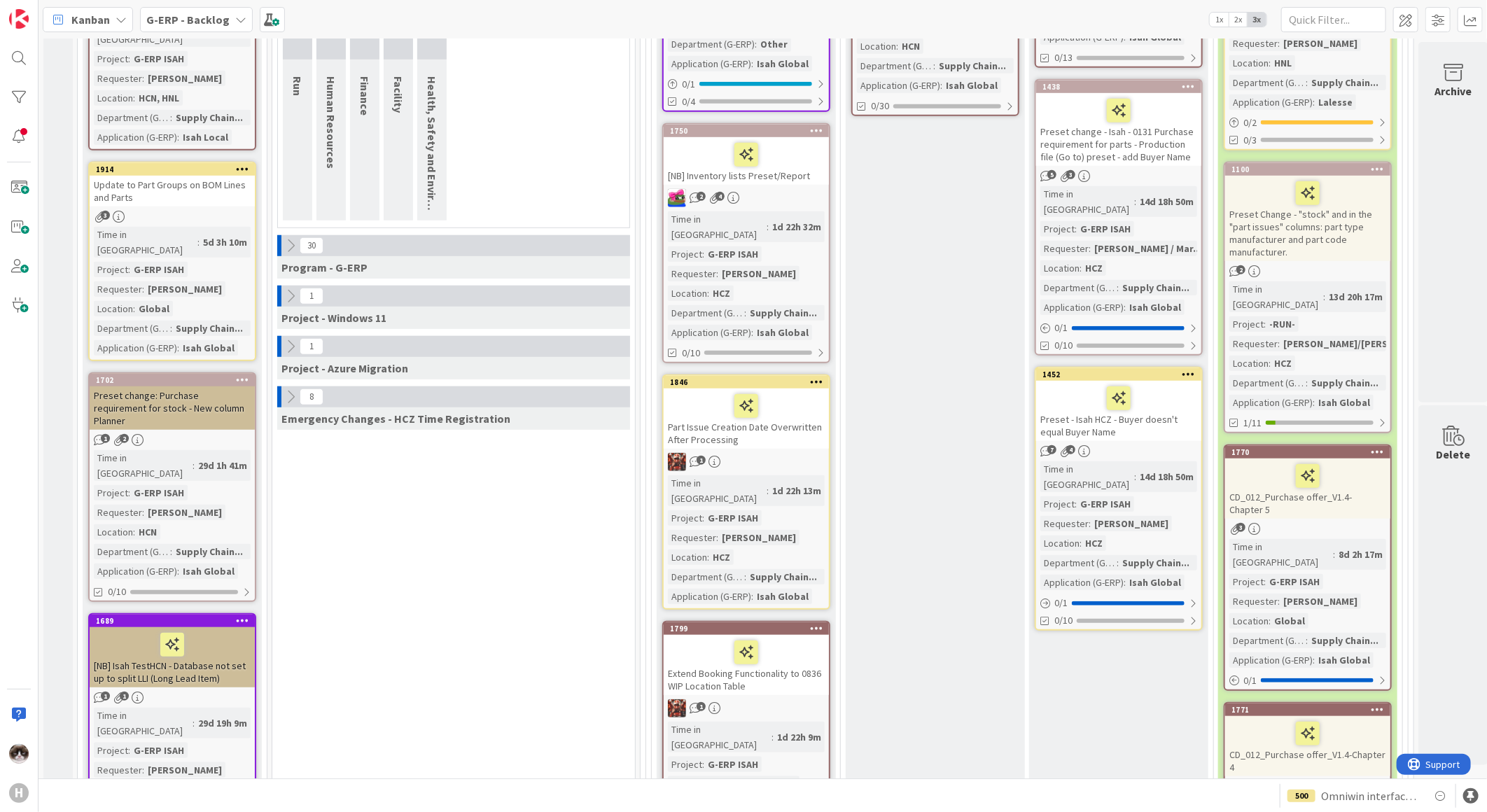
click at [288, 243] on icon at bounding box center [290, 245] width 15 height 15
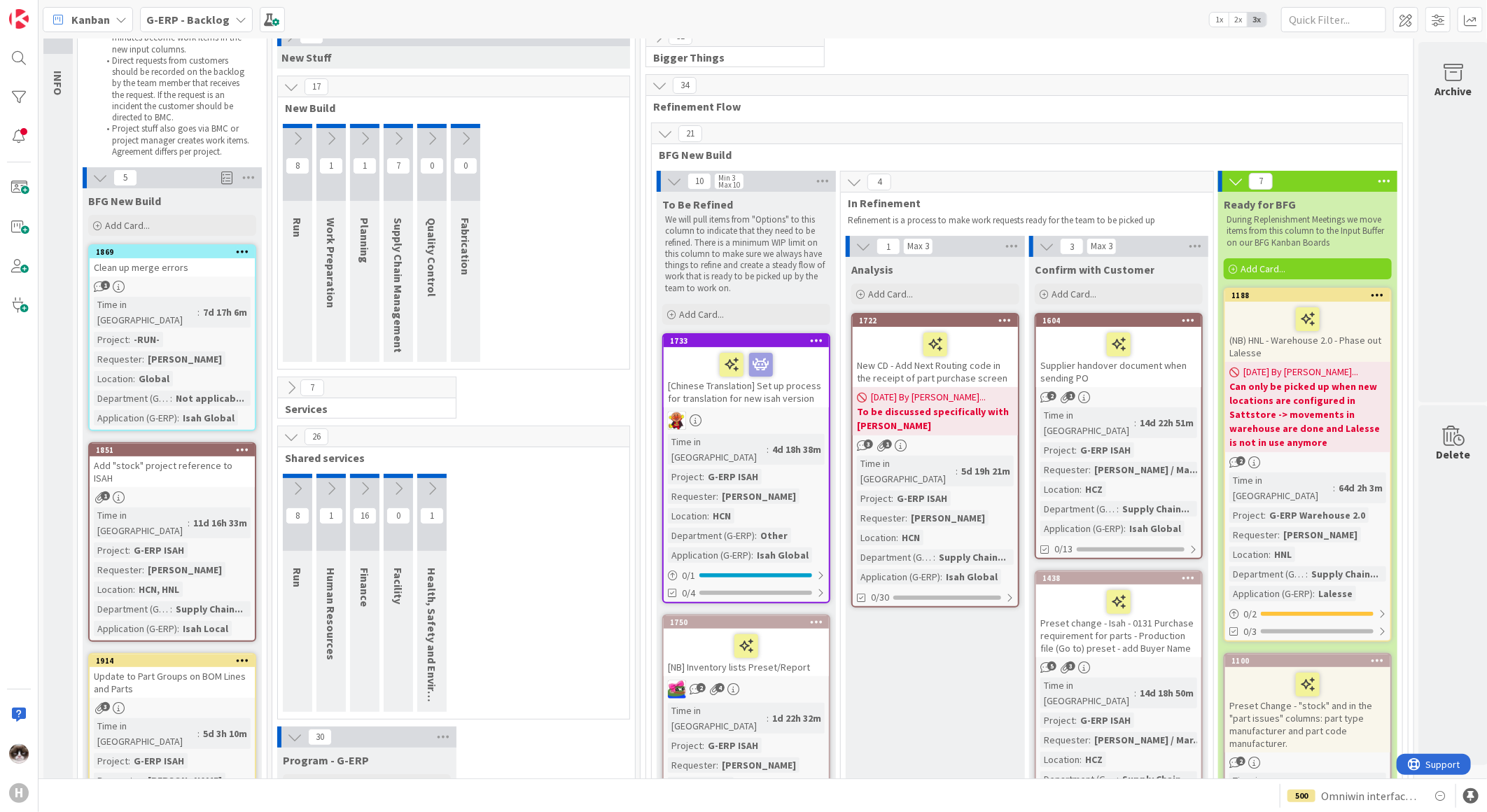
scroll to position [0, 0]
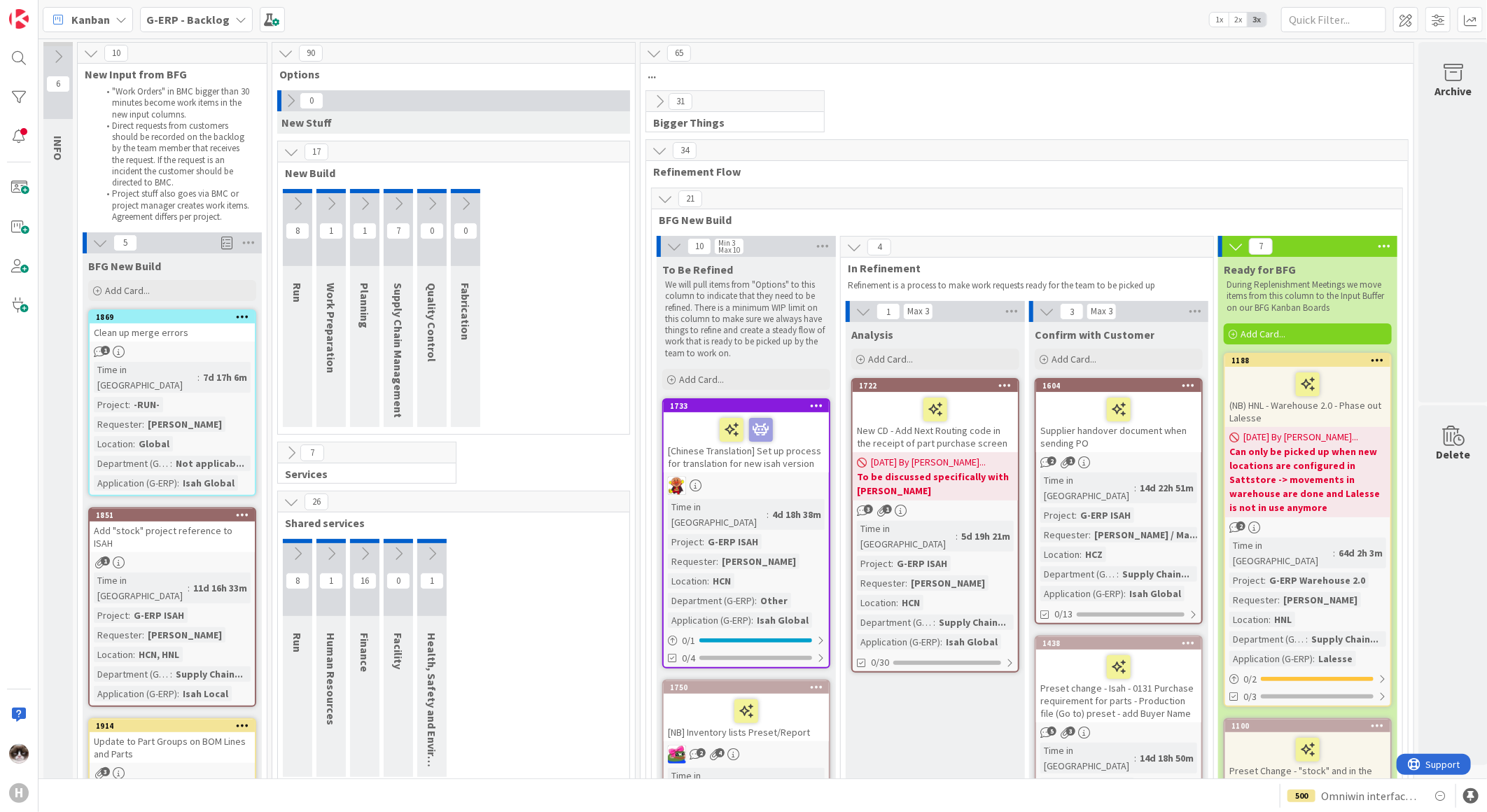
click at [213, 18] on b "G-ERP - Backlog" at bounding box center [188, 20] width 84 height 14
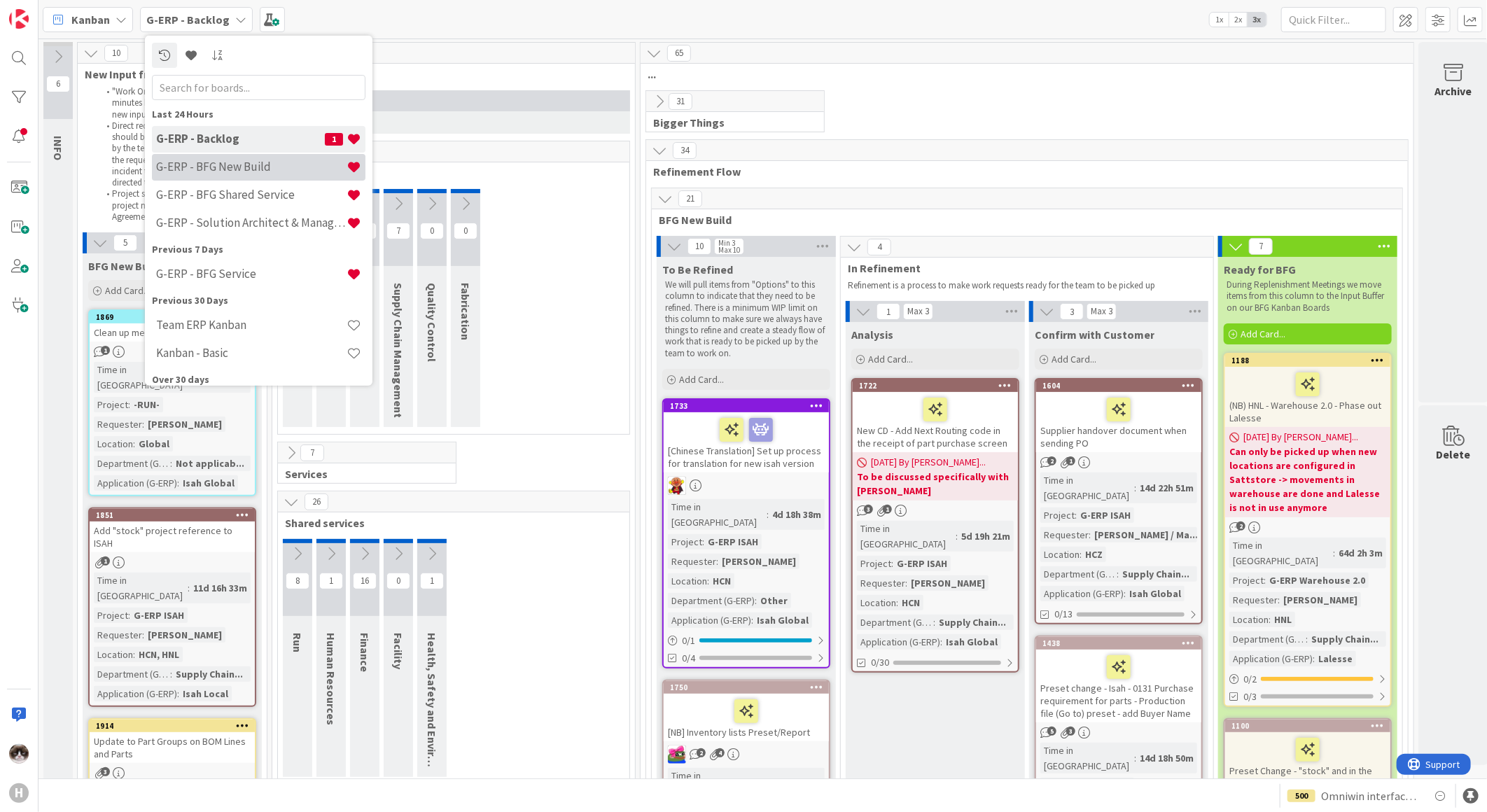
click at [252, 156] on div "G-ERP - BFG New Build" at bounding box center [259, 166] width 213 height 26
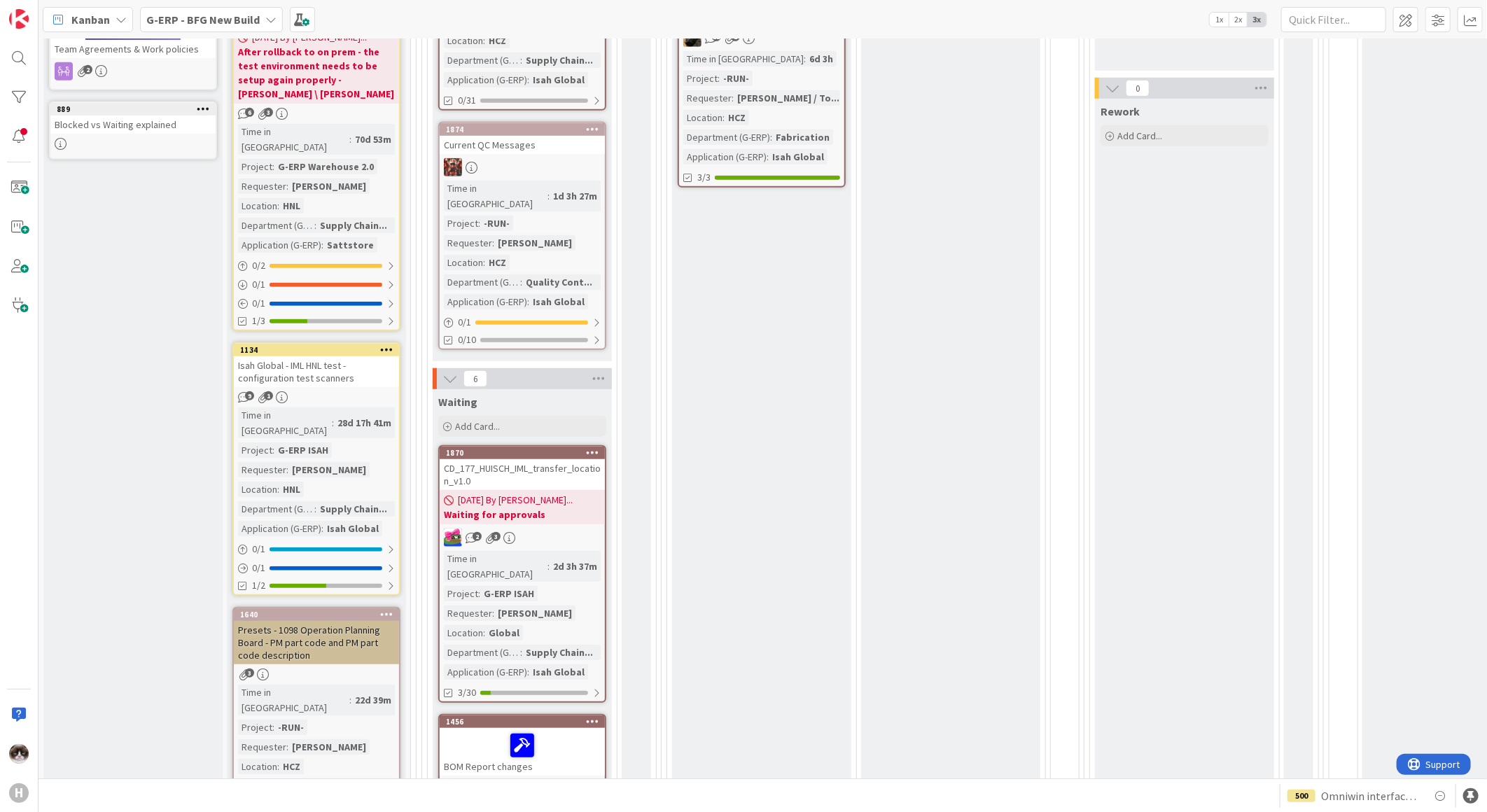
scroll to position [155, 0]
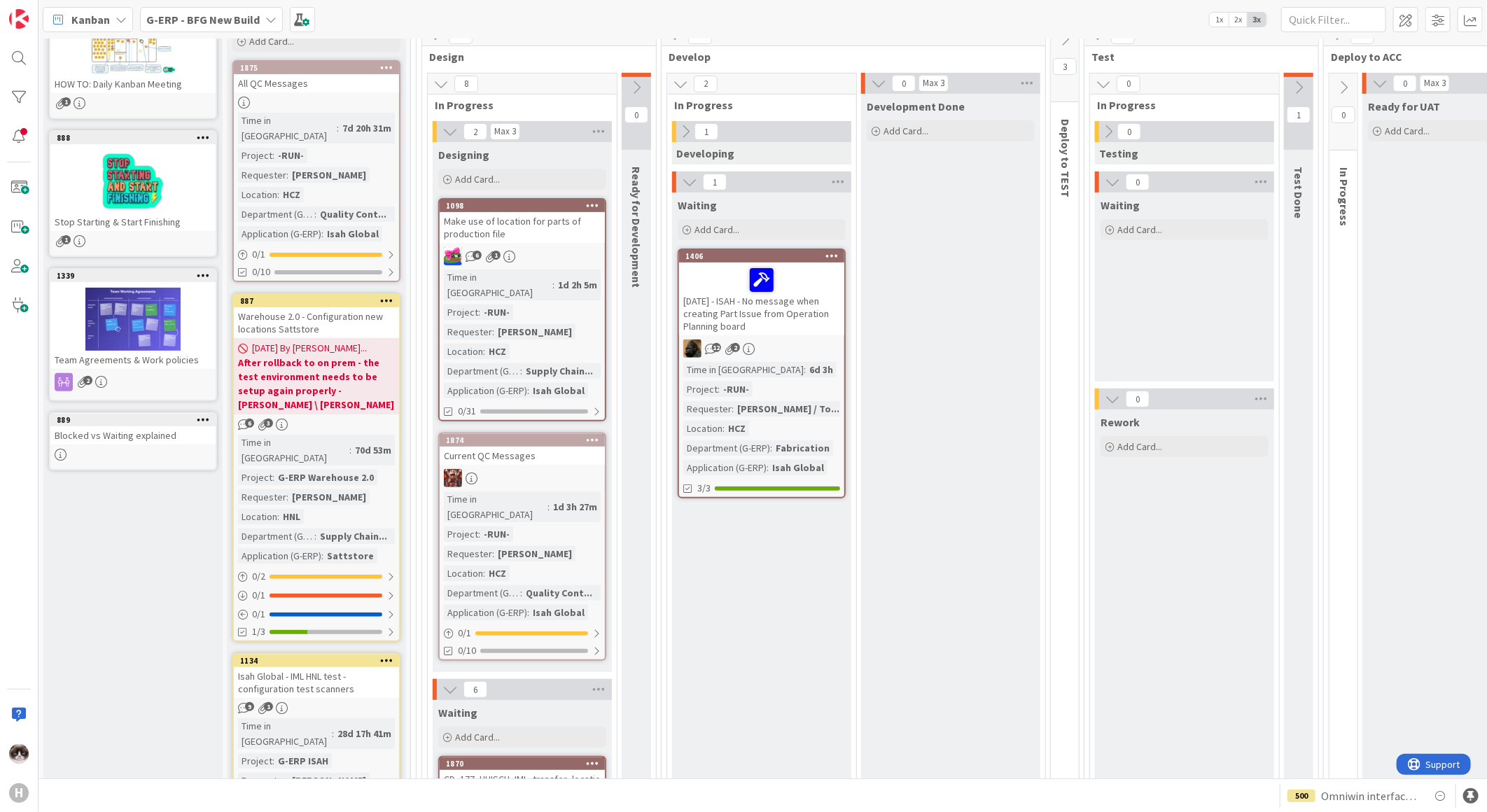
click at [585, 253] on div "6 1" at bounding box center [522, 256] width 166 height 18
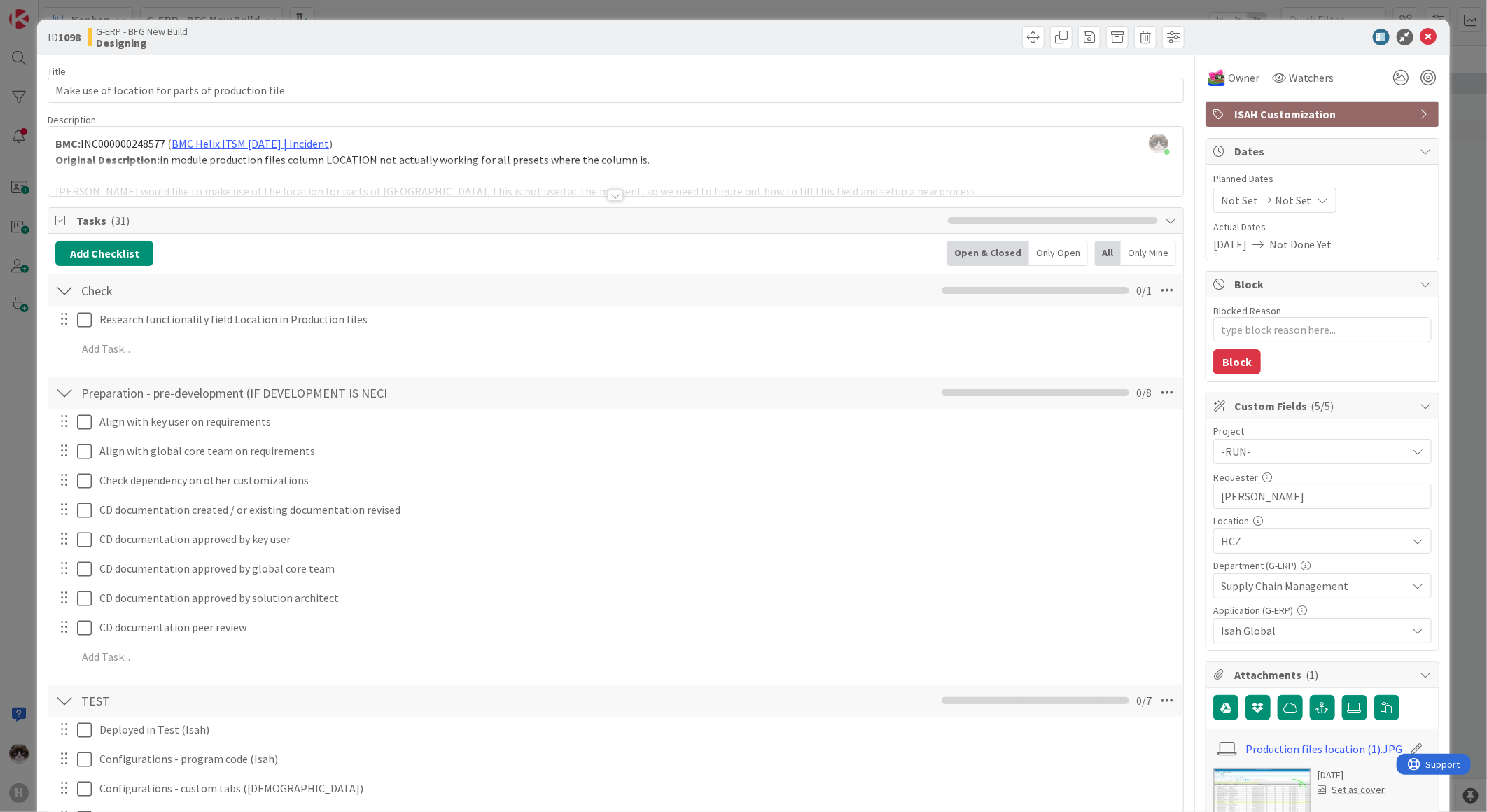
click at [609, 193] on div at bounding box center [615, 195] width 15 height 11
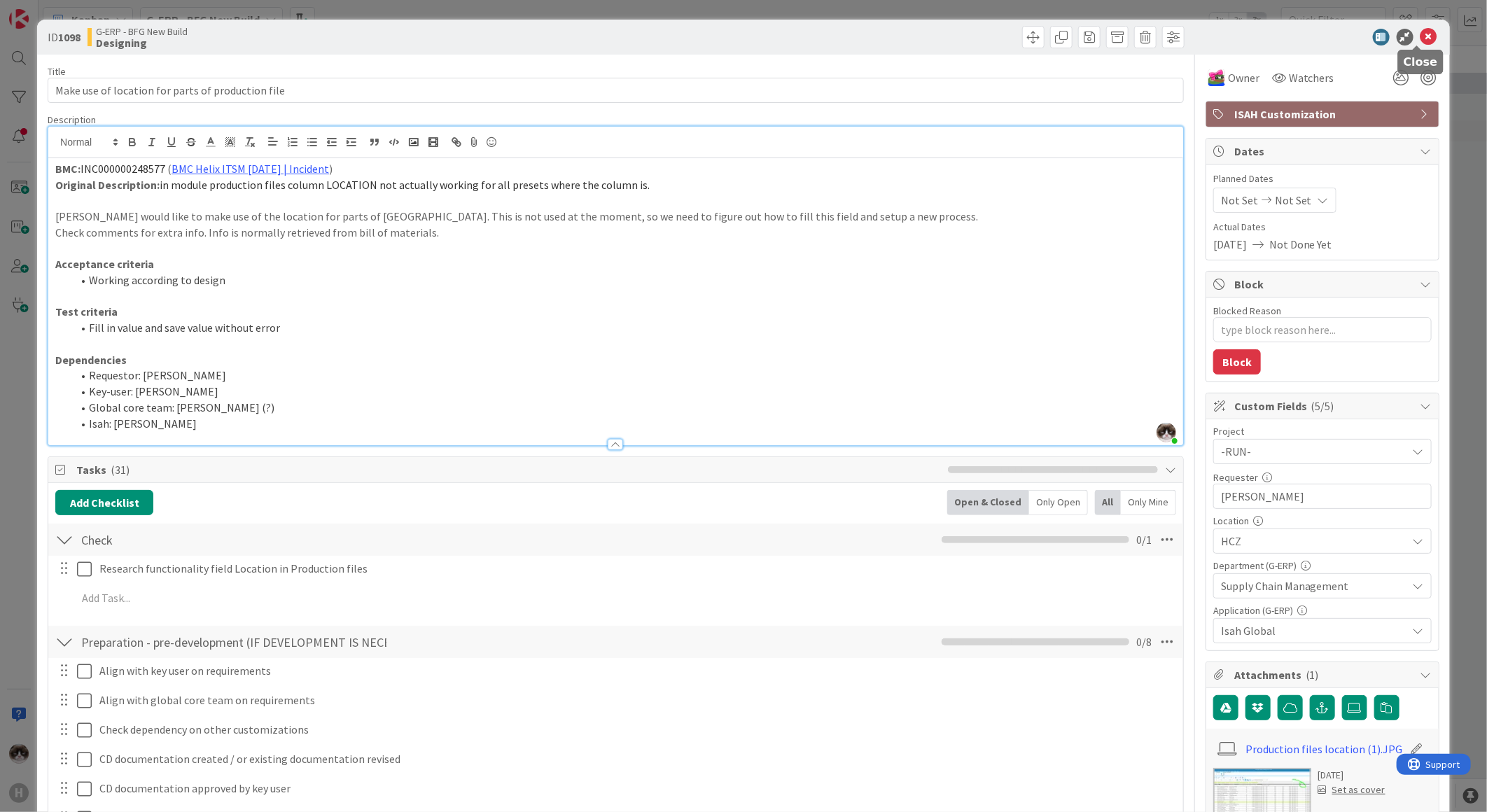
click at [1420, 33] on icon at bounding box center [1428, 37] width 17 height 17
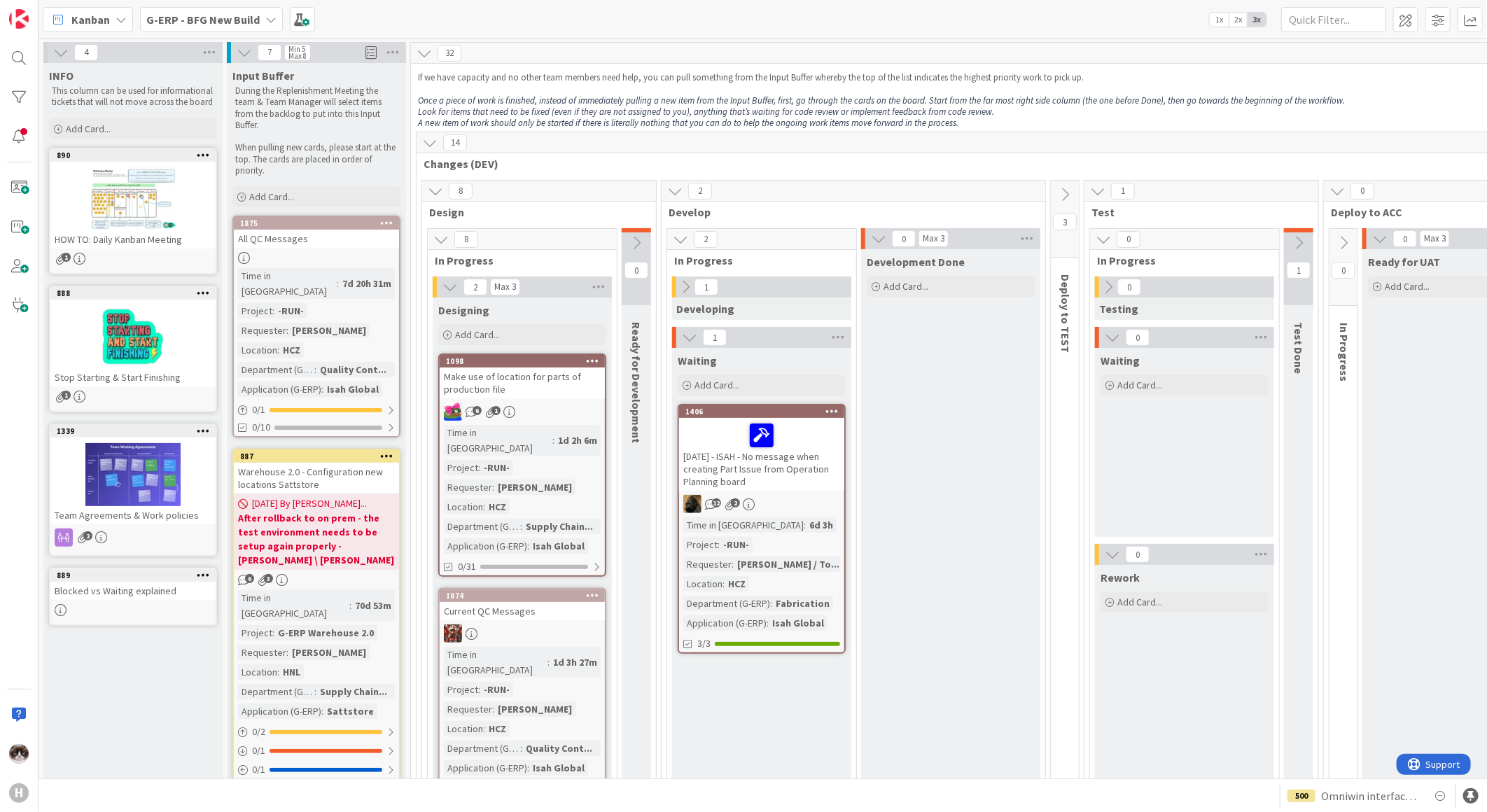
click at [107, 18] on span "Kanban" at bounding box center [91, 19] width 38 height 17
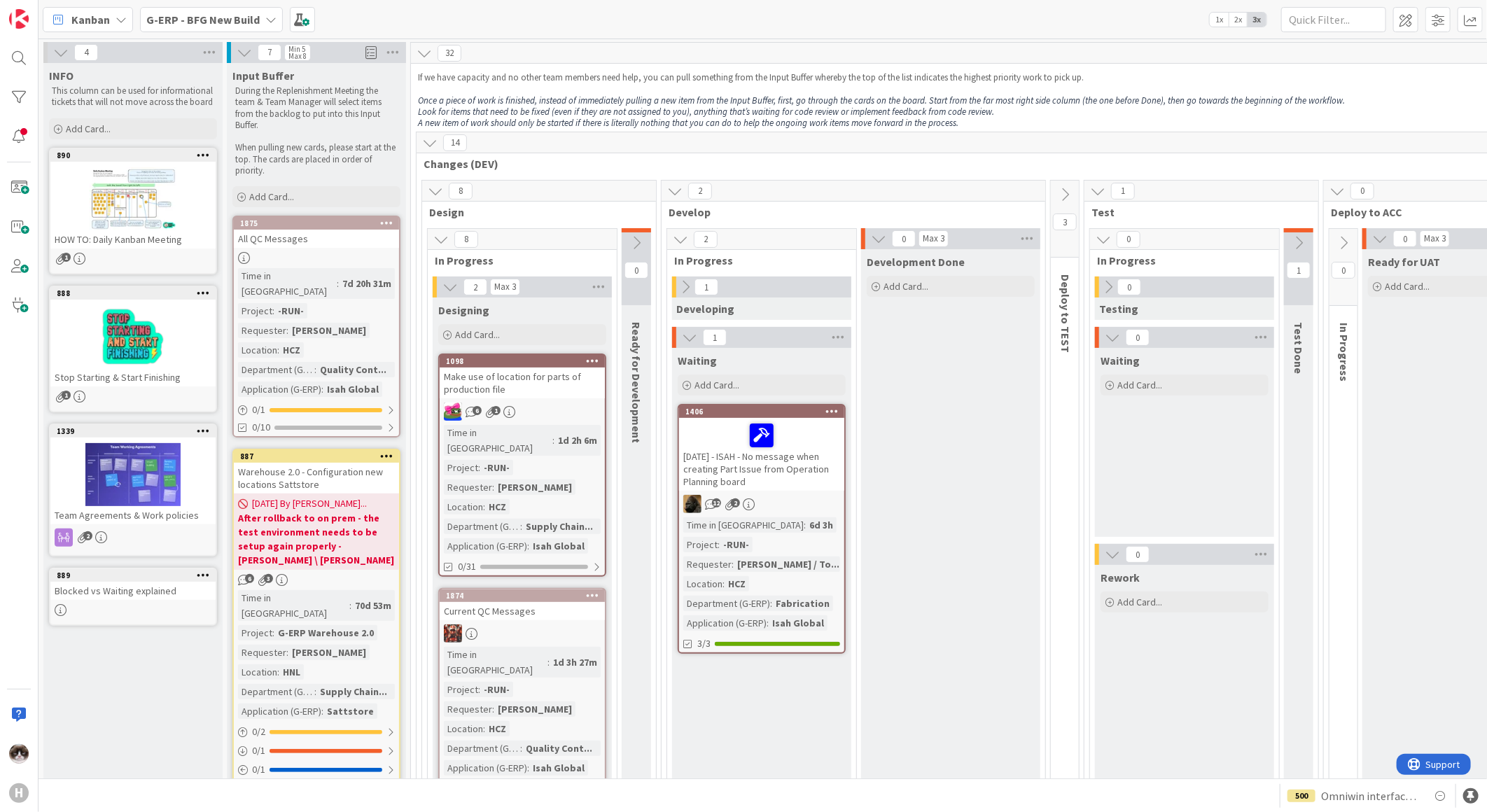
click at [245, 21] on b "G-ERP - BFG New Build" at bounding box center [203, 20] width 113 height 14
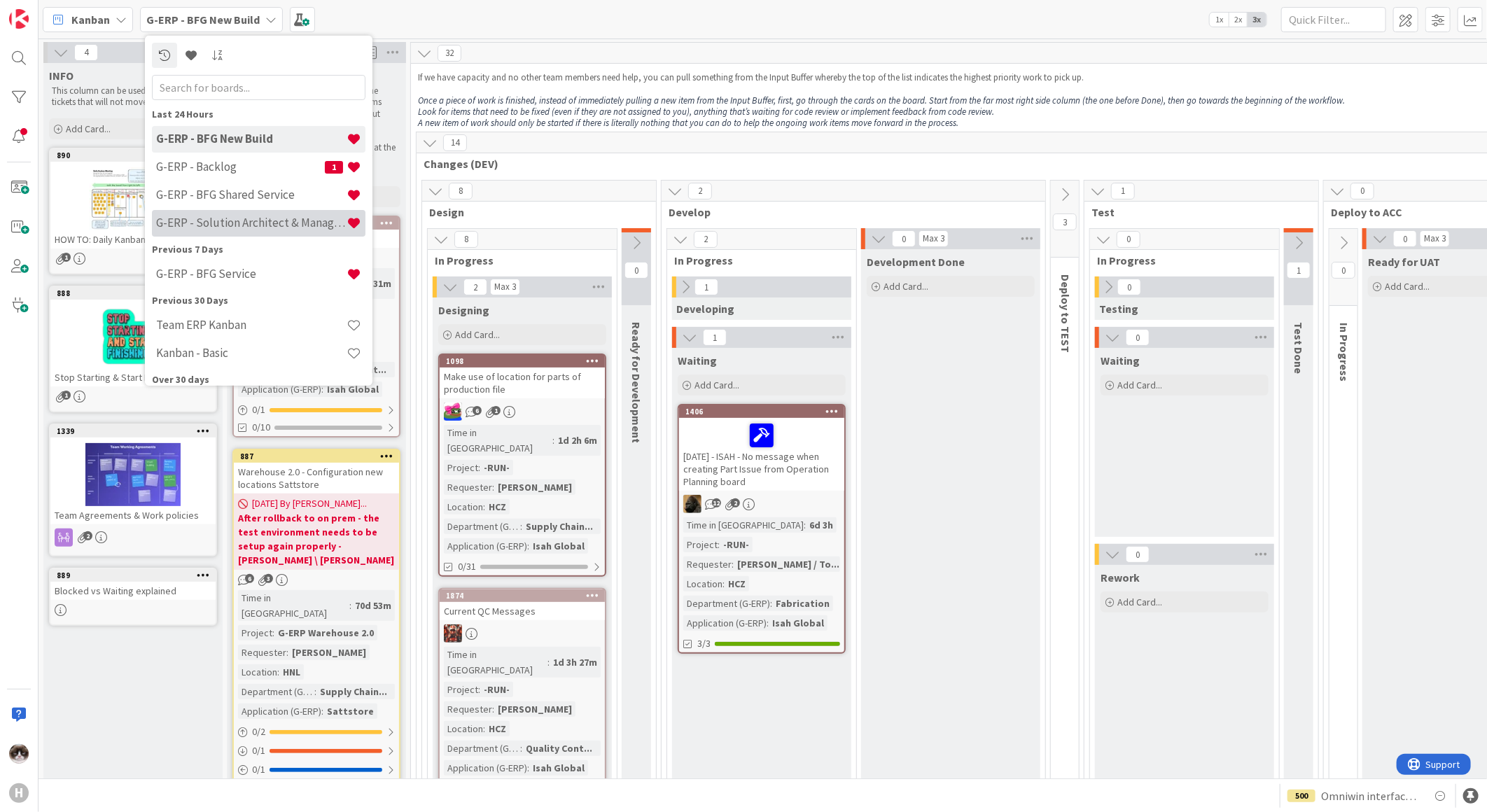
click at [241, 228] on h4 "G-ERP - Solution Architect & Management" at bounding box center [251, 223] width 190 height 14
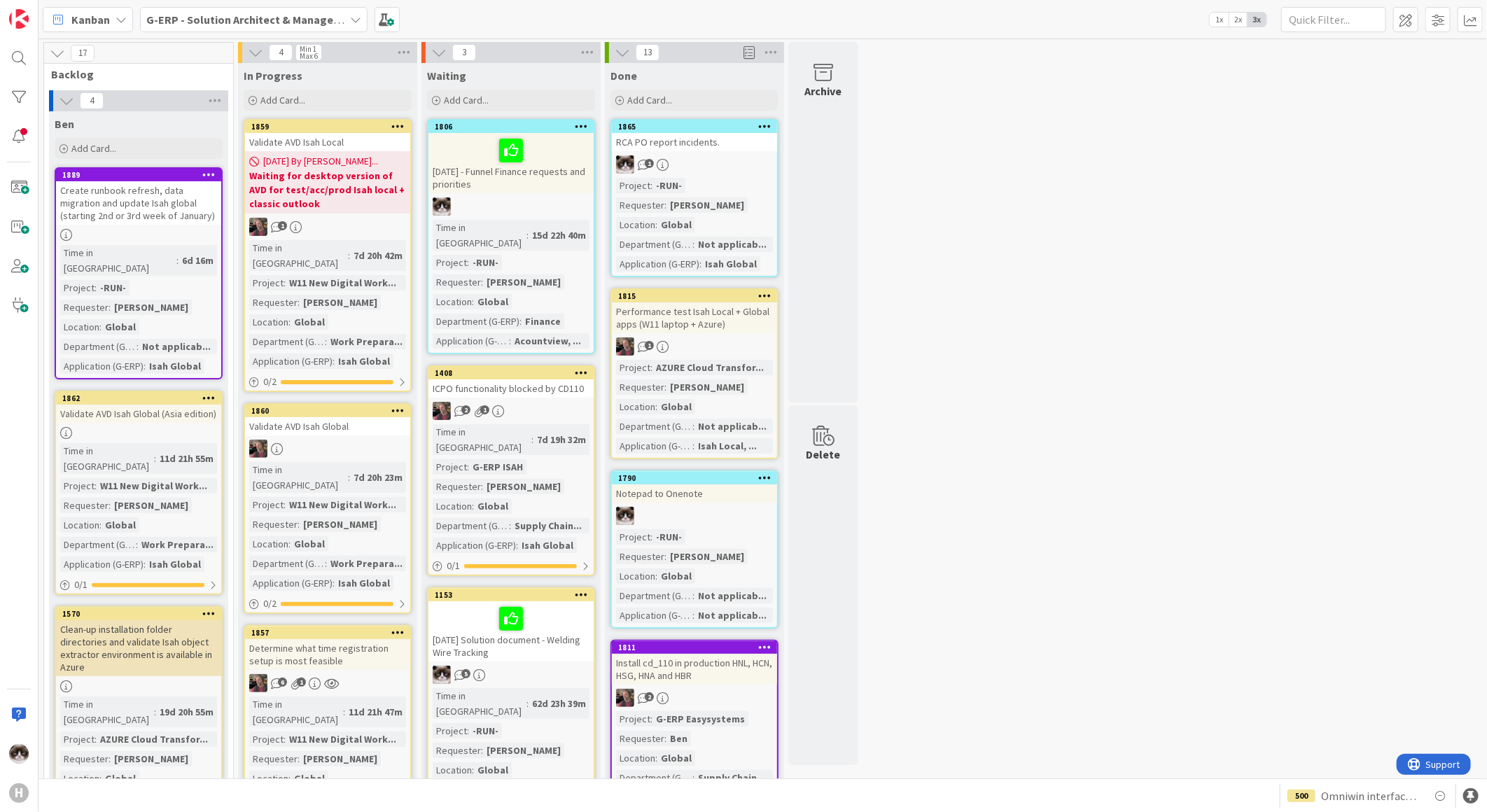
click at [559, 194] on link "1806 16-09-2025 - Funnel Finance requests and priorities Time in Column : 15d 2…" at bounding box center [510, 236] width 168 height 235
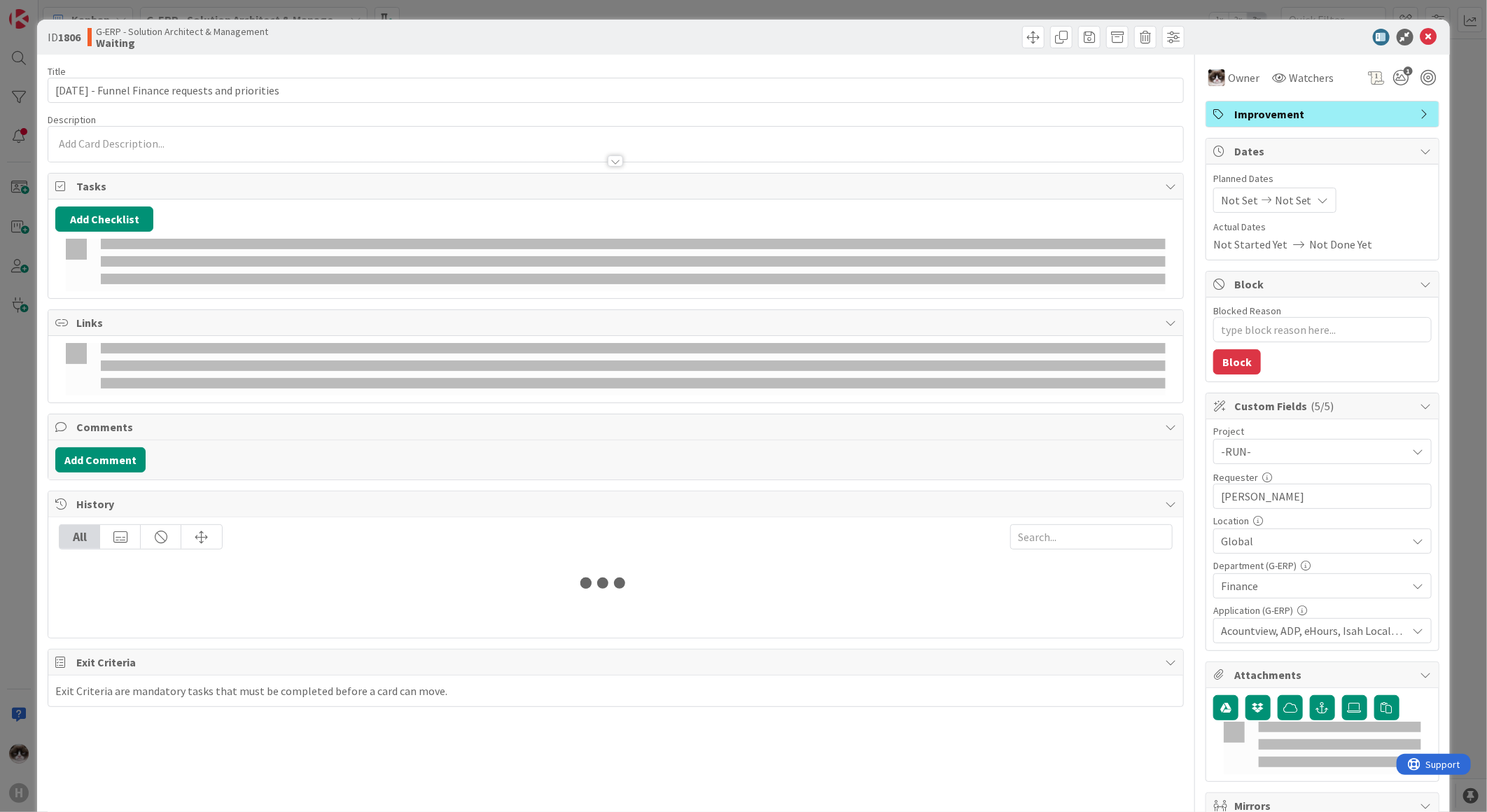
type textarea "x"
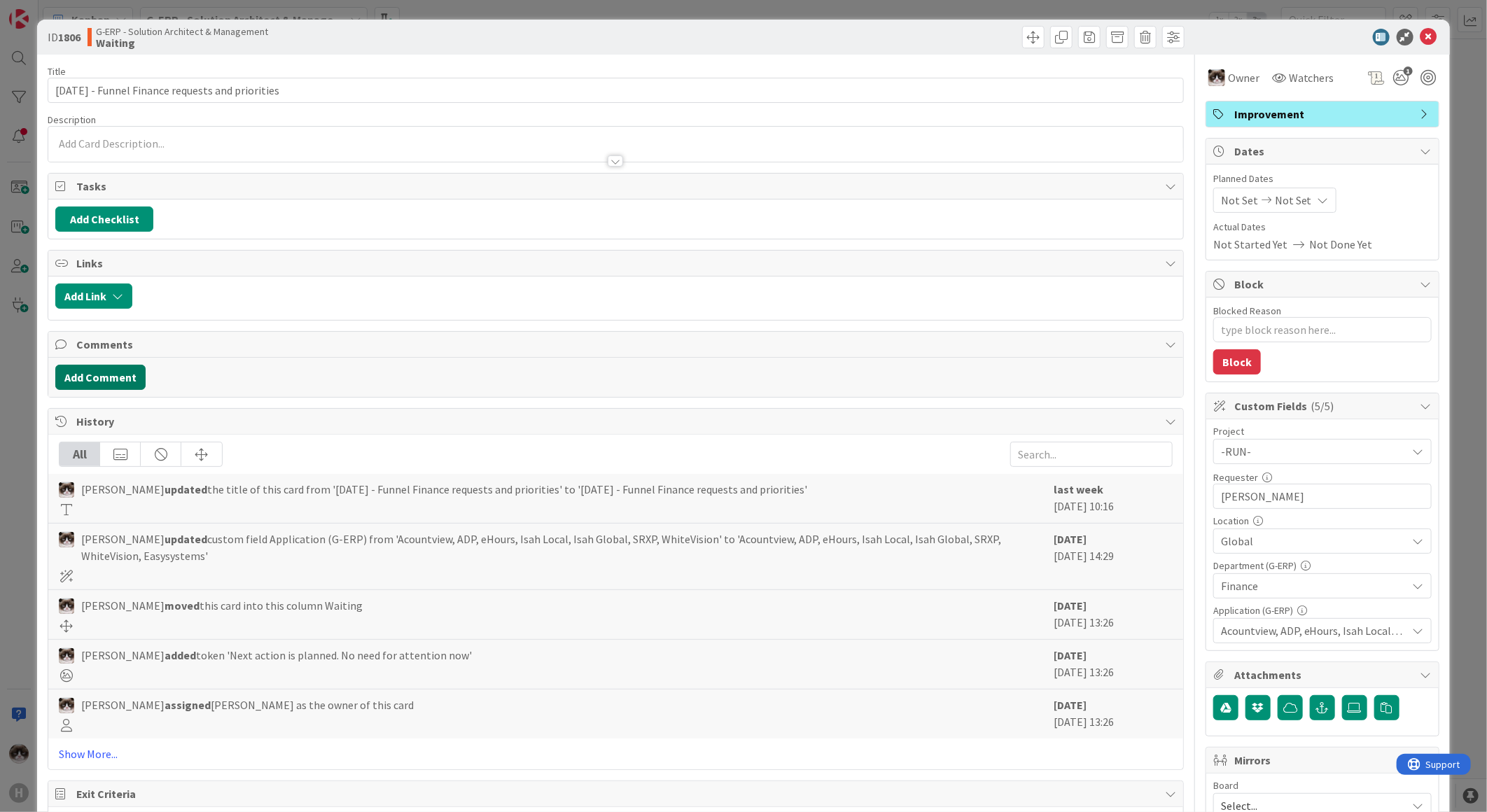
click at [113, 381] on button "Add Comment" at bounding box center [100, 377] width 90 height 25
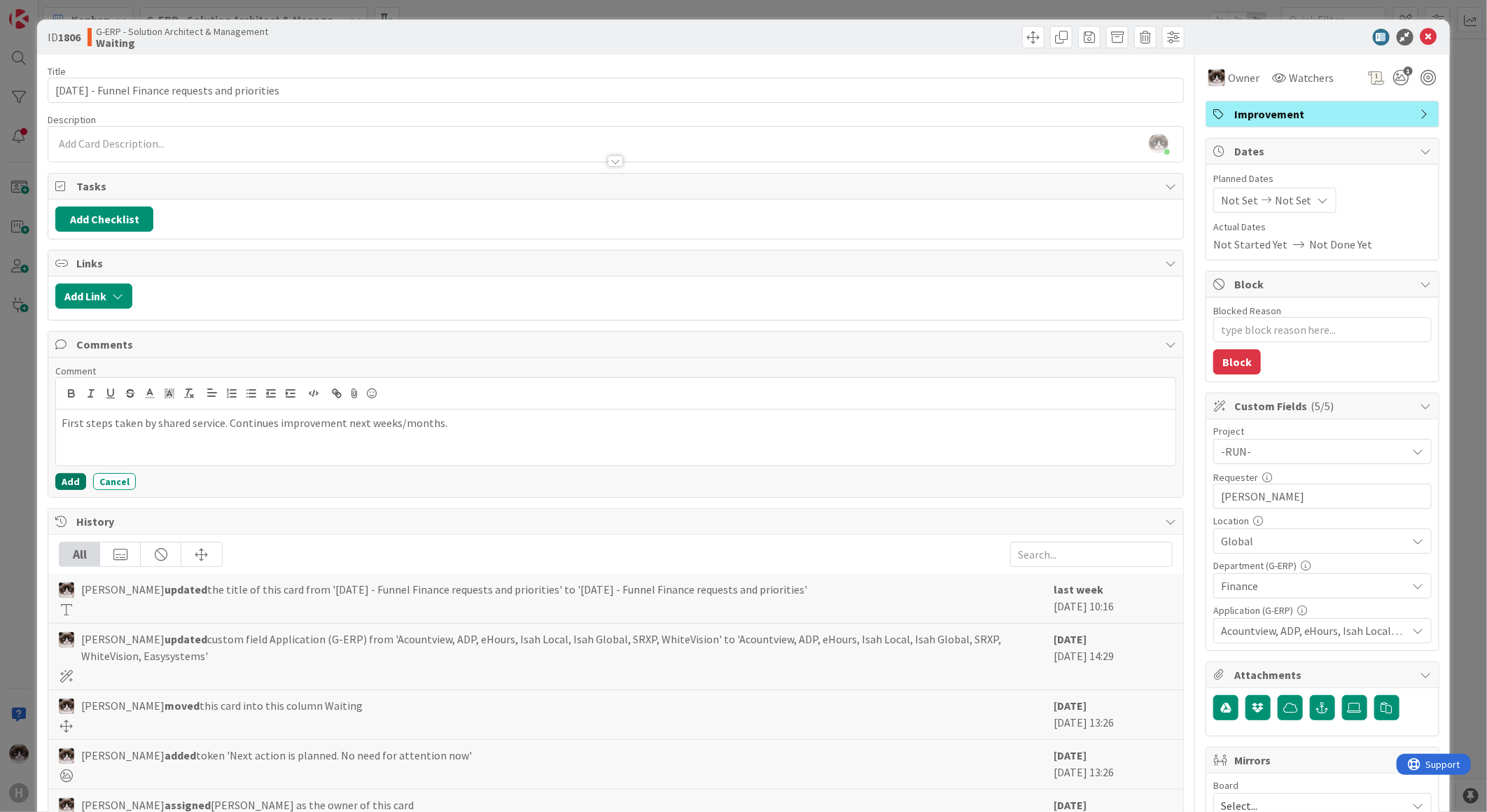
click at [72, 479] on button "Add" at bounding box center [70, 482] width 31 height 17
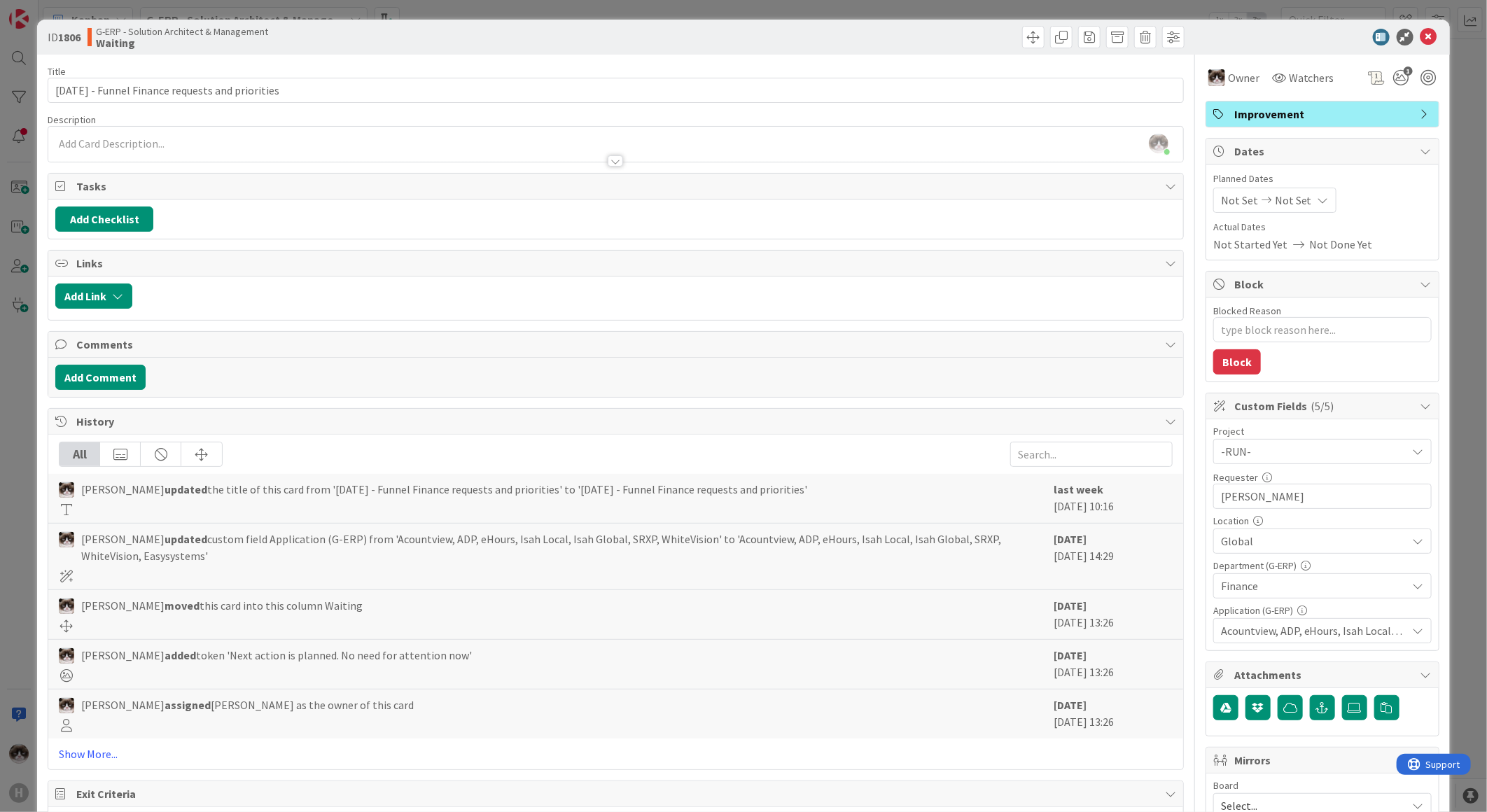
type textarea "x"
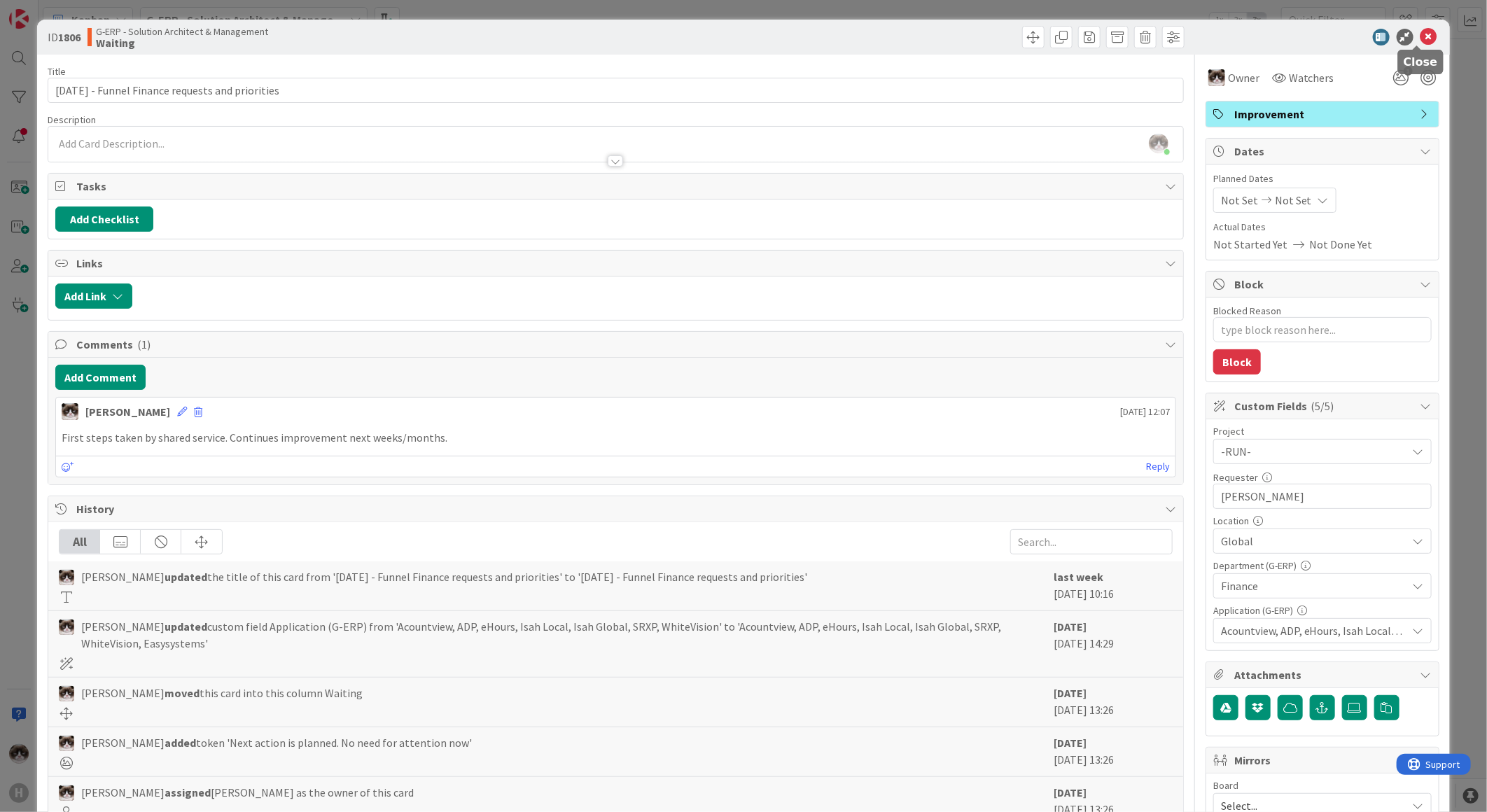
click at [1421, 37] on icon at bounding box center [1428, 37] width 17 height 17
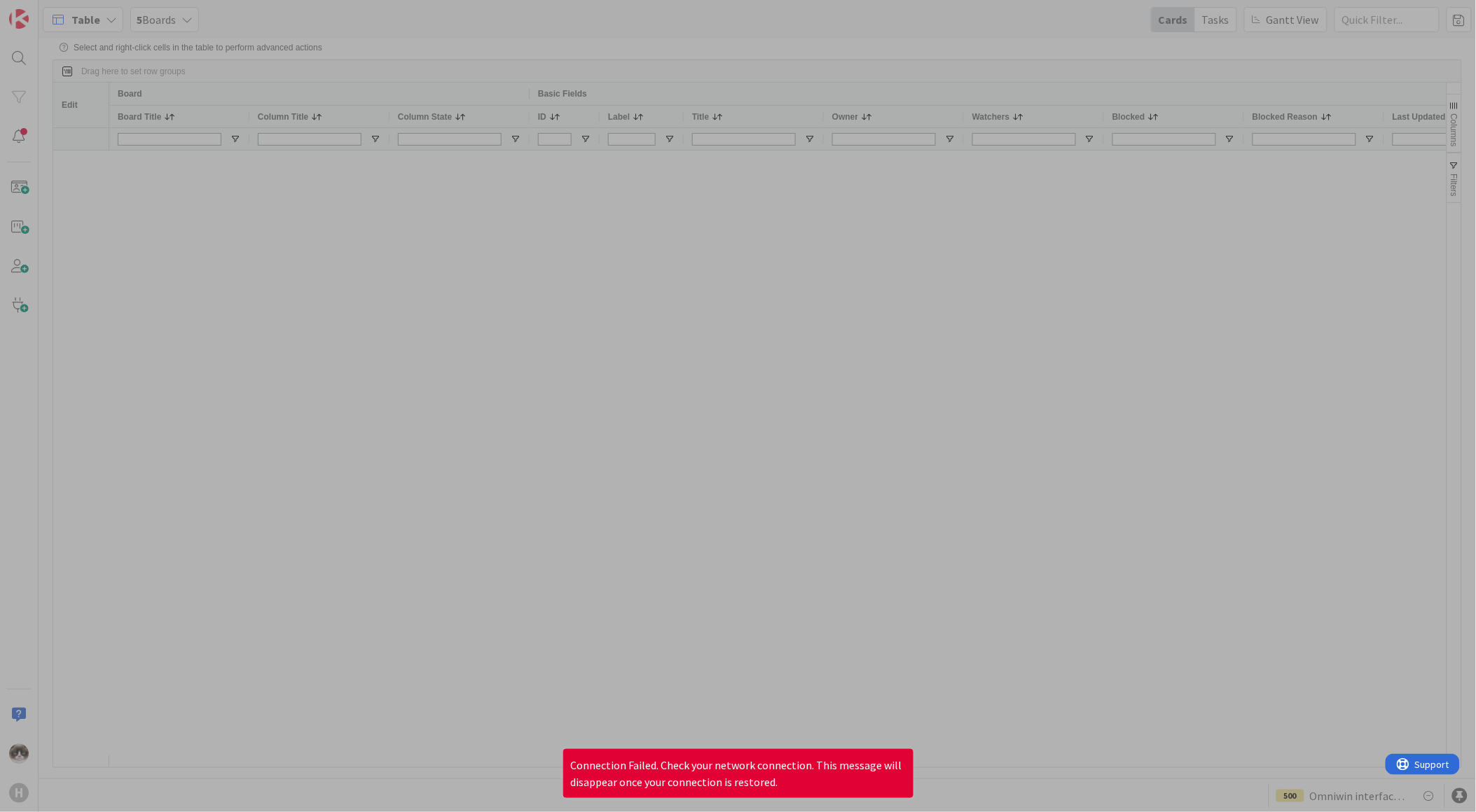
scroll to position [0, 217]
